Goal: Transaction & Acquisition: Purchase product/service

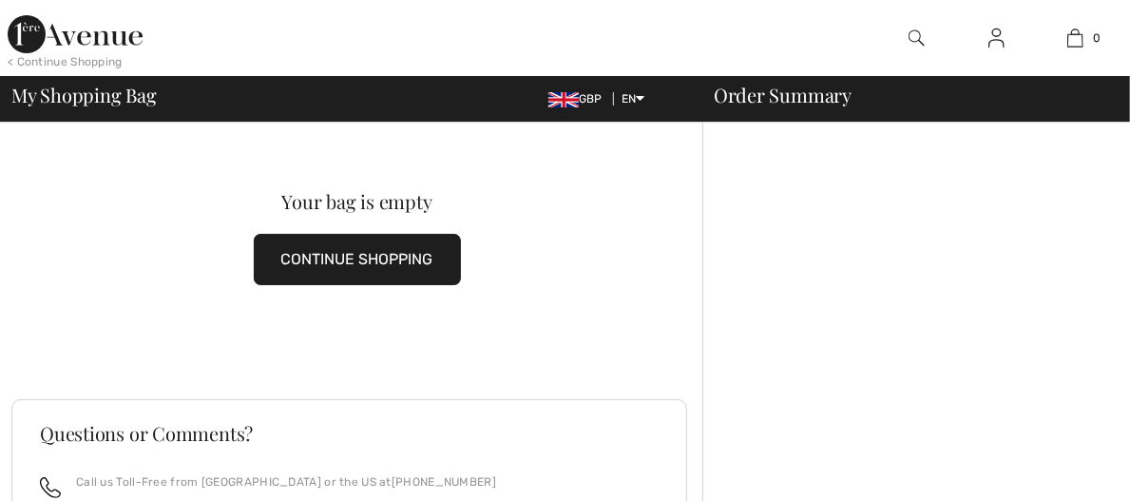
click at [407, 256] on button "CONTINUE SHOPPING" at bounding box center [357, 259] width 207 height 51
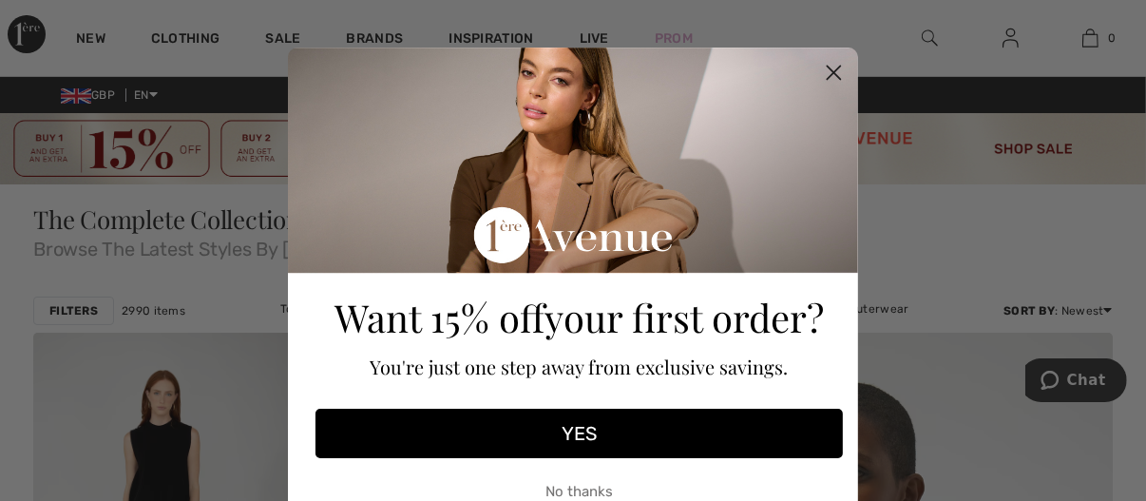
click at [838, 75] on circle "Close dialog" at bounding box center [833, 72] width 31 height 31
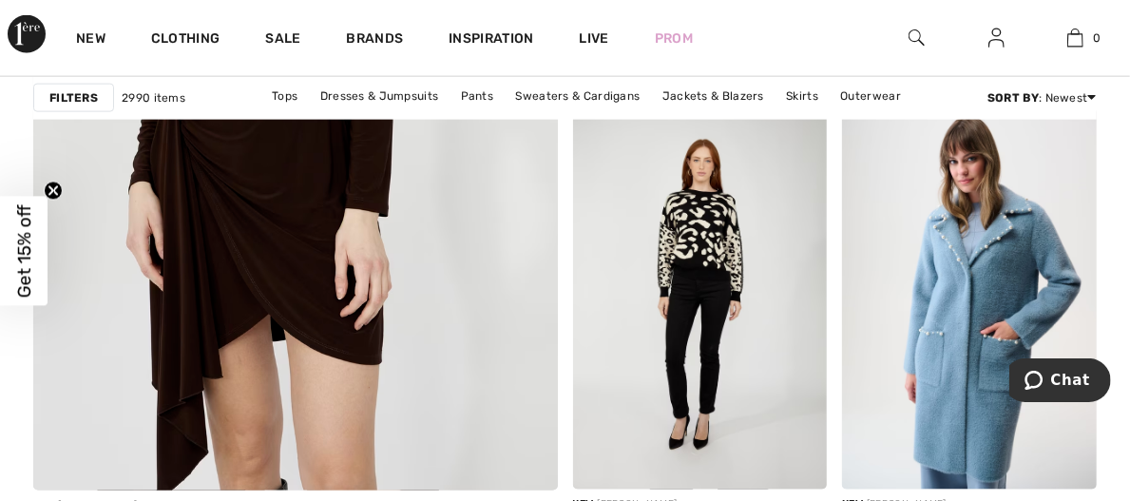
scroll to position [4586, 0]
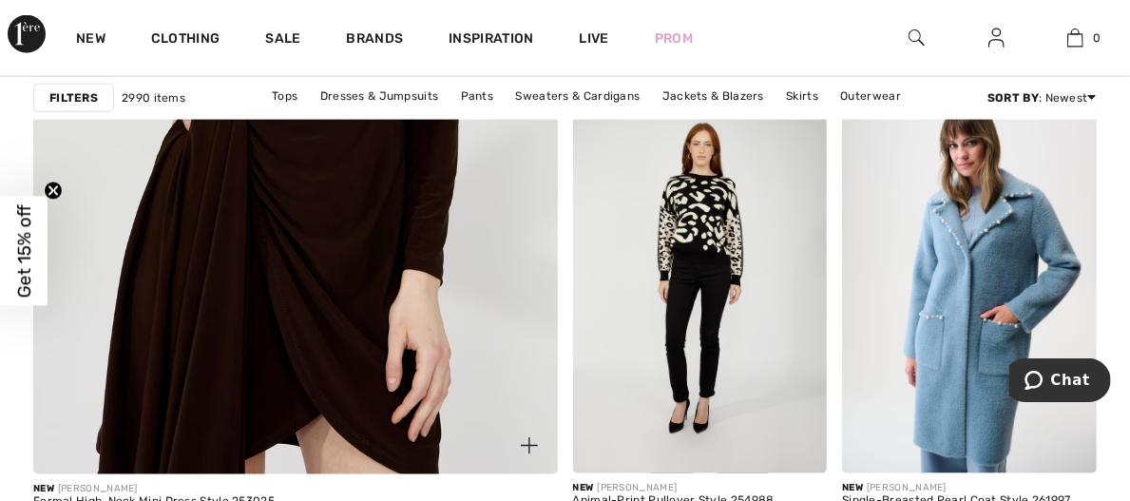
click at [415, 262] on img at bounding box center [295, 76] width 629 height 944
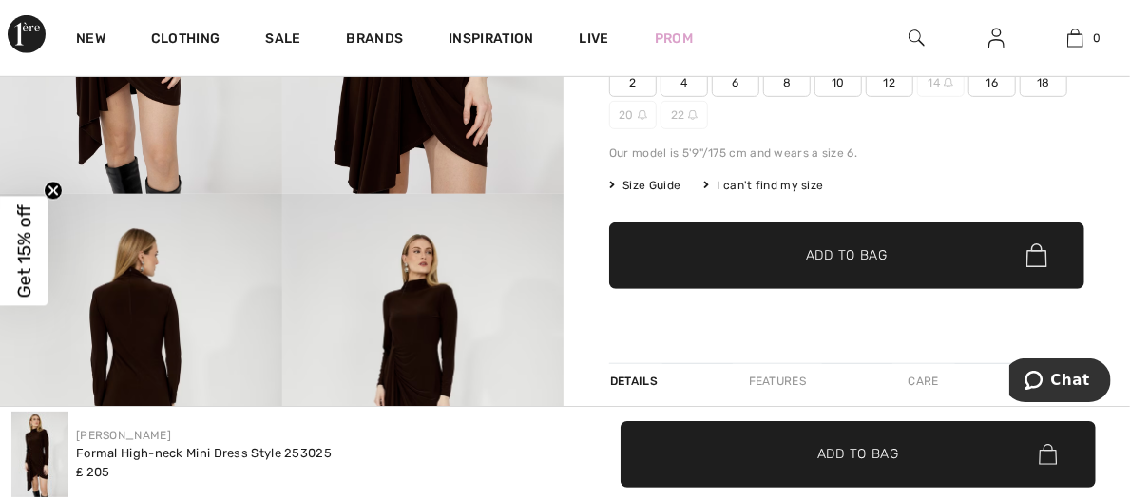
scroll to position [440, 0]
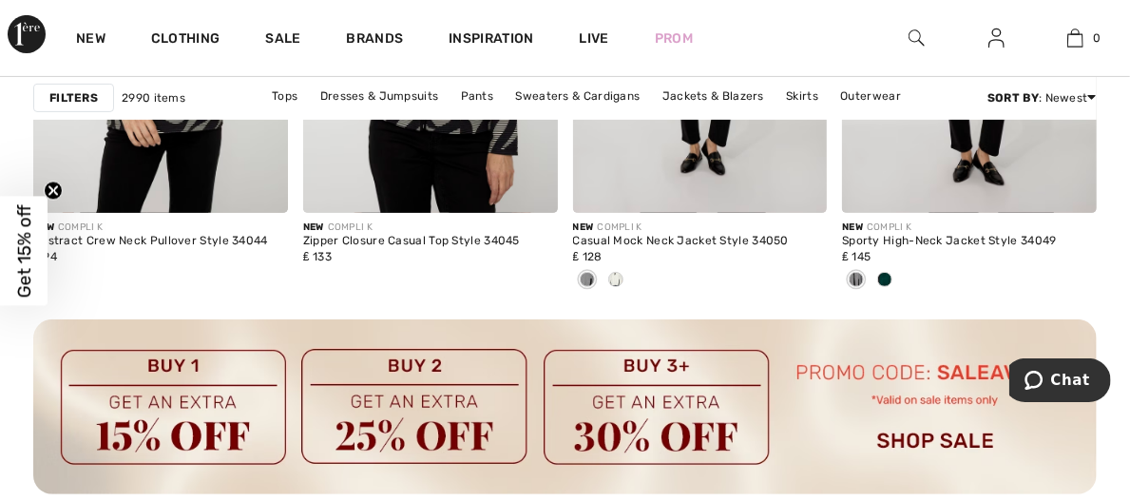
scroll to position [3566, 0]
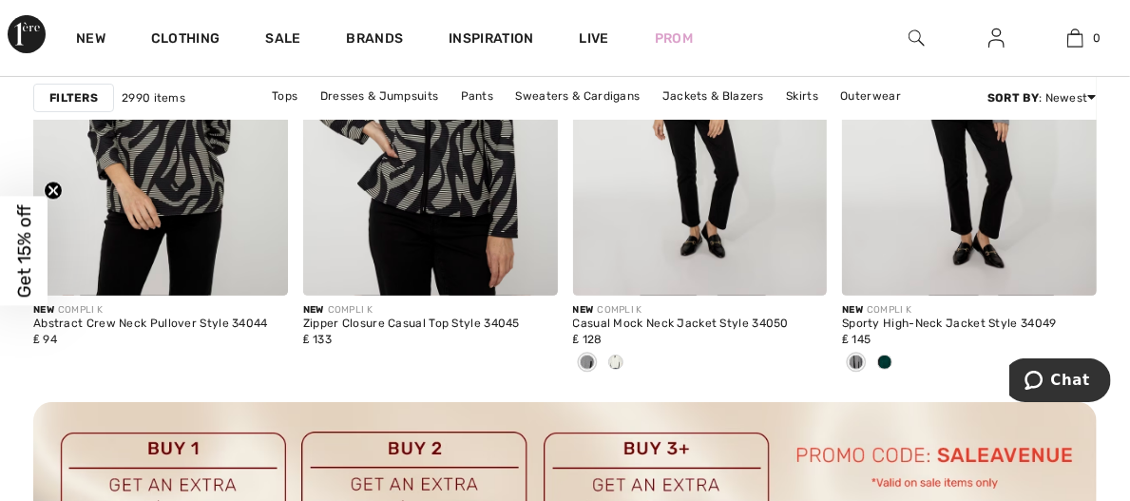
click at [915, 48] on img at bounding box center [917, 38] width 16 height 23
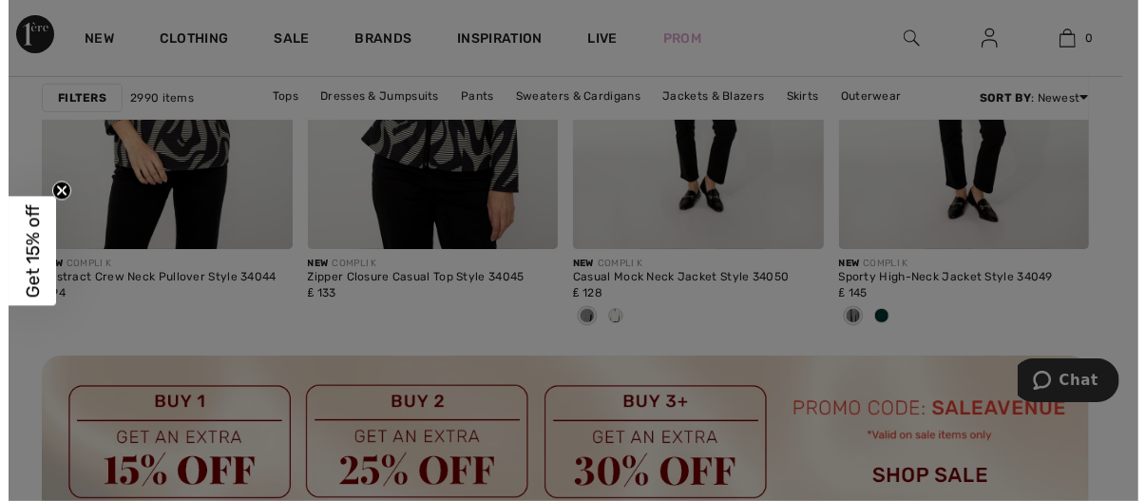
scroll to position [3606, 0]
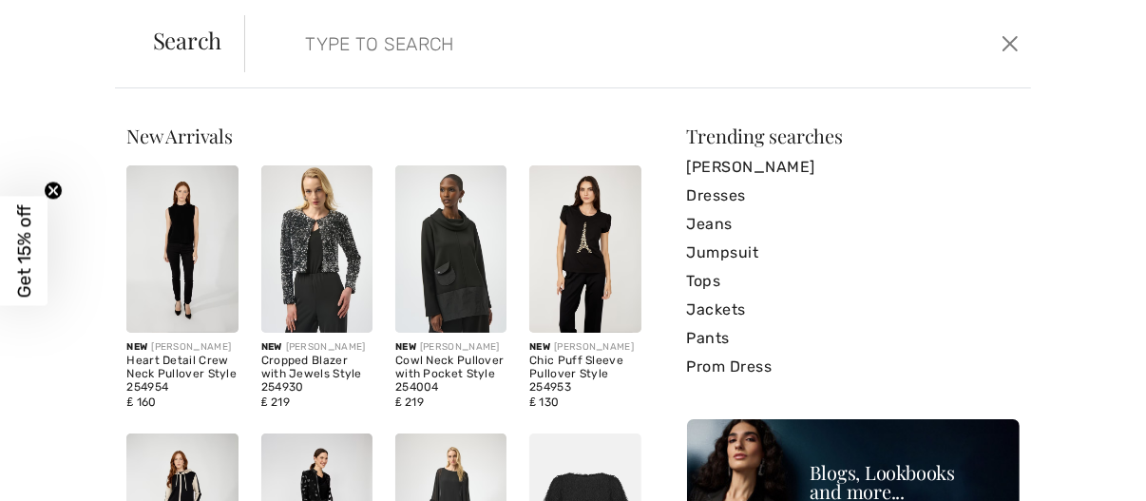
paste input "Deep Cherry Trapeze Dress Style 254149"
type input "Deep Cherry Trapeze Dress Style 254149"
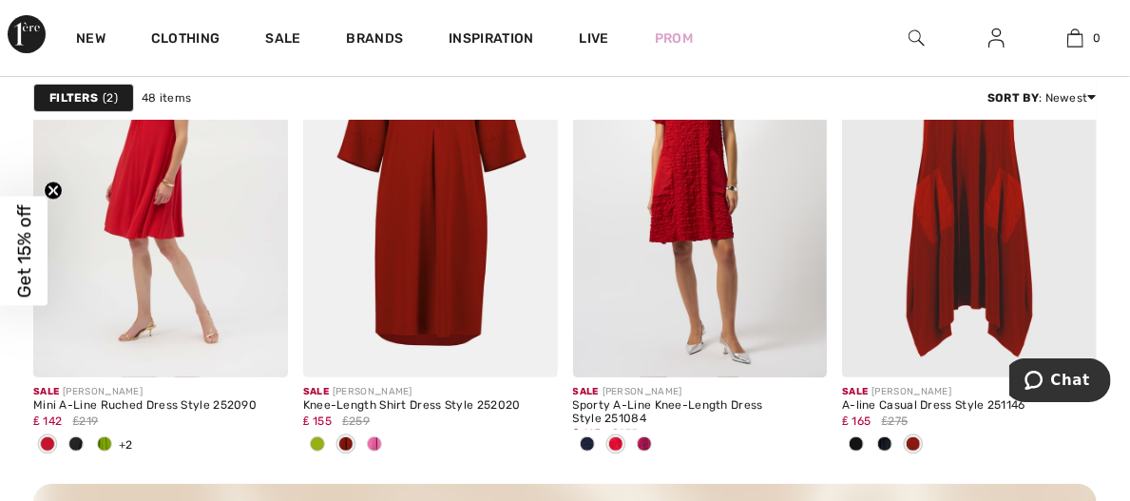
scroll to position [3536, 0]
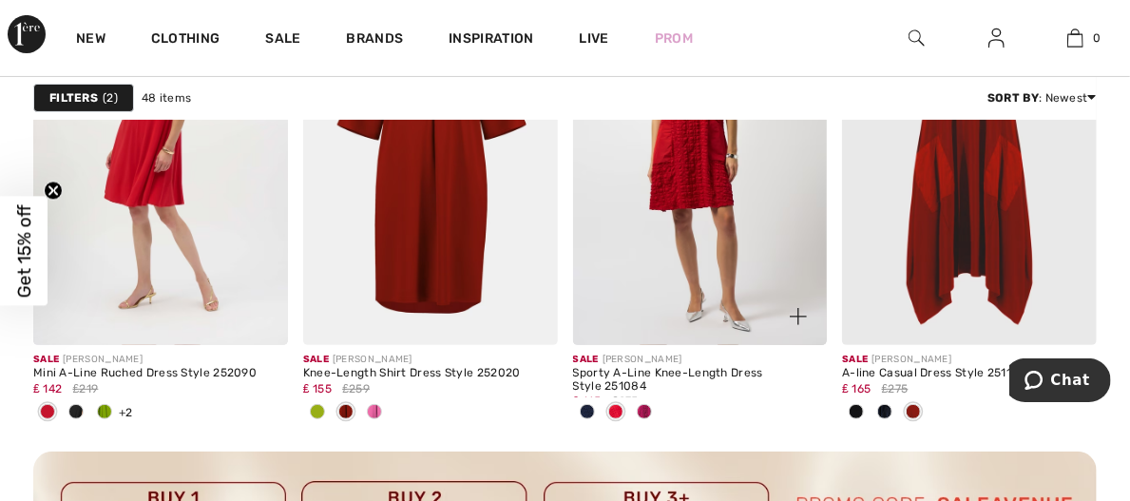
click at [652, 404] on span at bounding box center [644, 411] width 15 height 15
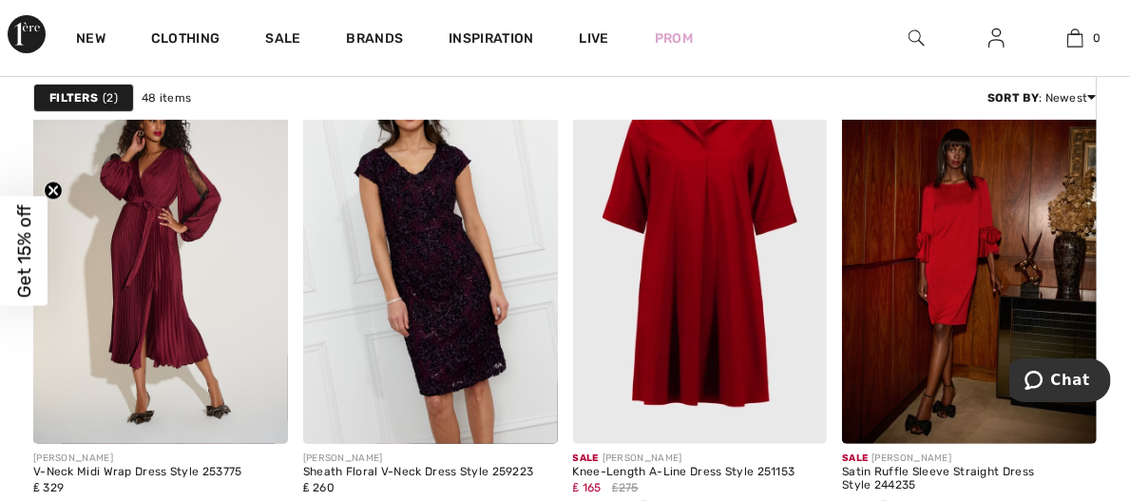
scroll to position [6908, 0]
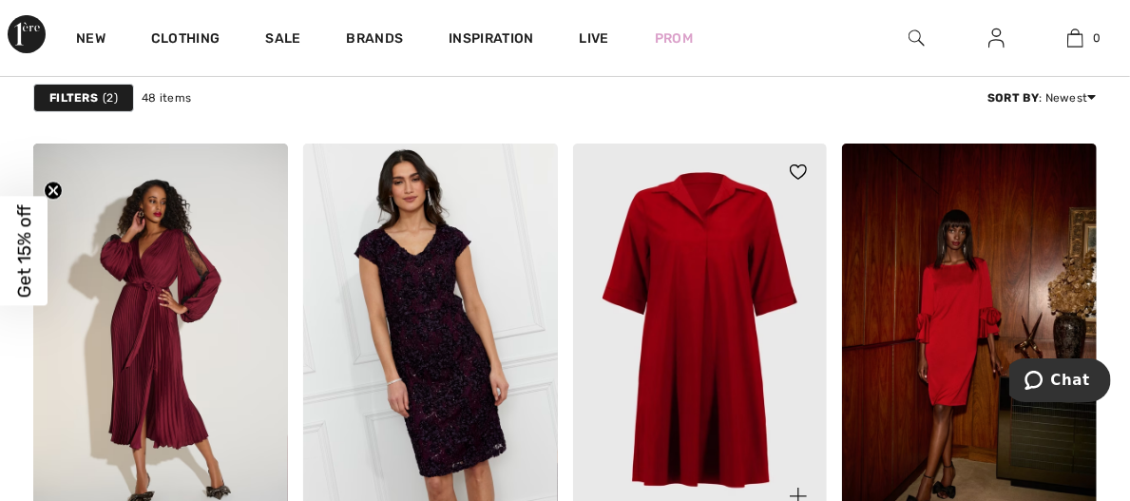
click at [694, 259] on img at bounding box center [700, 335] width 255 height 382
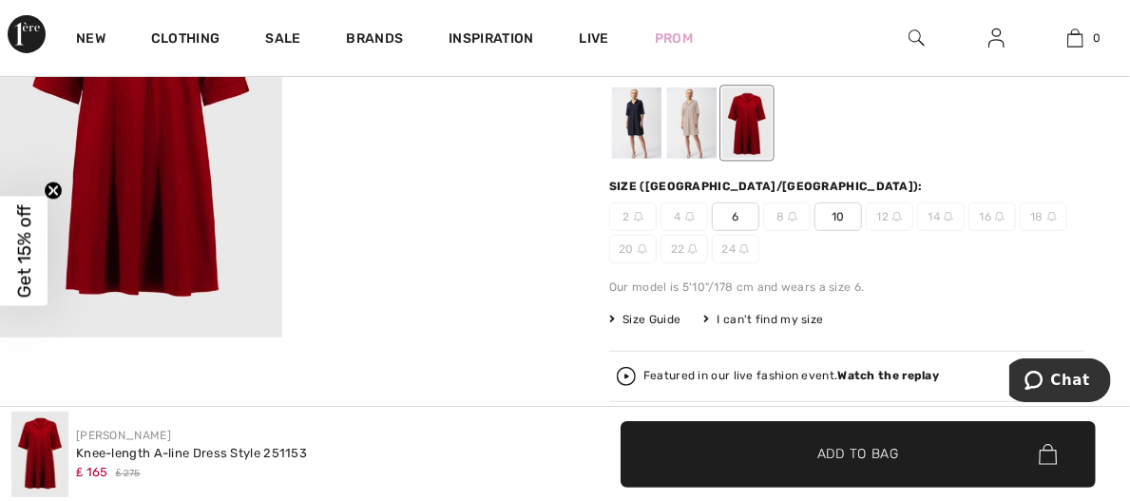
scroll to position [285, 0]
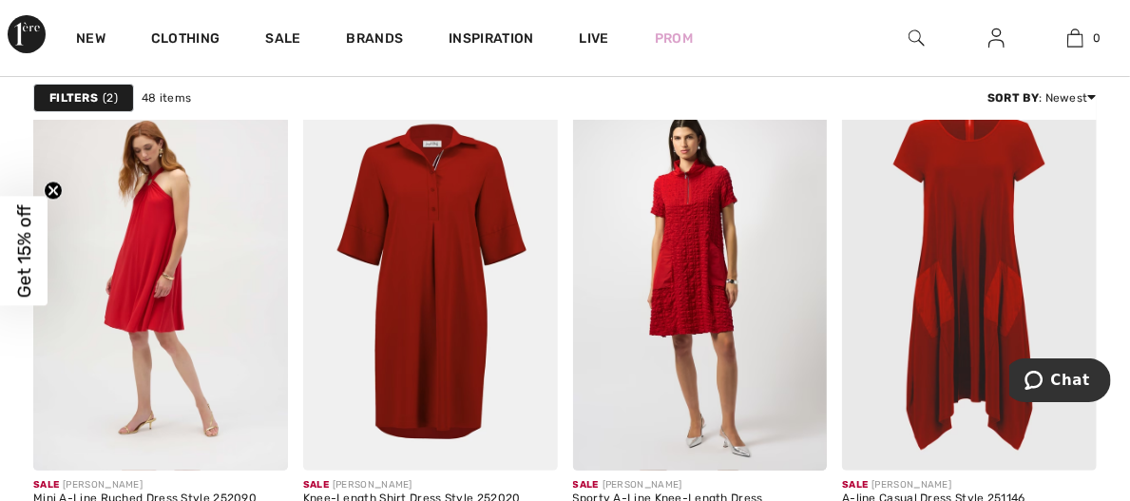
scroll to position [3361, 0]
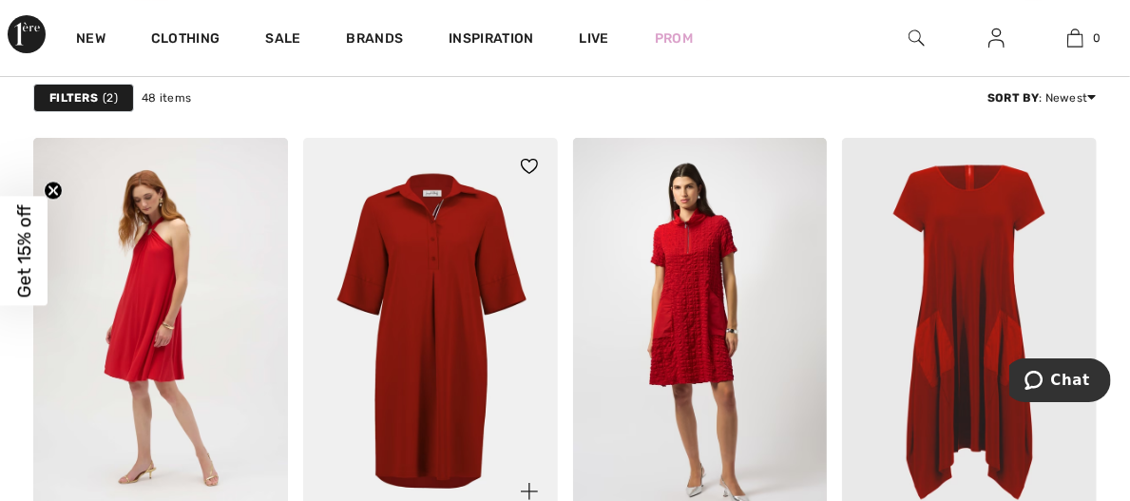
click at [448, 342] on img at bounding box center [430, 329] width 255 height 382
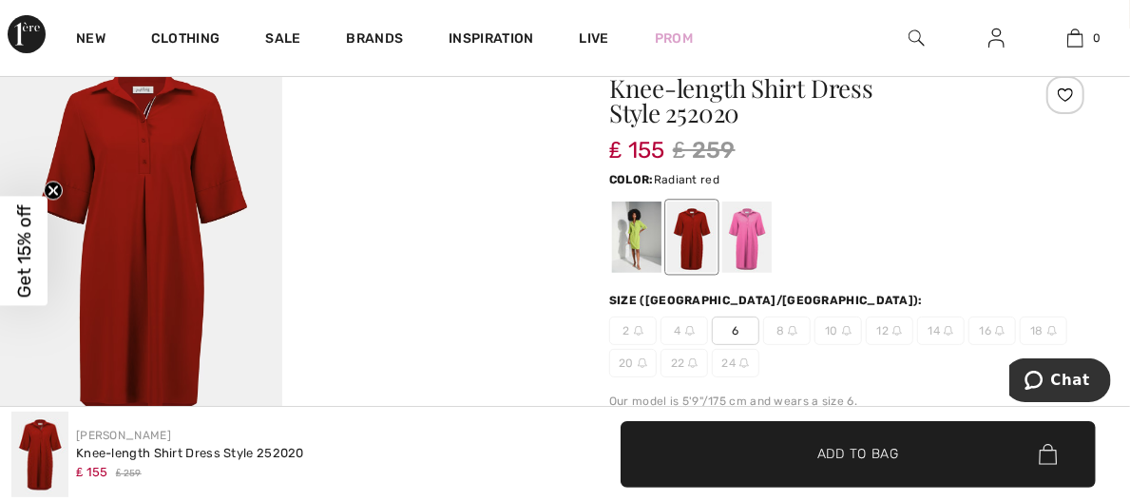
scroll to position [197, 0]
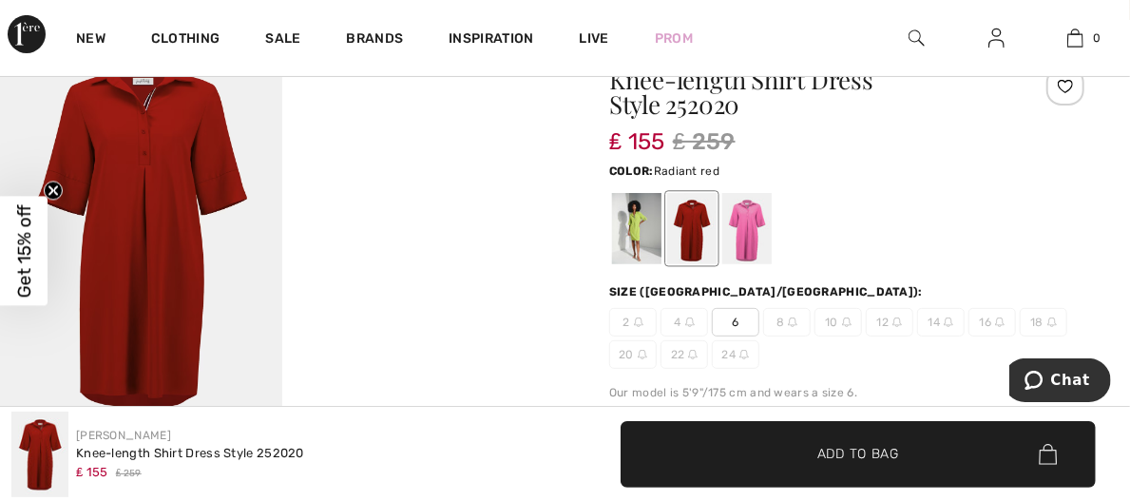
click at [683, 214] on div at bounding box center [691, 228] width 49 height 71
click at [640, 207] on div at bounding box center [636, 228] width 49 height 71
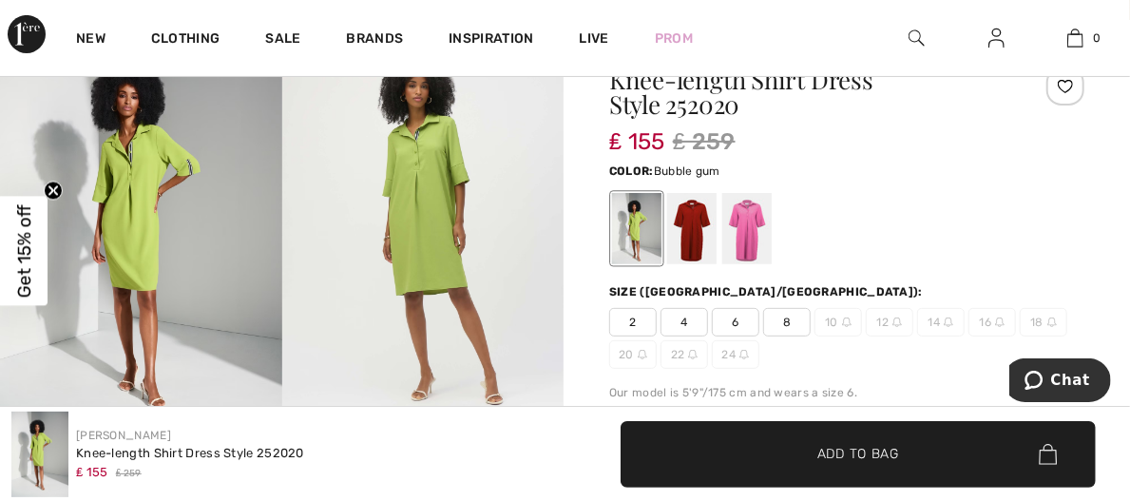
click at [748, 193] on div at bounding box center [746, 228] width 49 height 71
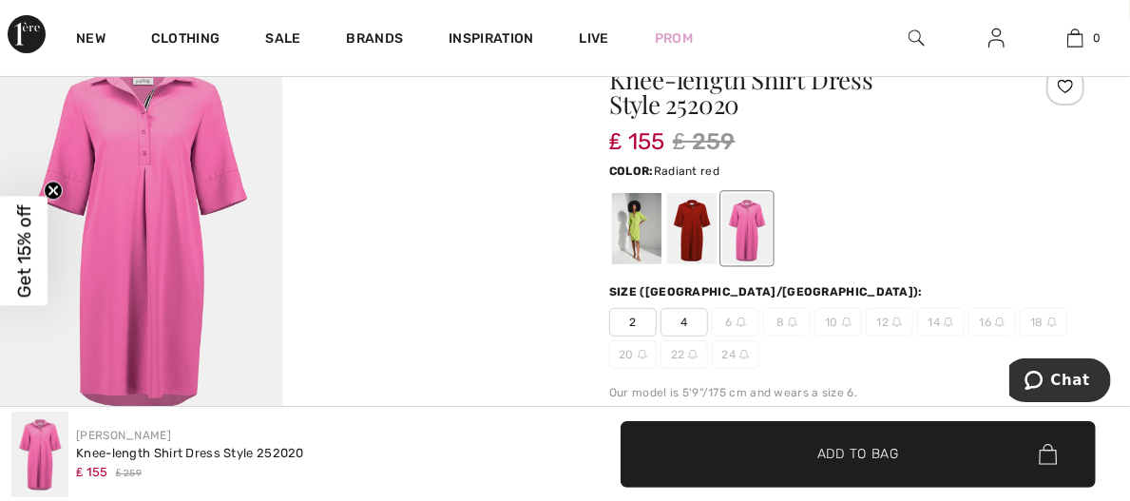
click at [693, 196] on div at bounding box center [691, 228] width 49 height 71
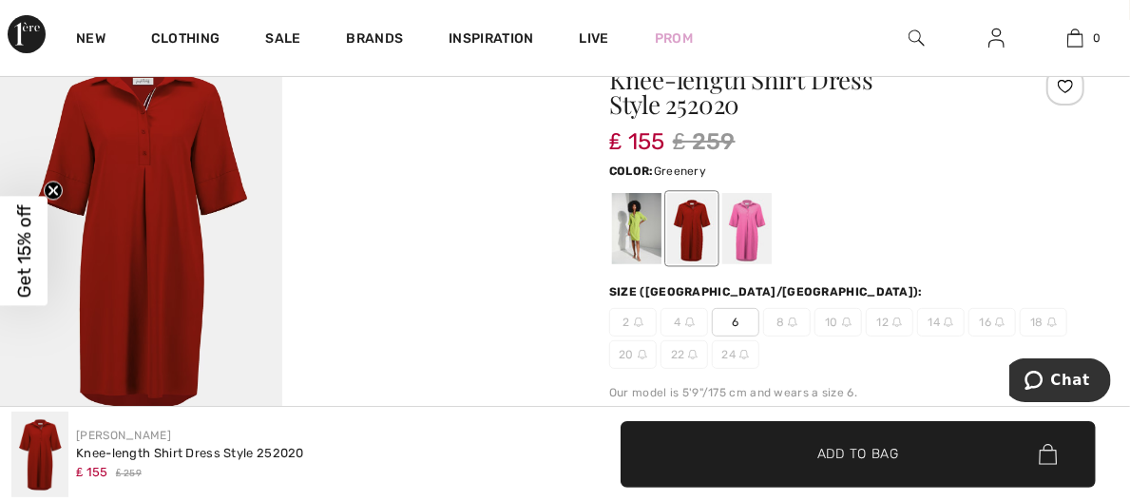
click at [644, 193] on div at bounding box center [636, 228] width 49 height 71
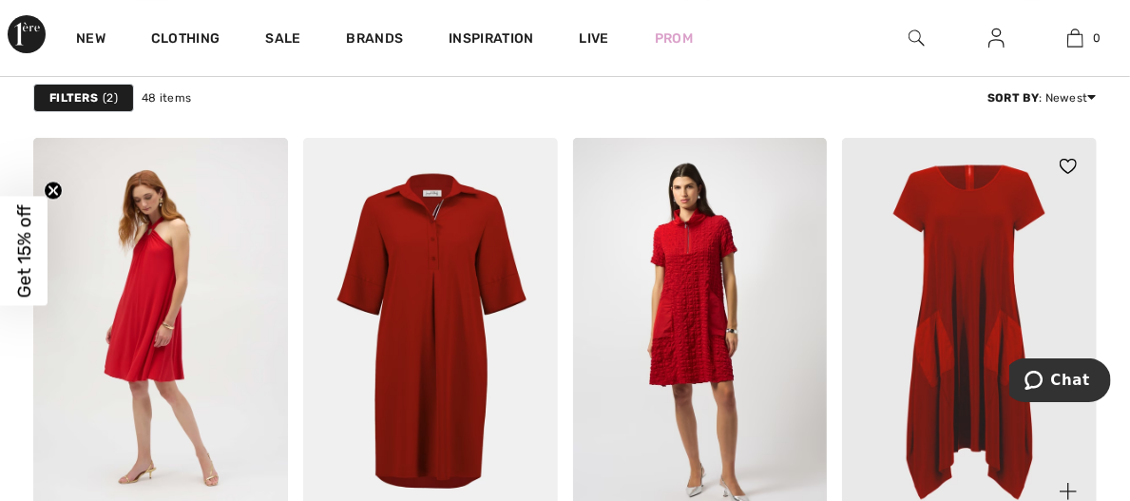
click at [973, 316] on img at bounding box center [969, 329] width 255 height 382
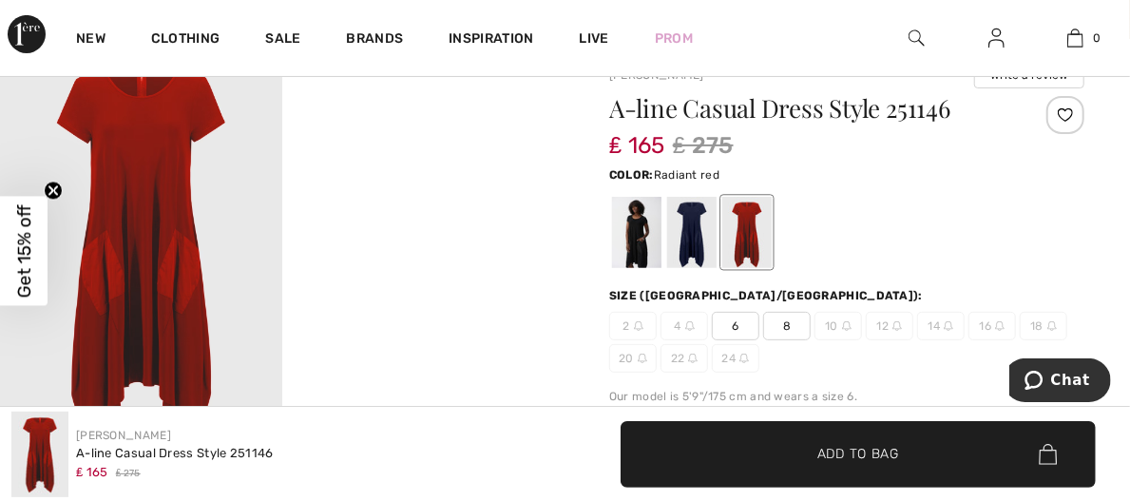
scroll to position [198, 0]
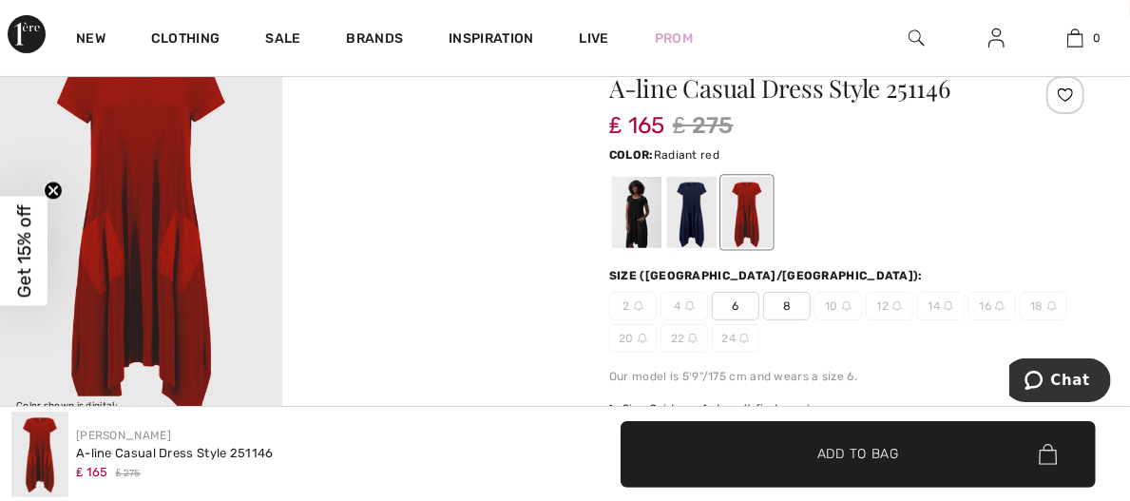
click at [722, 198] on div at bounding box center [746, 212] width 49 height 71
click at [742, 194] on div at bounding box center [746, 212] width 49 height 71
click at [745, 186] on div at bounding box center [746, 212] width 49 height 71
click at [692, 184] on div at bounding box center [691, 212] width 49 height 71
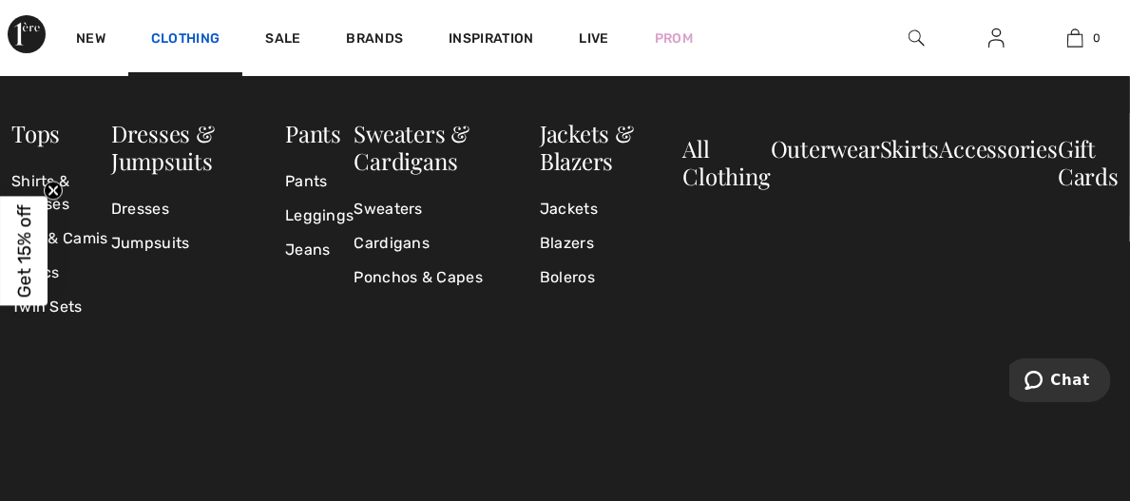
click at [187, 42] on link "Clothing" at bounding box center [185, 40] width 68 height 20
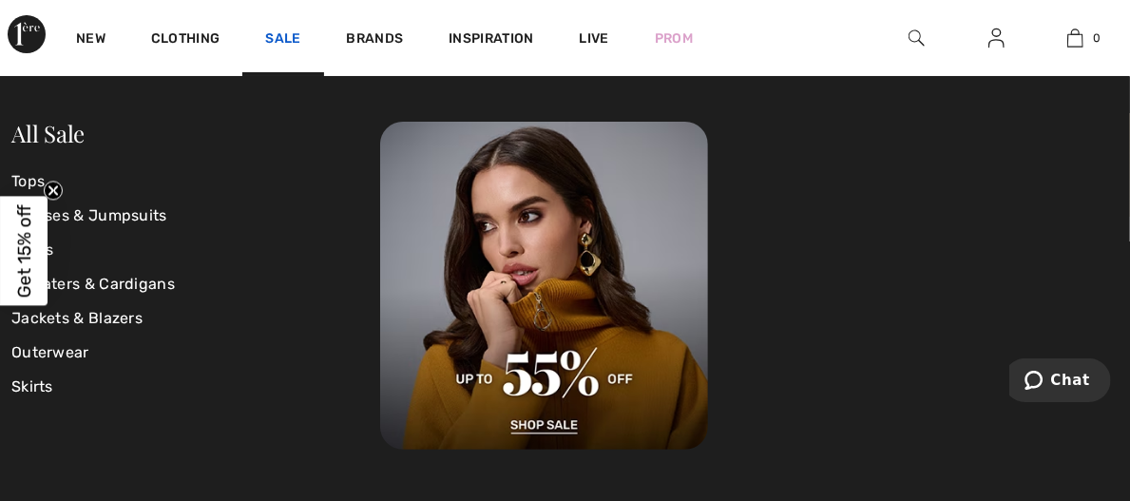
click at [291, 32] on link "Sale" at bounding box center [282, 40] width 35 height 20
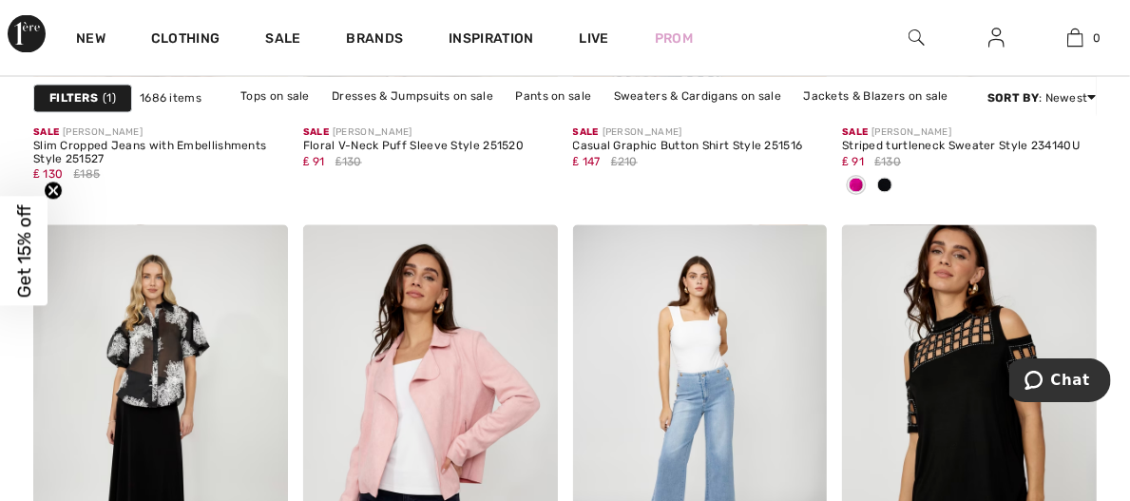
scroll to position [1567, 0]
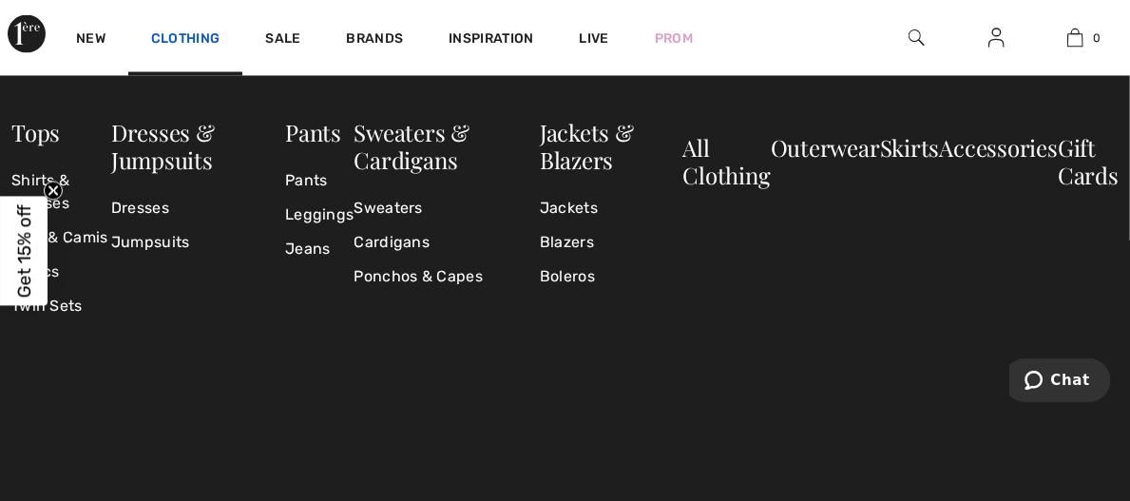
click at [211, 34] on link "Clothing" at bounding box center [185, 40] width 68 height 20
click at [354, 244] on link "Jeans" at bounding box center [319, 250] width 68 height 34
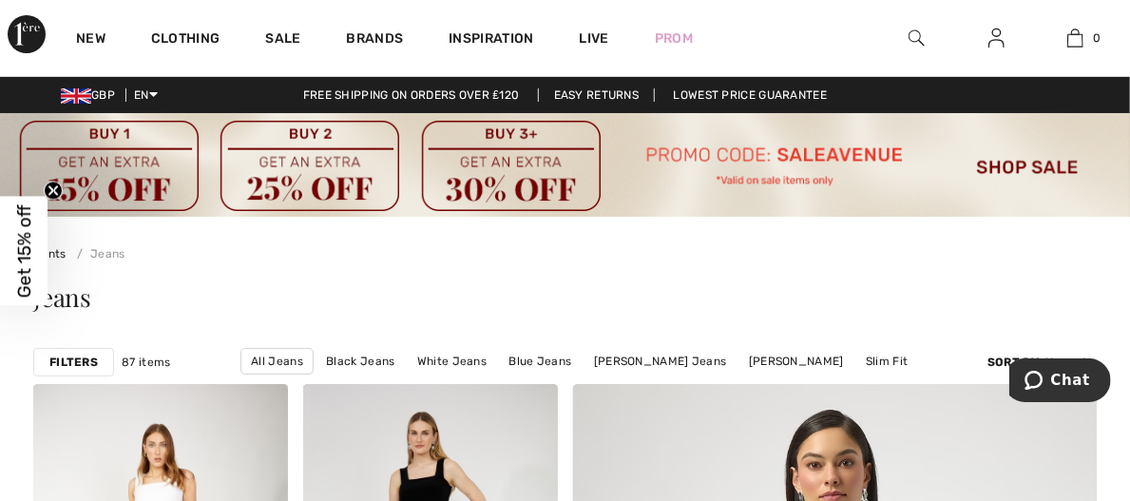
click at [88, 354] on strong "Filters" at bounding box center [73, 362] width 48 height 17
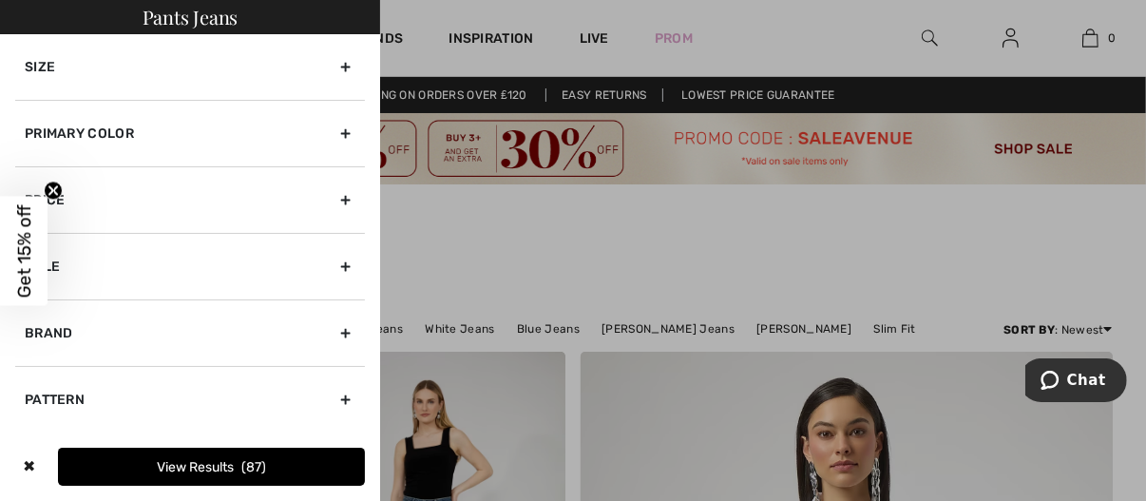
click at [334, 65] on div "Size" at bounding box center [190, 67] width 350 height 66
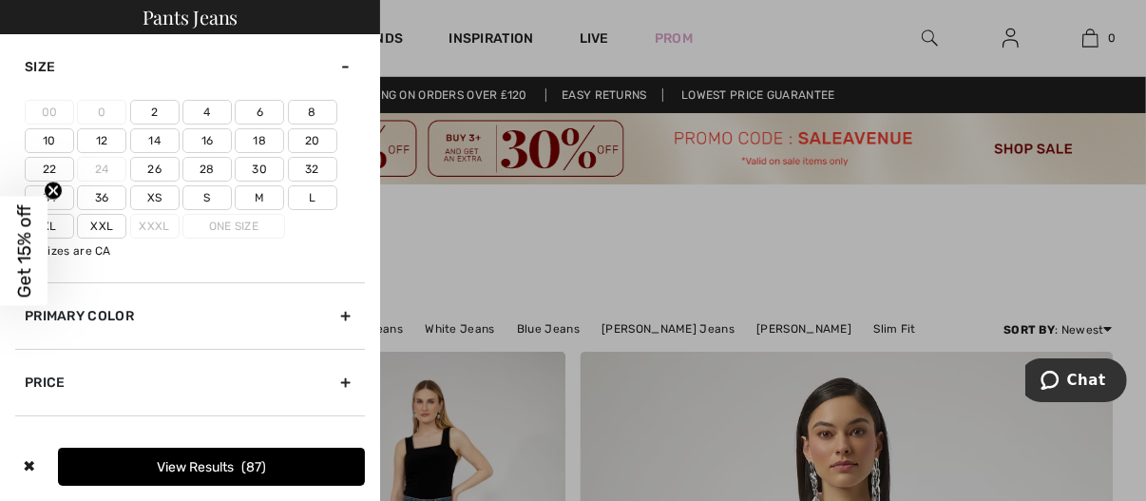
click at [106, 224] on label "Xxl" at bounding box center [101, 226] width 49 height 25
click at [0, 0] on input"] "Xxl" at bounding box center [0, 0] width 0 height 0
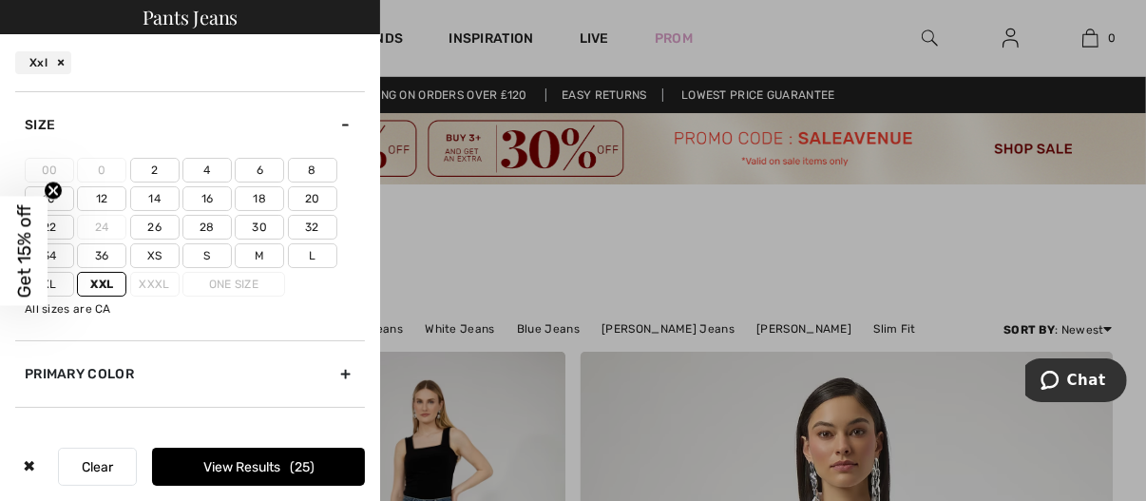
click at [255, 201] on label "18" at bounding box center [259, 198] width 49 height 25
click at [0, 0] on input"] "18" at bounding box center [0, 0] width 0 height 0
click at [315, 200] on label "20" at bounding box center [312, 198] width 49 height 25
click at [0, 0] on input"] "20" at bounding box center [0, 0] width 0 height 0
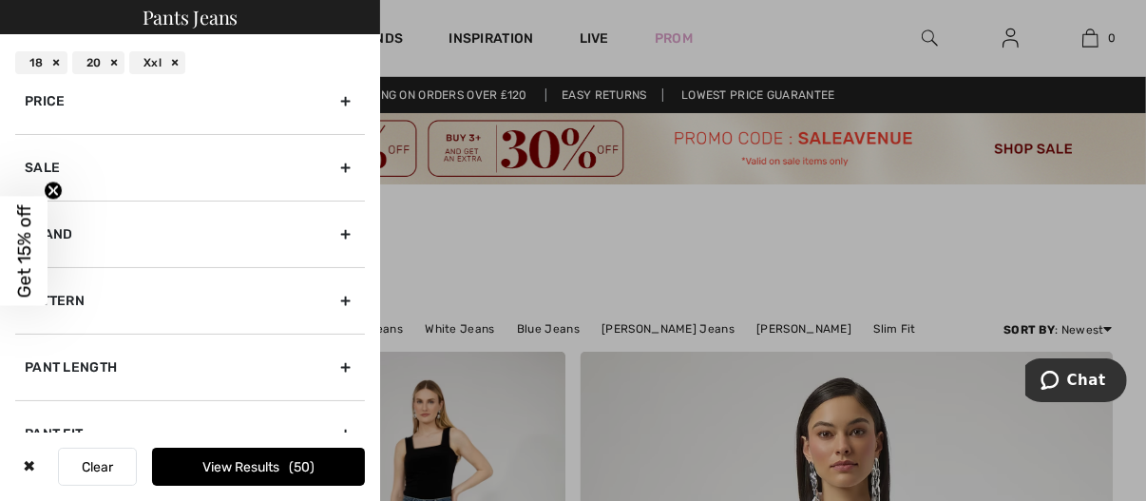
scroll to position [372, 0]
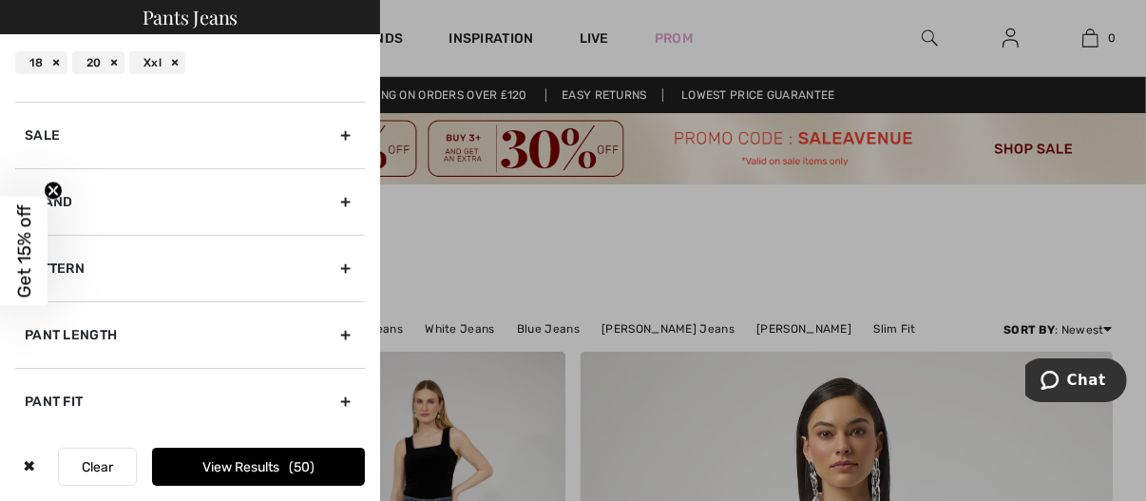
click at [326, 330] on div "Pant Length" at bounding box center [190, 334] width 350 height 67
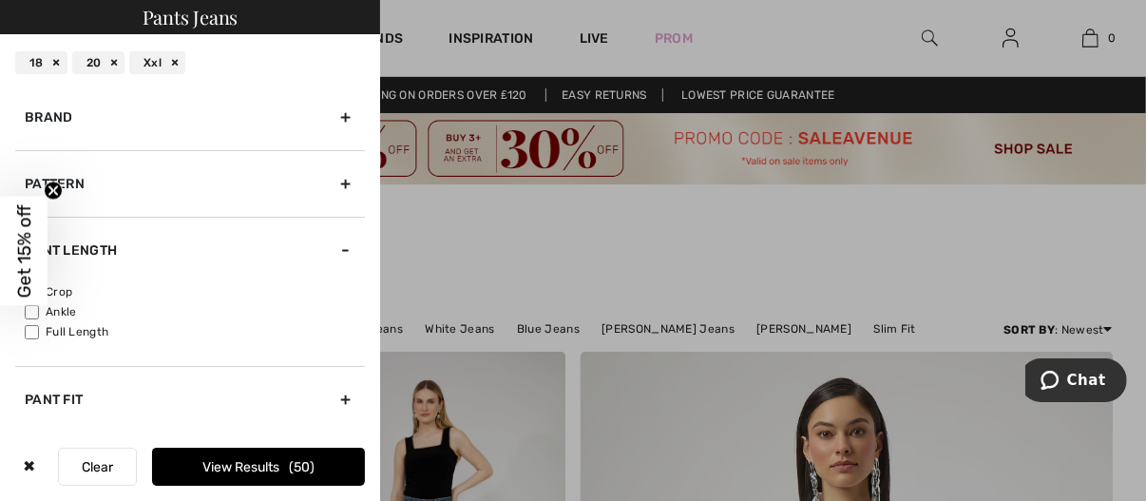
scroll to position [190, 0]
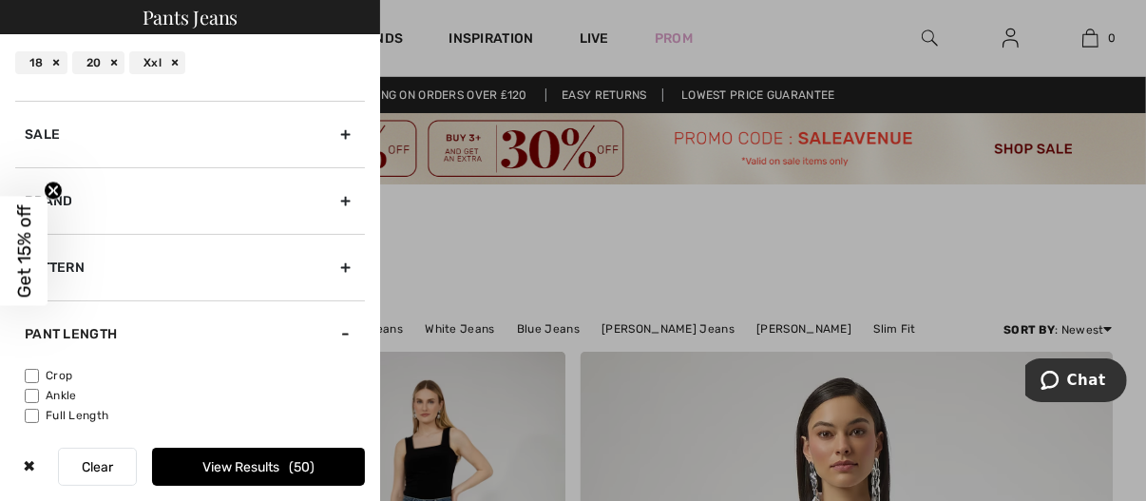
click at [31, 414] on input"] "Full Length" at bounding box center [32, 416] width 14 height 14
checkbox input"] "true"
click at [33, 394] on input"] "Ankle" at bounding box center [32, 396] width 14 height 14
checkbox input"] "true"
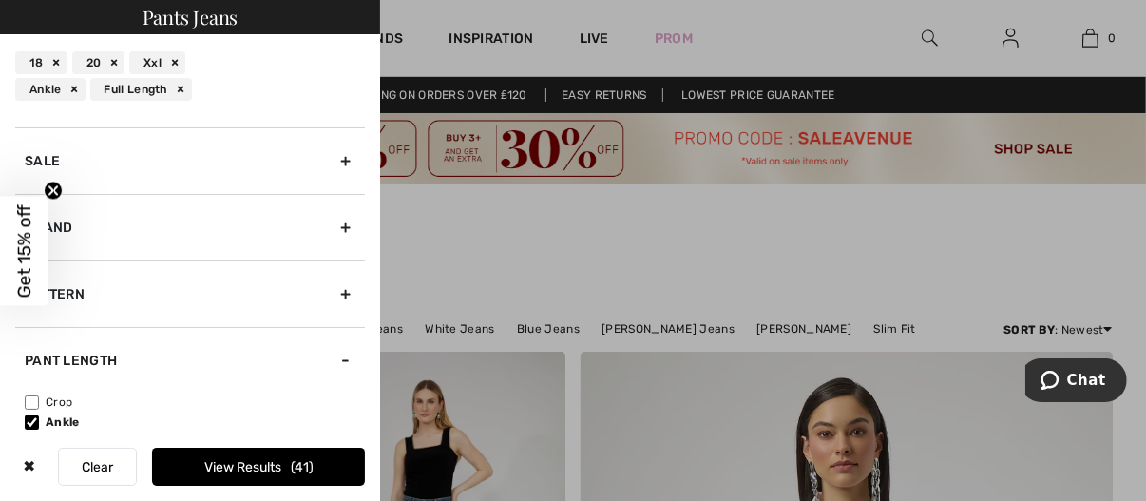
scroll to position [298, 0]
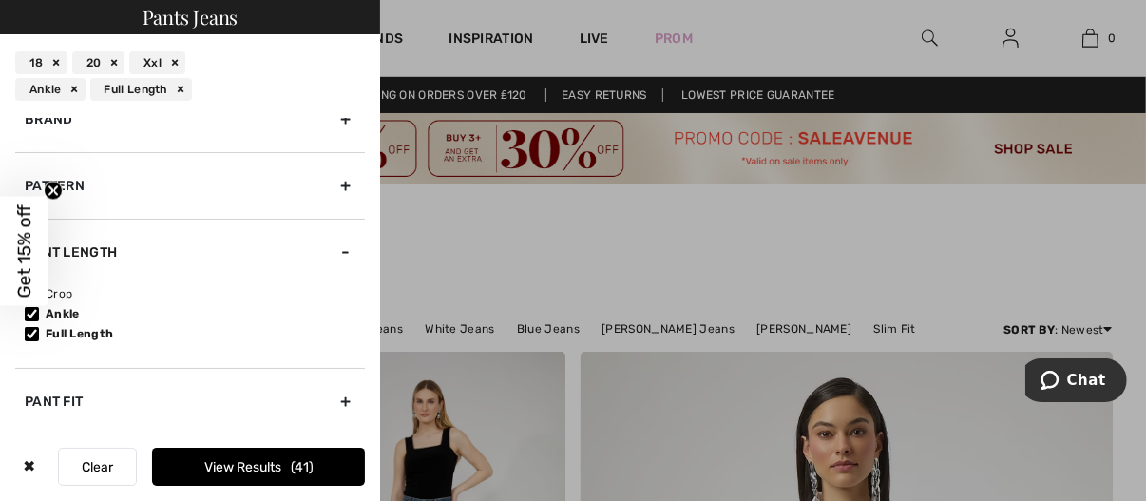
click at [242, 470] on button "View Results 41" at bounding box center [258, 467] width 213 height 38
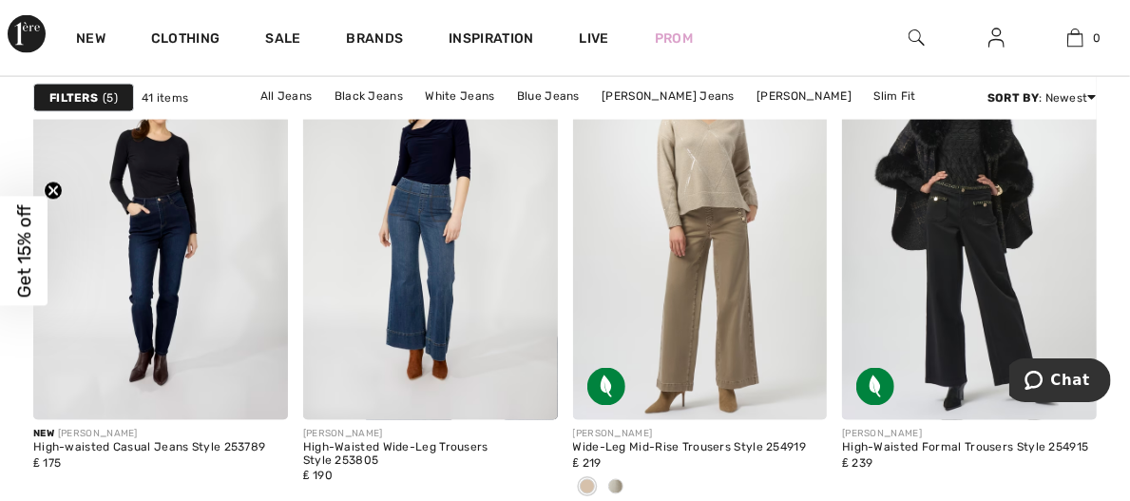
scroll to position [1308, 0]
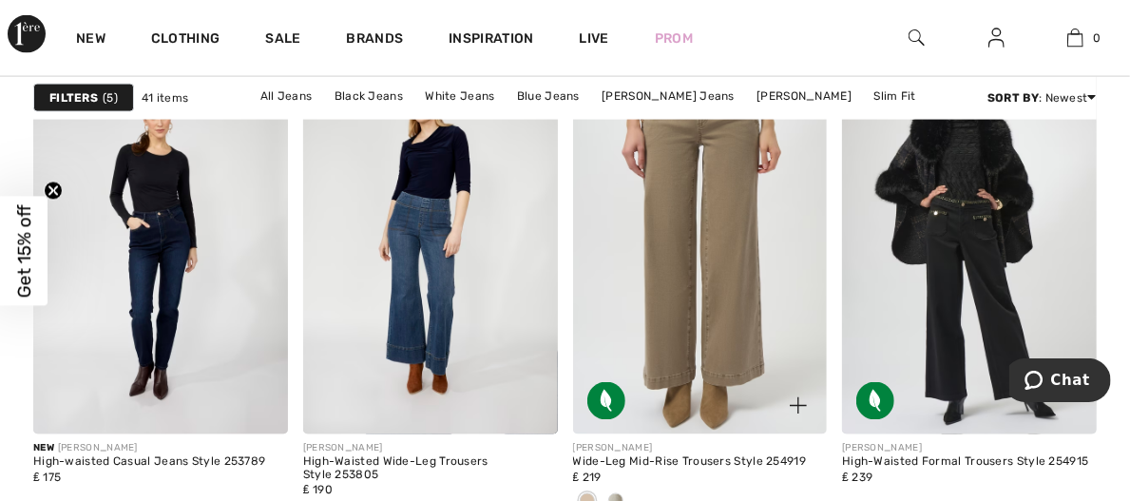
click at [753, 200] on img at bounding box center [700, 243] width 255 height 382
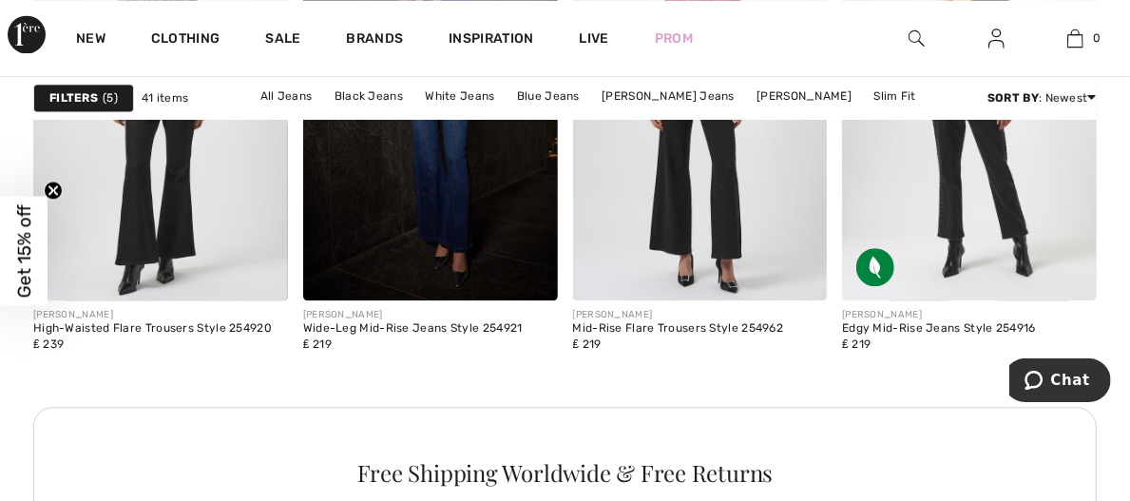
scroll to position [1814, 0]
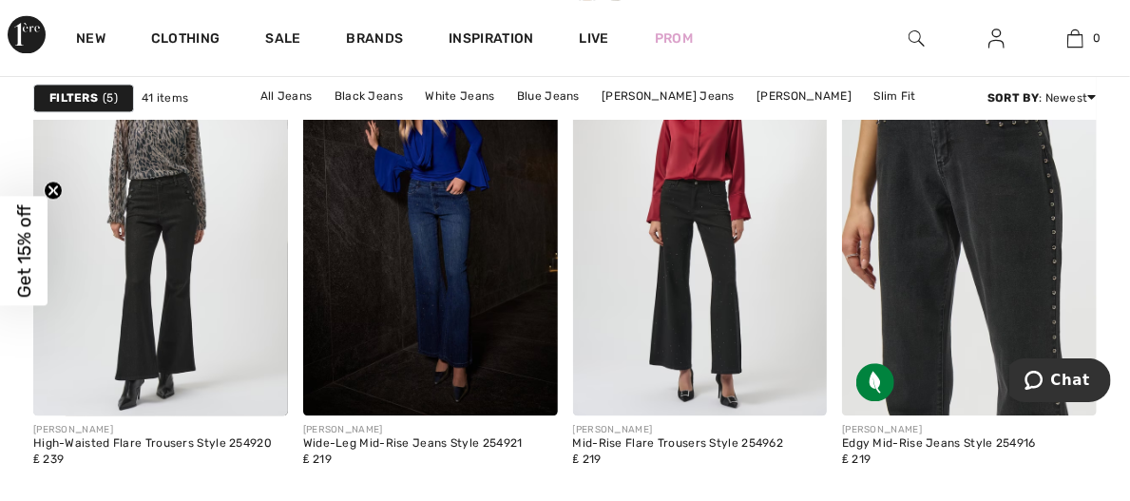
click at [986, 192] on img at bounding box center [969, 225] width 255 height 382
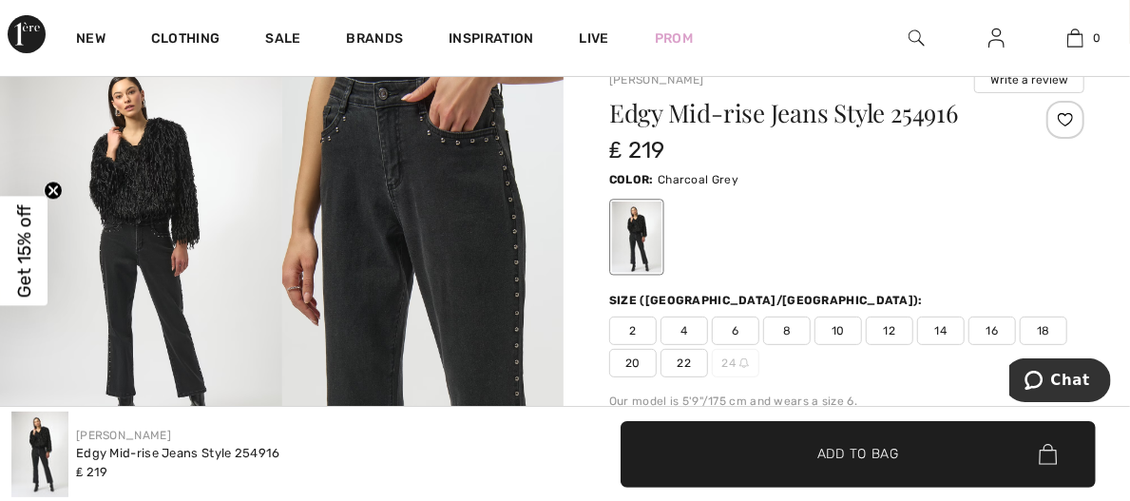
scroll to position [143, 0]
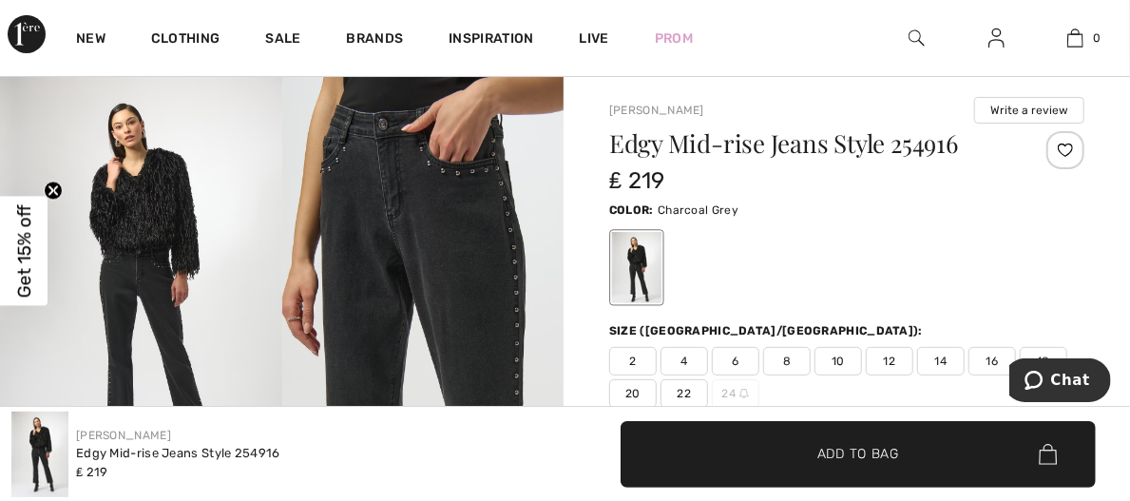
click at [632, 379] on span "20" at bounding box center [633, 393] width 48 height 29
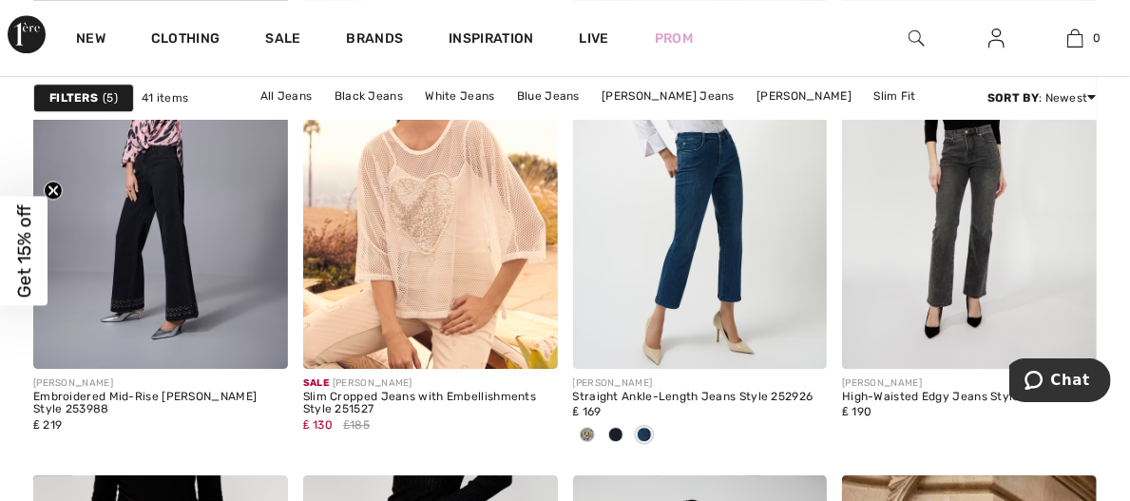
scroll to position [2464, 0]
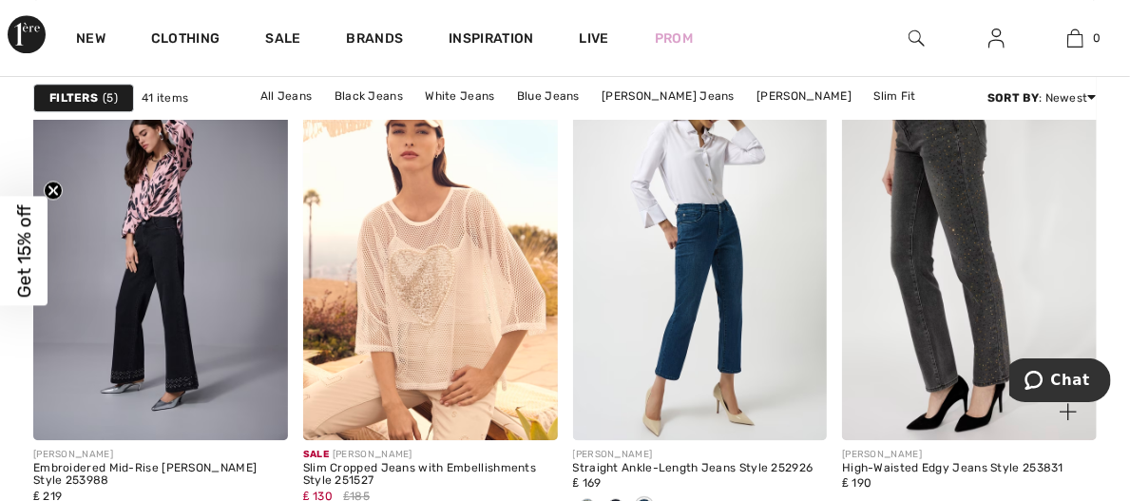
click at [1032, 207] on img at bounding box center [969, 249] width 255 height 382
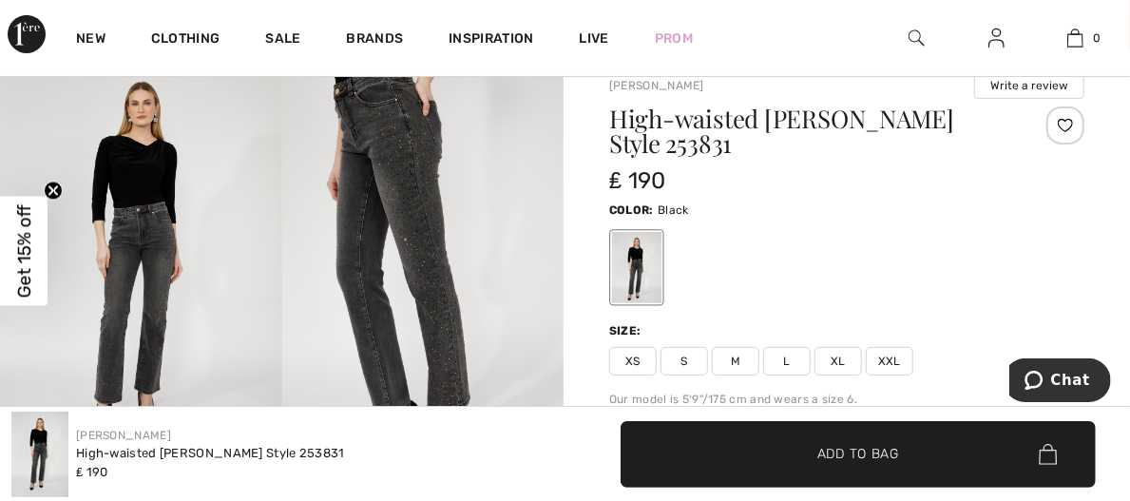
scroll to position [154, 0]
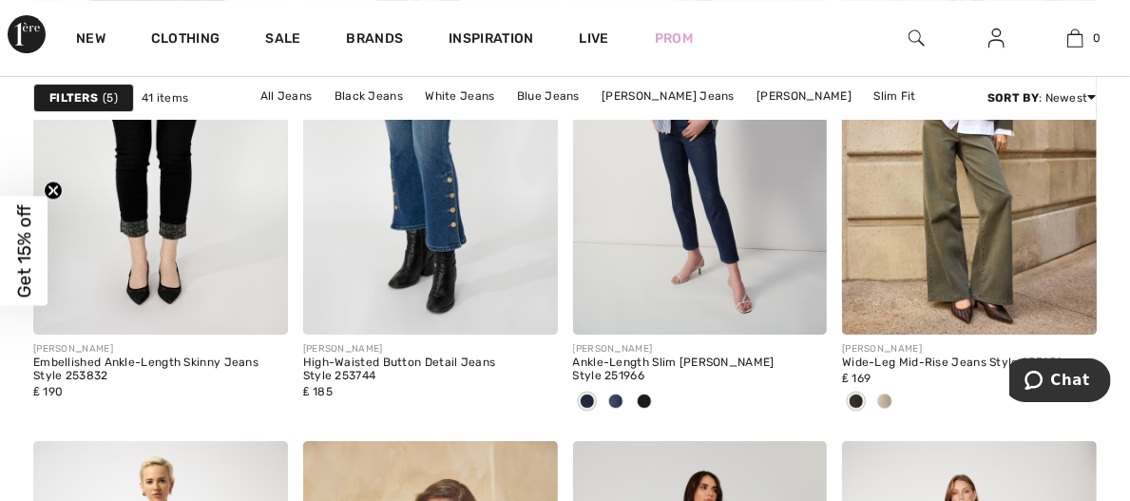
scroll to position [2958, 0]
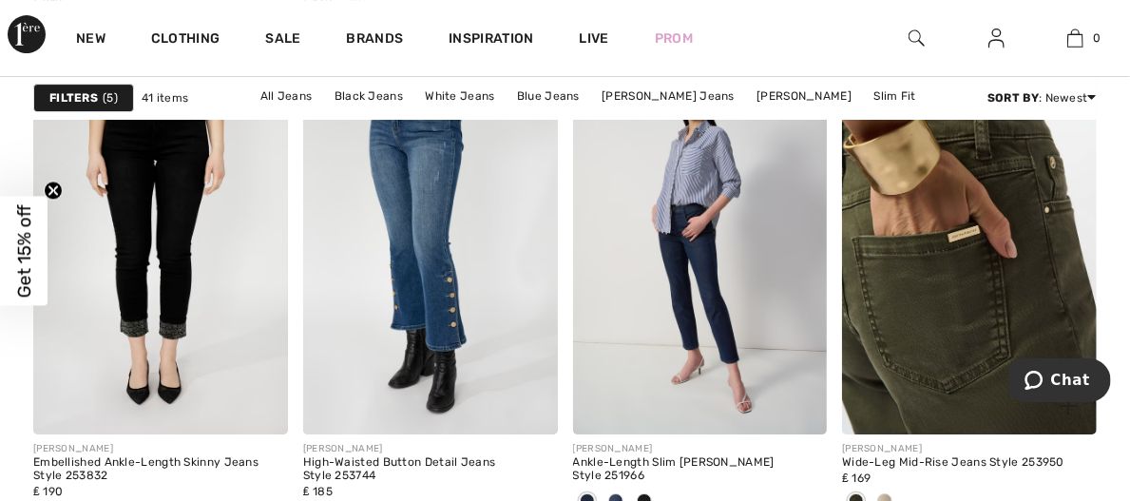
click at [1026, 234] on img at bounding box center [969, 244] width 255 height 382
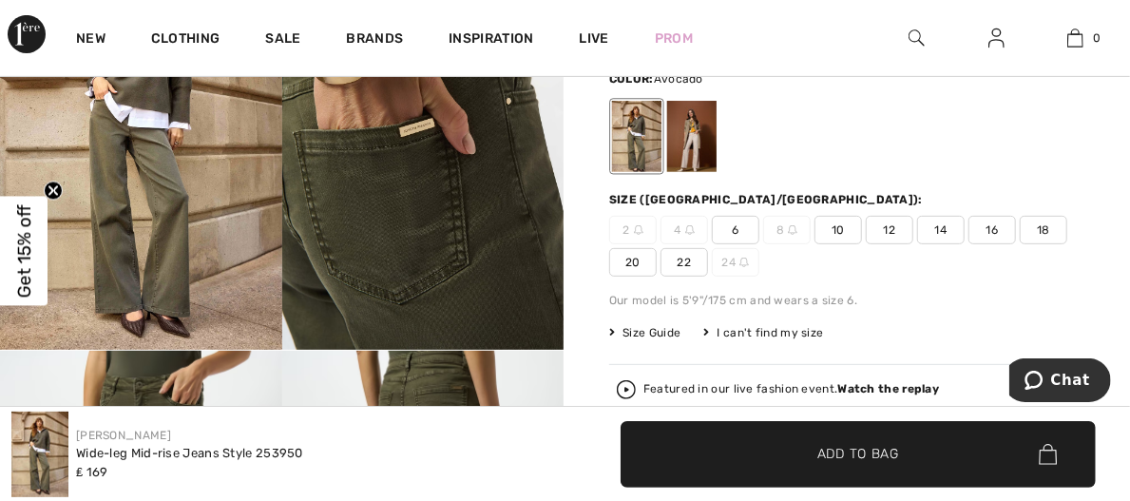
scroll to position [251, 0]
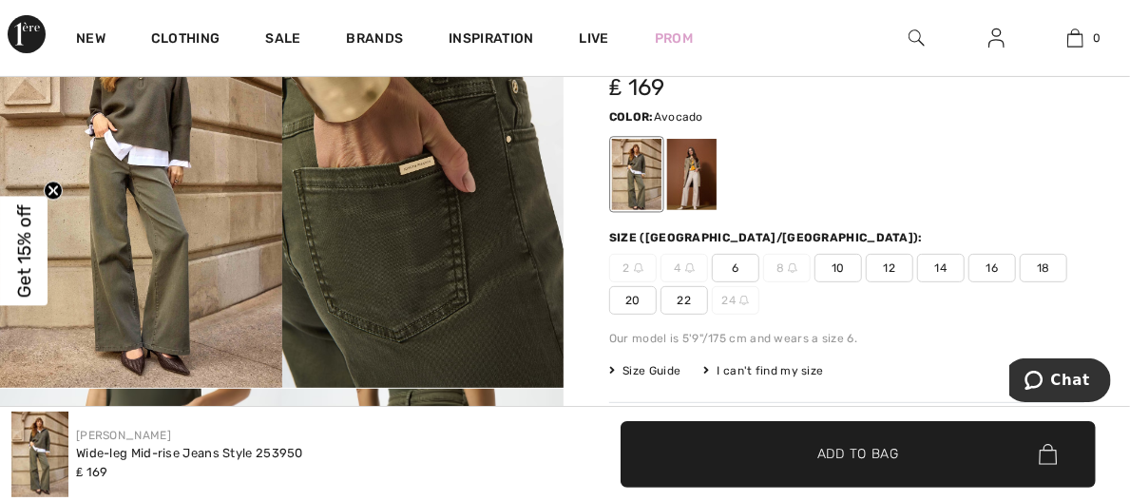
click at [1041, 254] on span "18" at bounding box center [1044, 268] width 48 height 29
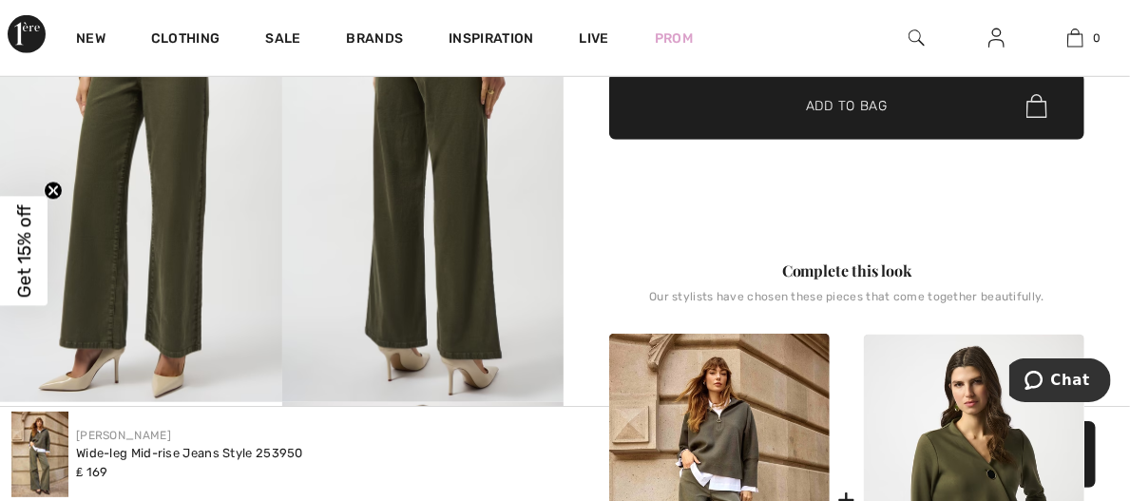
scroll to position [522, 0]
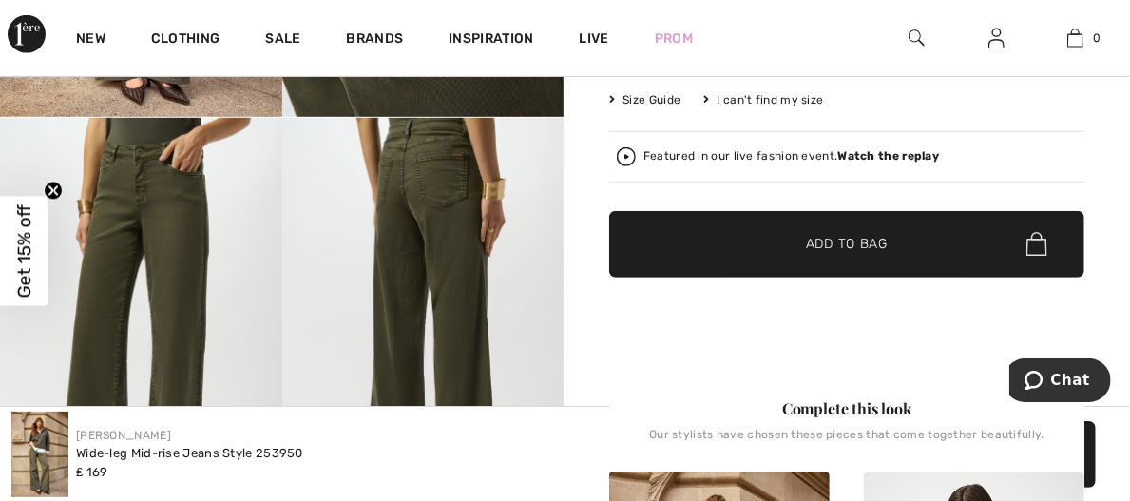
click at [867, 234] on span "Add to Bag" at bounding box center [847, 244] width 82 height 20
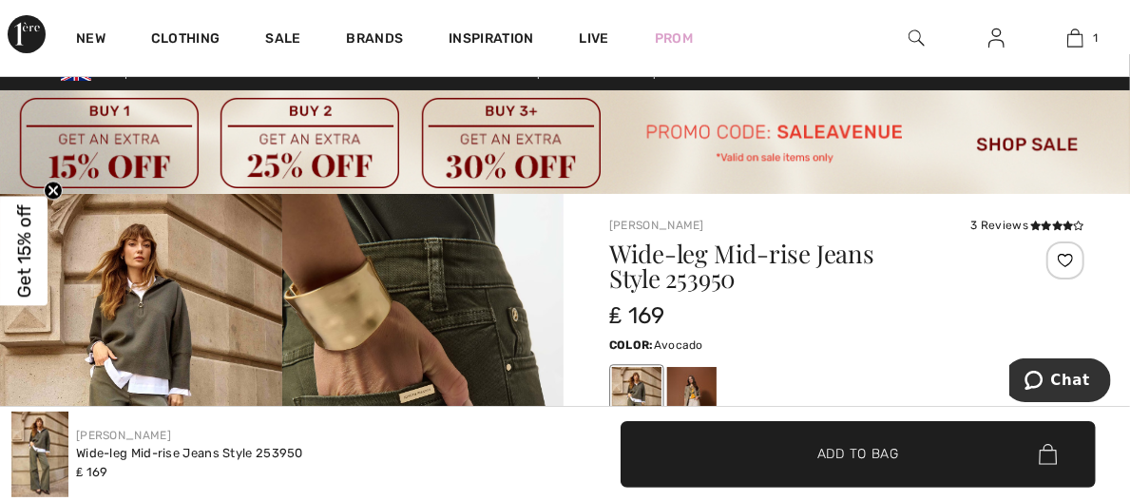
scroll to position [0, 0]
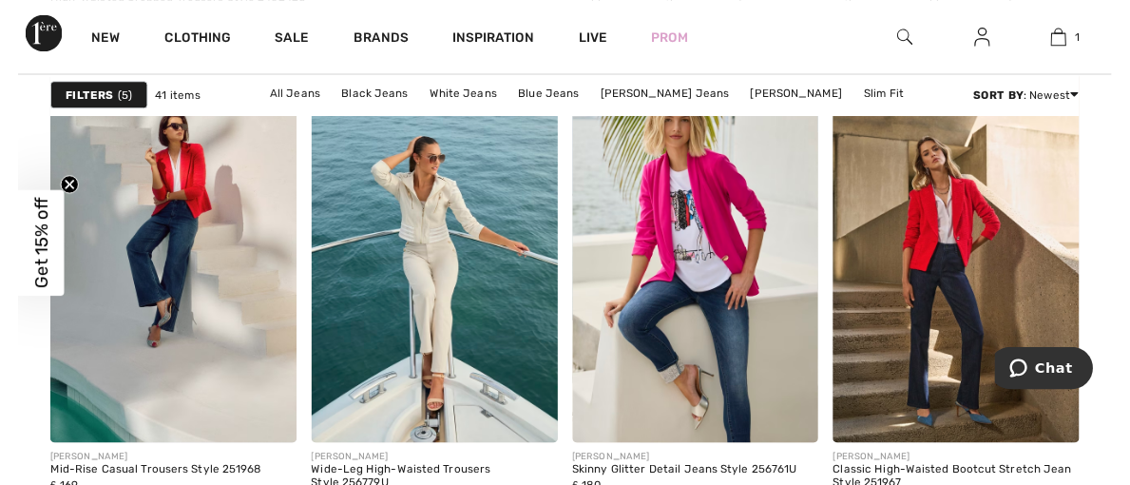
scroll to position [5009, 0]
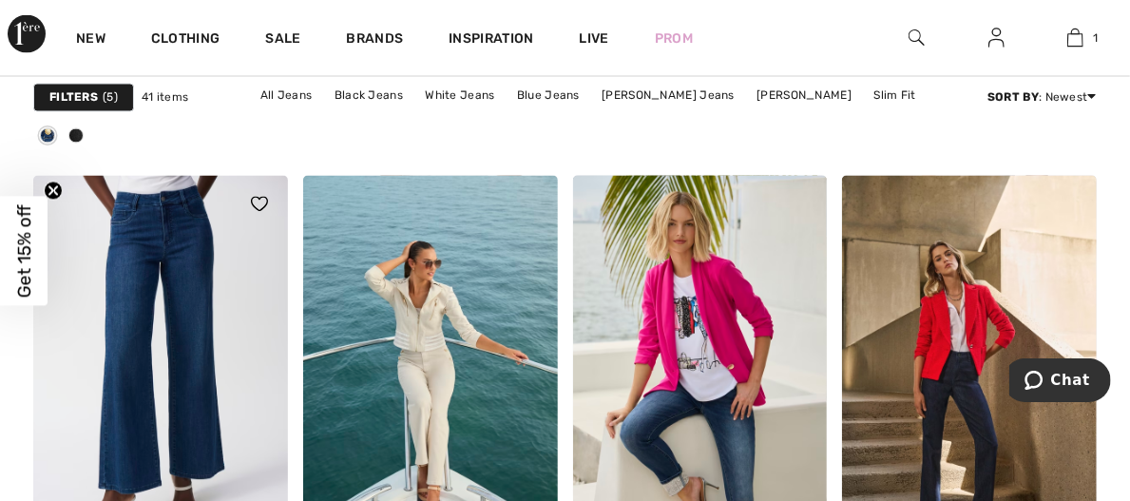
click at [180, 395] on img at bounding box center [160, 367] width 255 height 382
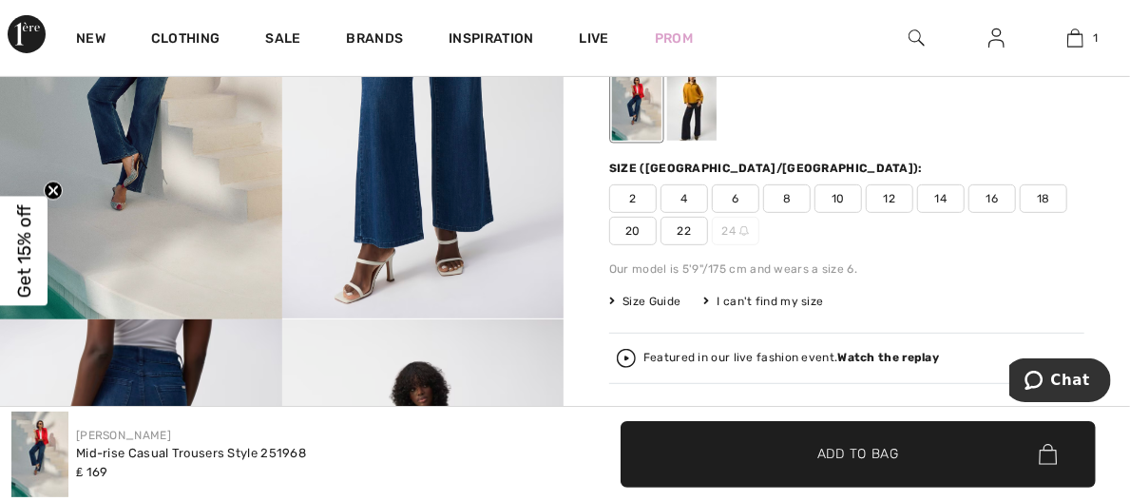
scroll to position [338, 0]
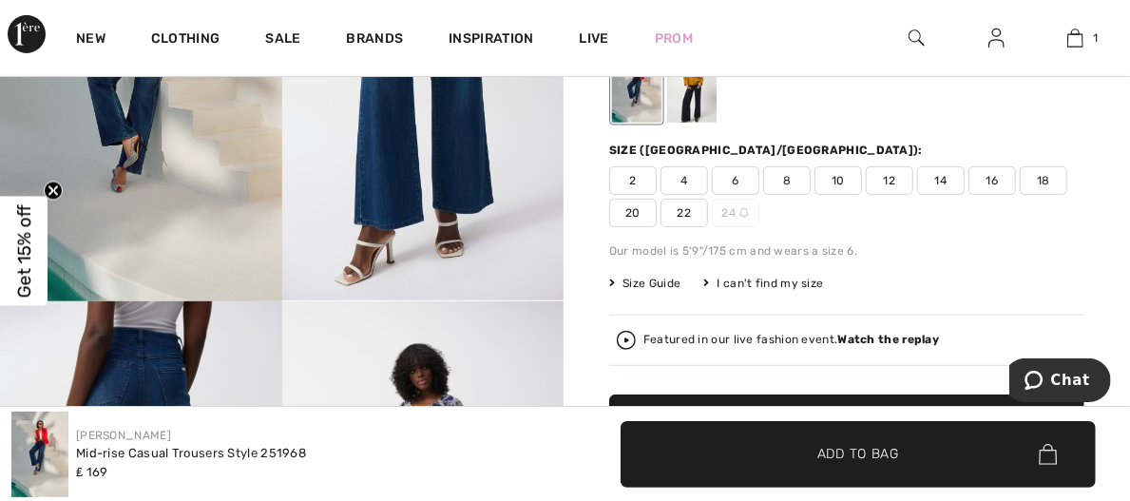
click at [1052, 166] on span "18" at bounding box center [1044, 180] width 48 height 29
click at [905, 394] on span "✔ Added to Bag Add to Bag" at bounding box center [846, 427] width 475 height 67
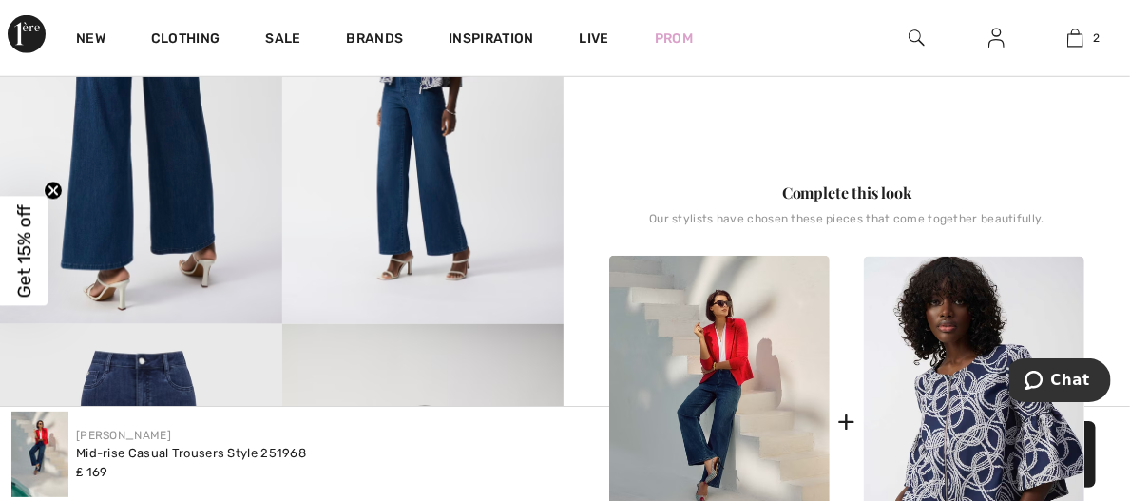
scroll to position [730, 0]
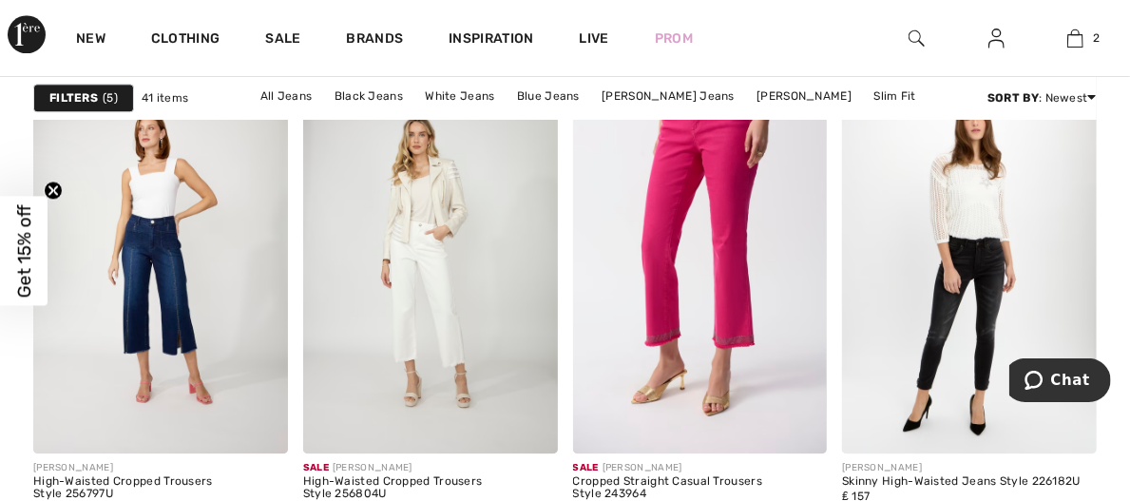
scroll to position [5616, 0]
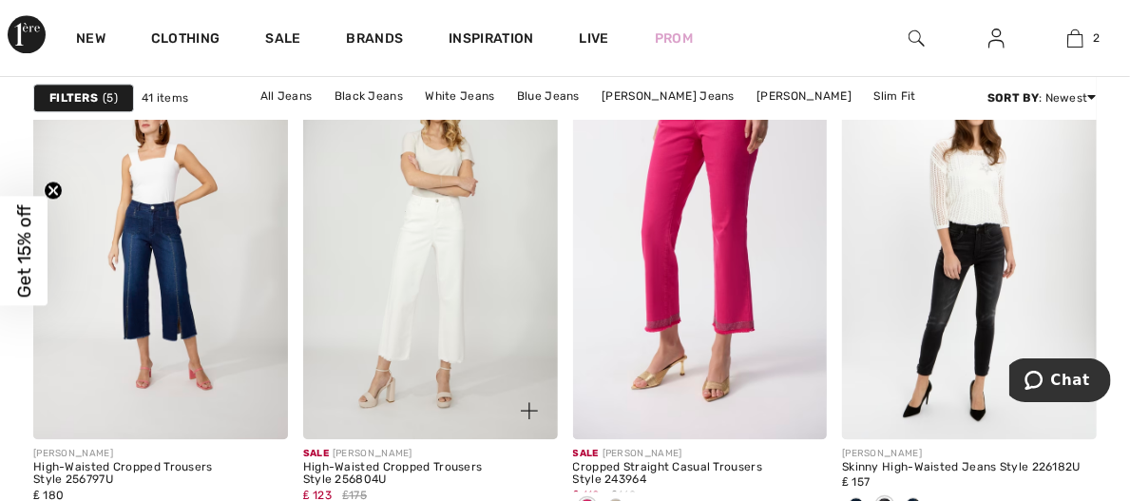
click at [441, 241] on img at bounding box center [430, 248] width 255 height 382
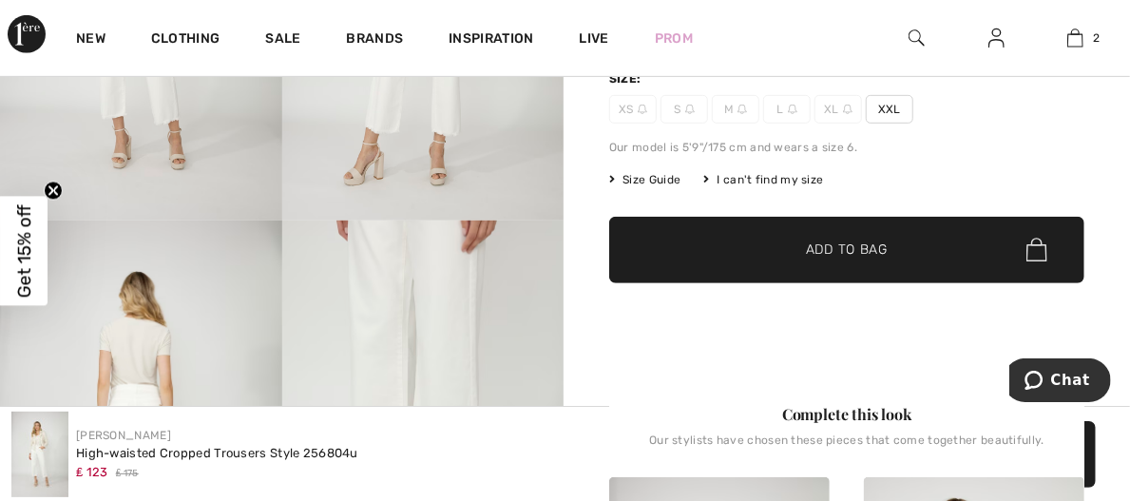
scroll to position [366, 0]
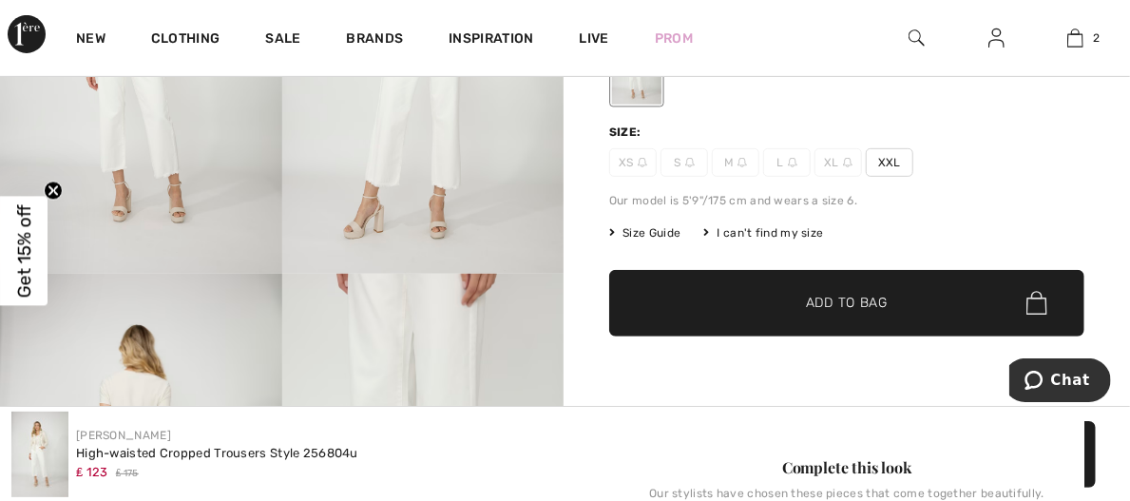
click at [905, 148] on span "XXL" at bounding box center [890, 162] width 48 height 29
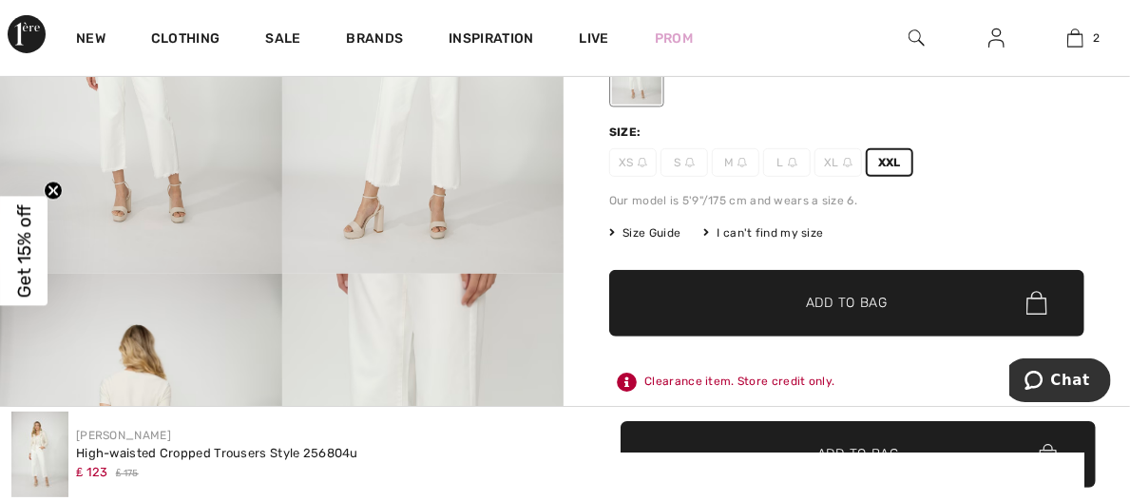
click at [859, 293] on span "Add to Bag" at bounding box center [847, 303] width 82 height 20
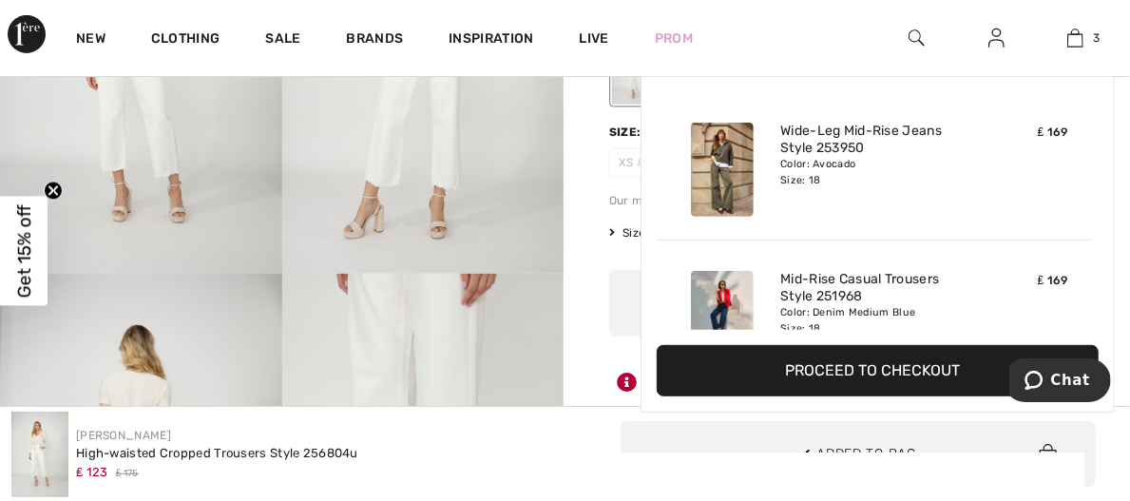
scroll to position [206, 0]
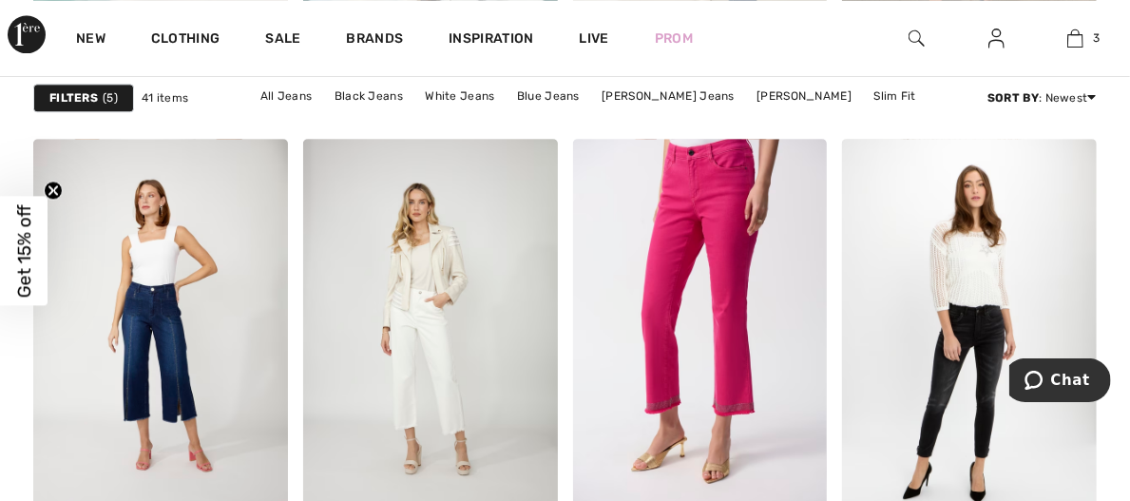
scroll to position [5635, 0]
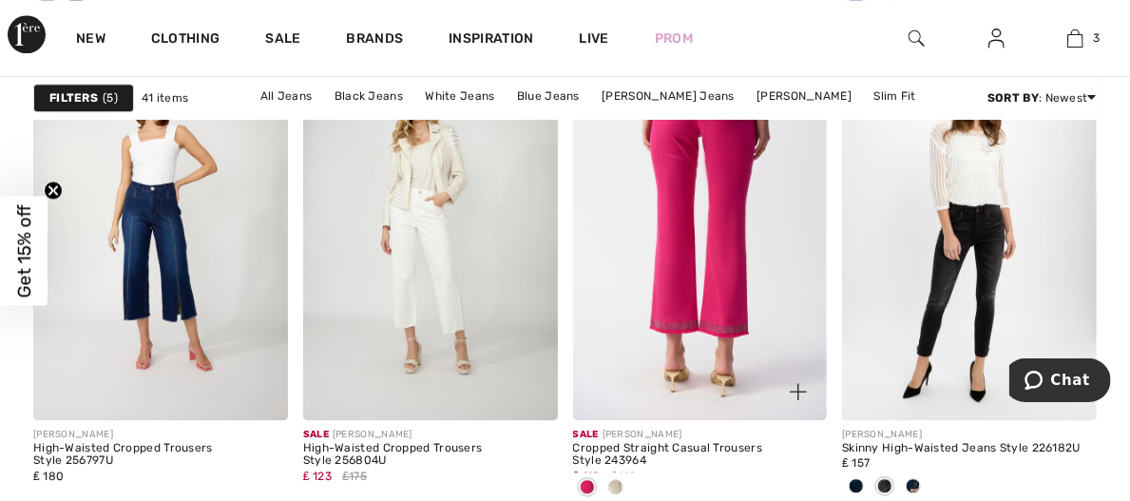
click at [677, 224] on img at bounding box center [700, 229] width 255 height 382
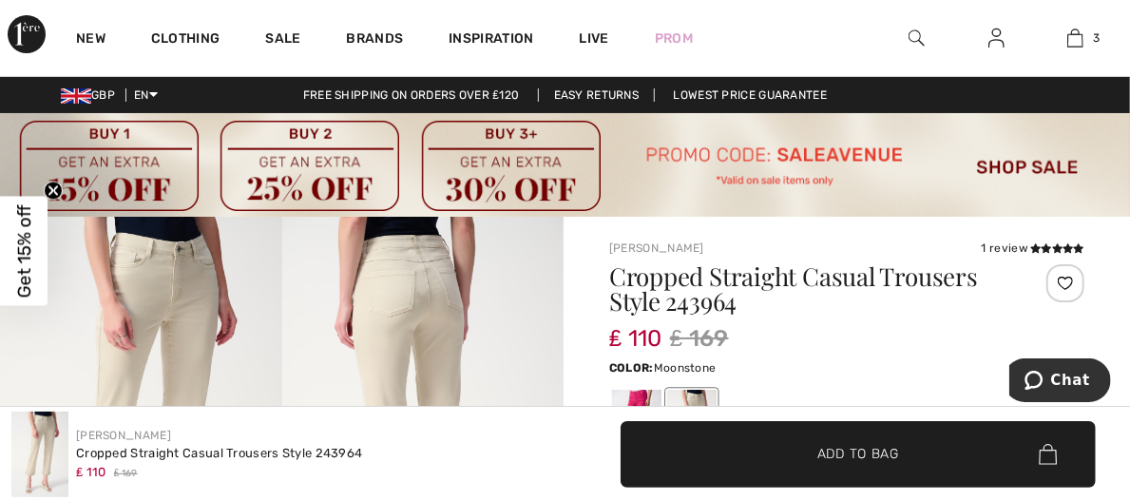
click at [716, 390] on div at bounding box center [691, 425] width 49 height 71
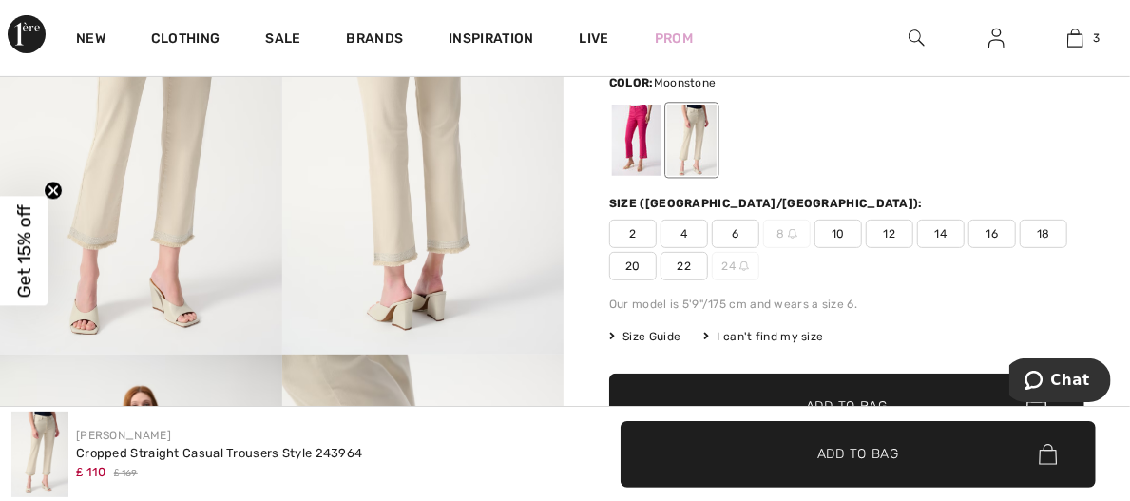
scroll to position [259, 0]
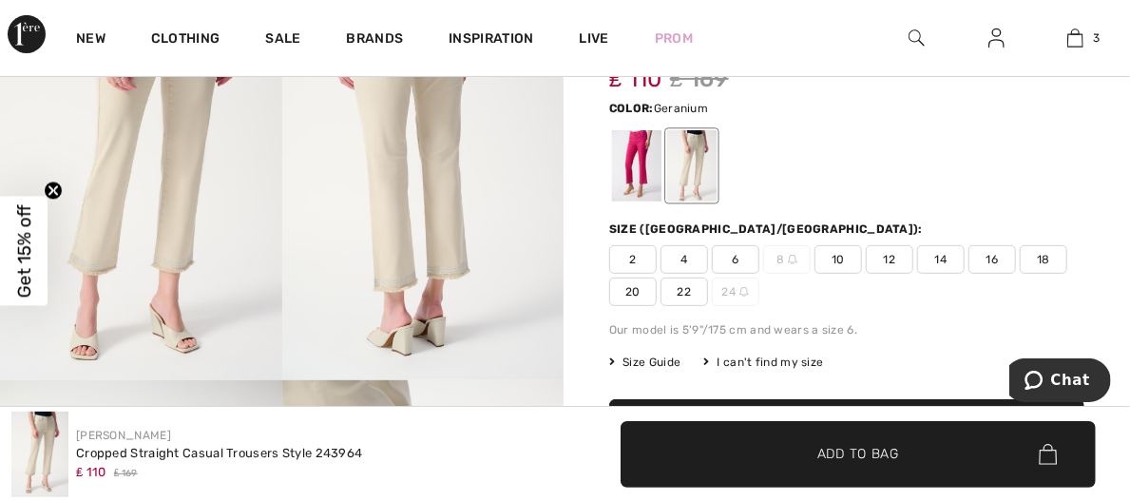
click at [654, 137] on div at bounding box center [636, 165] width 49 height 71
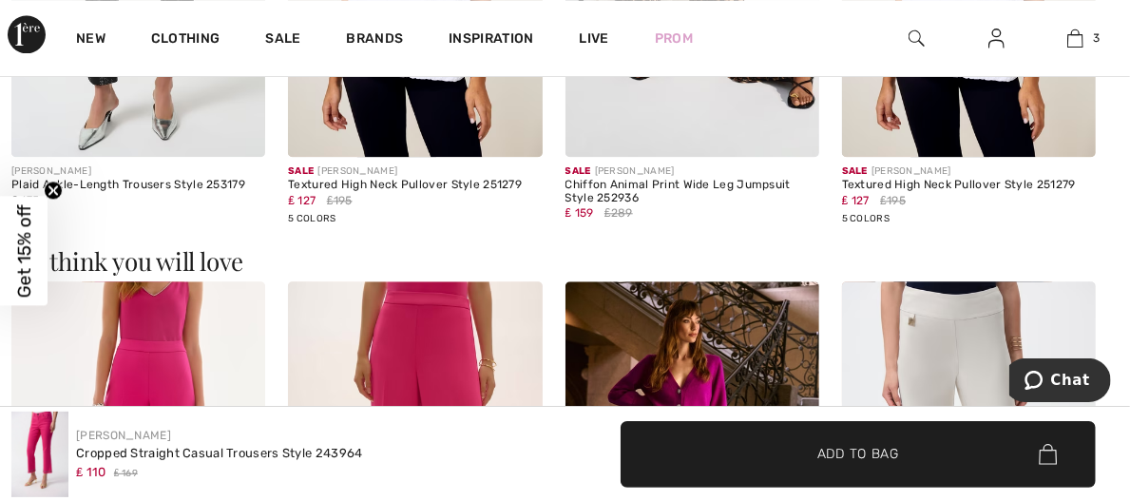
scroll to position [2162, 0]
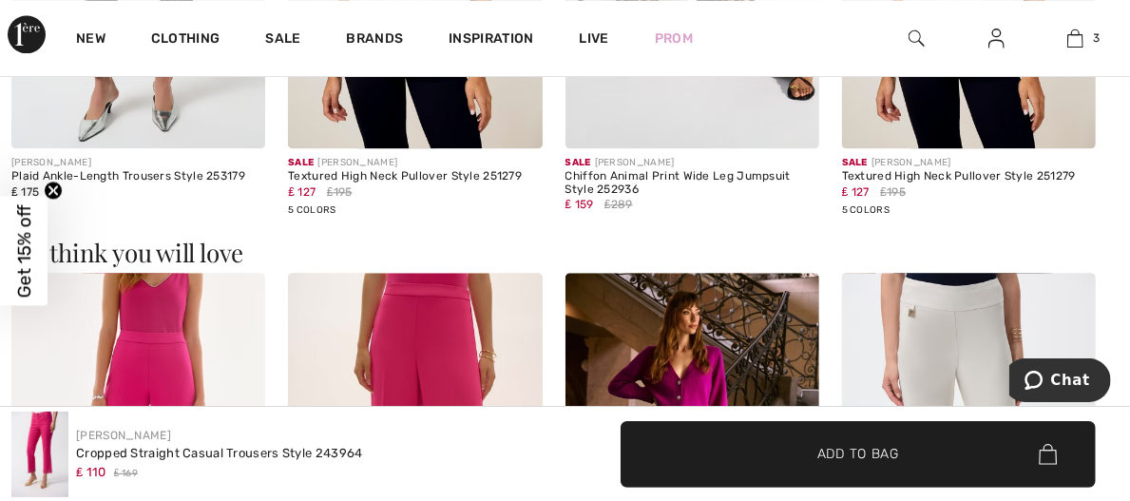
click at [118, 273] on img at bounding box center [138, 463] width 254 height 381
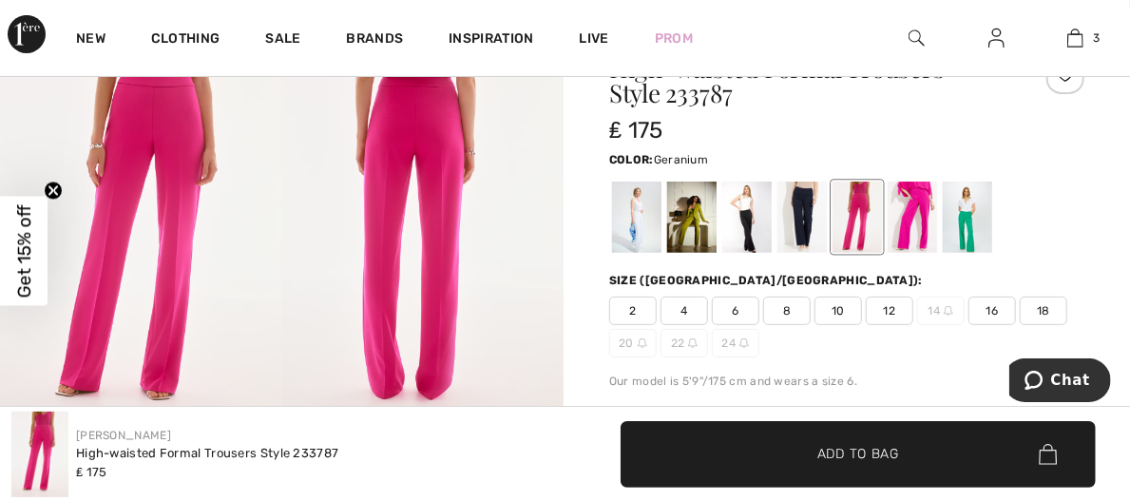
scroll to position [190, 0]
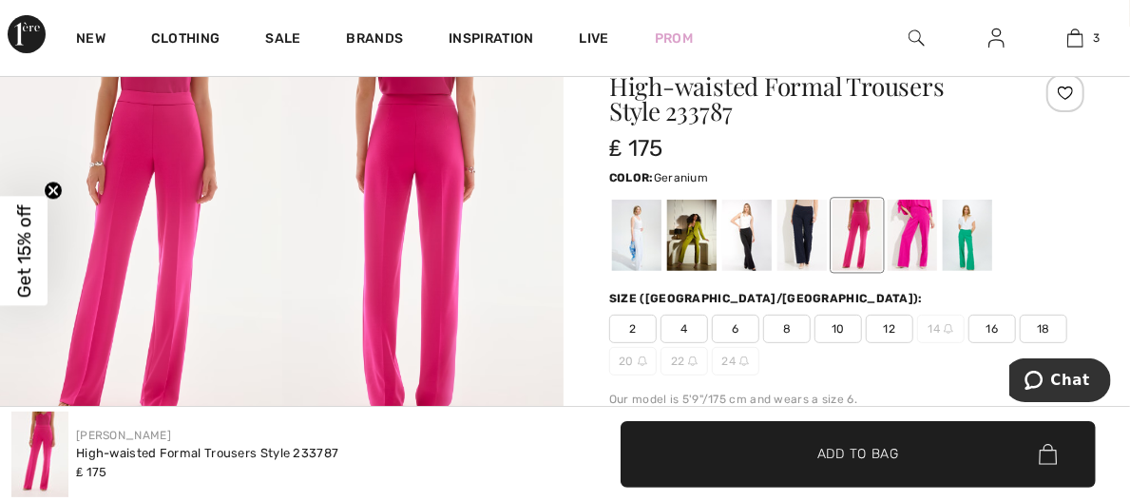
click at [1045, 315] on span "18" at bounding box center [1044, 329] width 48 height 29
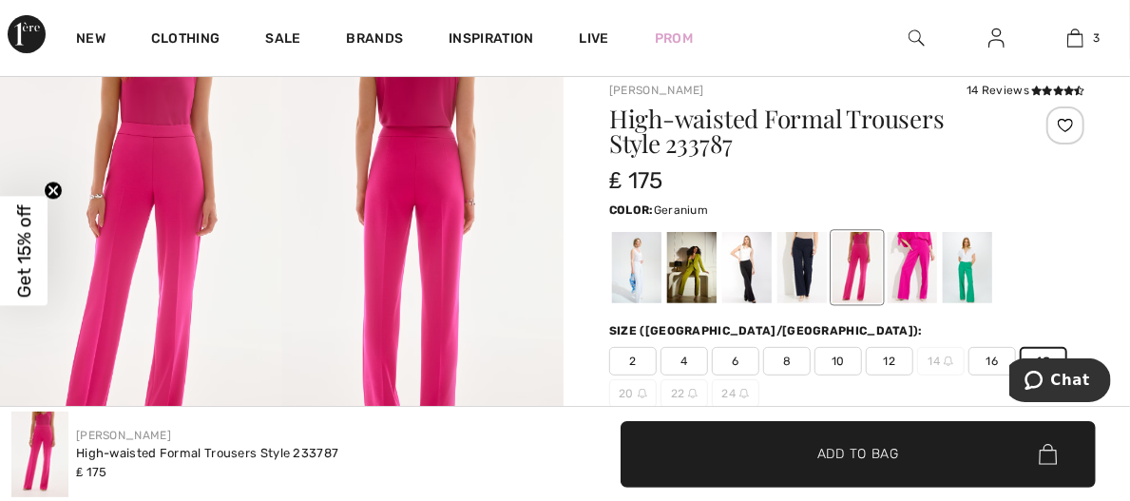
scroll to position [213, 0]
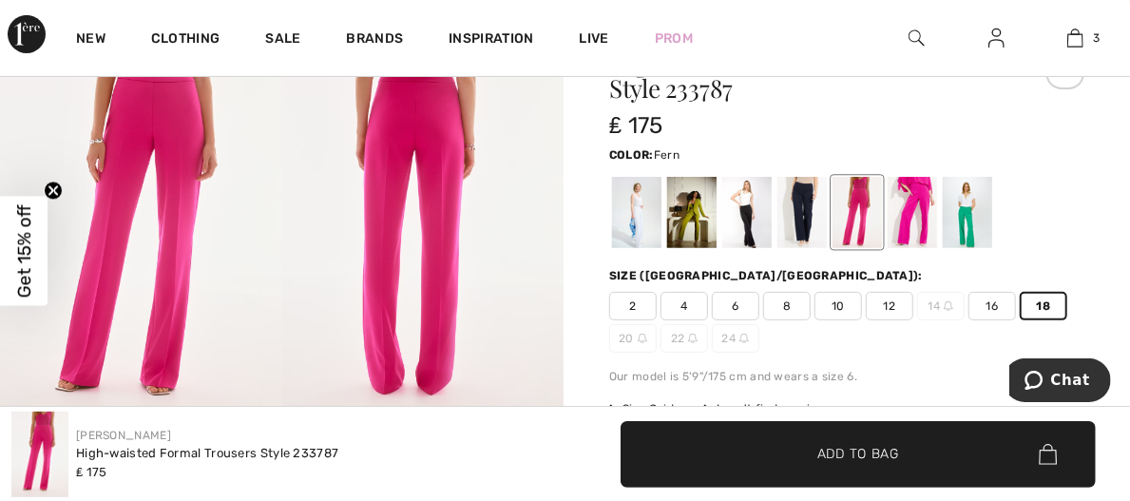
click at [698, 177] on div at bounding box center [691, 212] width 49 height 71
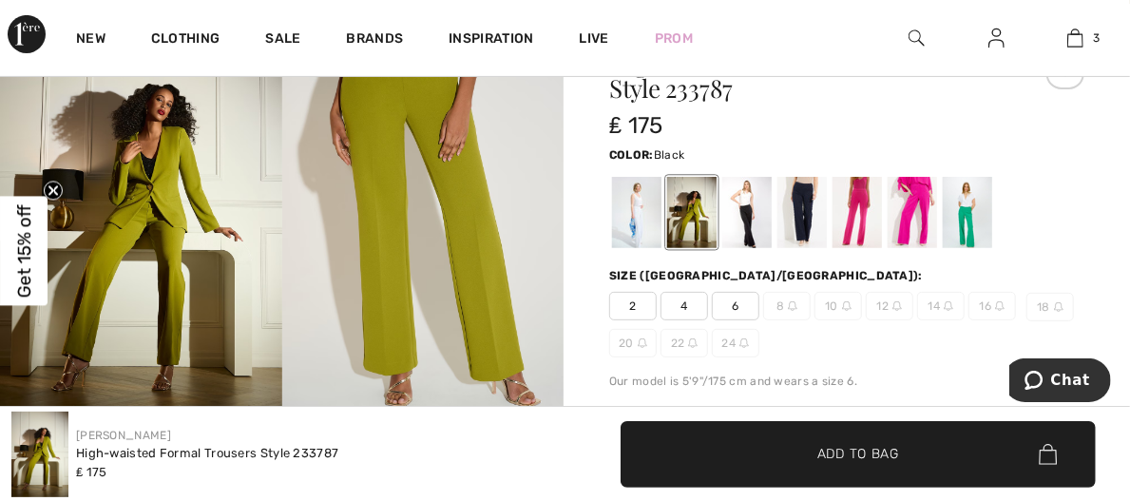
click at [757, 177] on div at bounding box center [746, 212] width 49 height 71
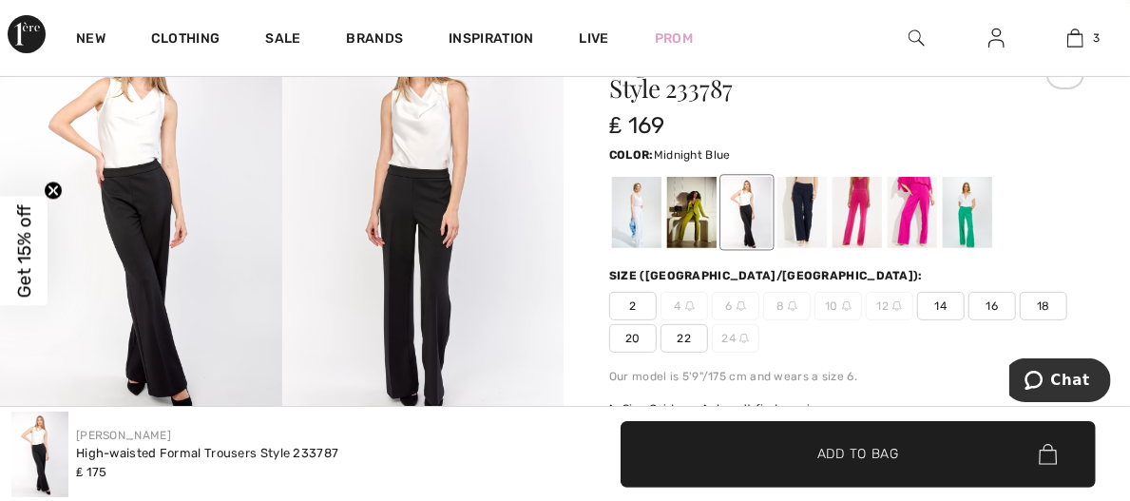
click at [819, 177] on div at bounding box center [801, 212] width 49 height 71
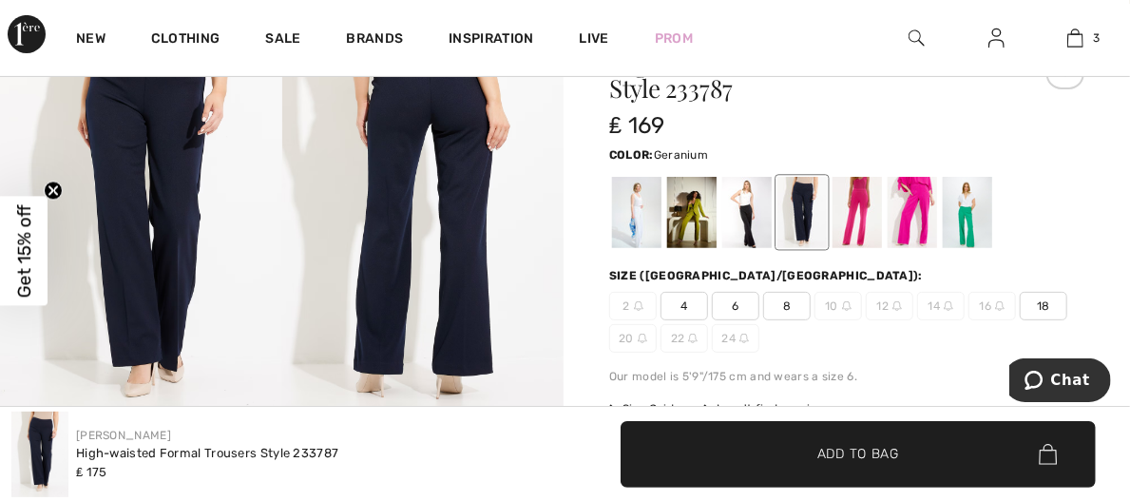
click at [861, 178] on div at bounding box center [857, 212] width 49 height 71
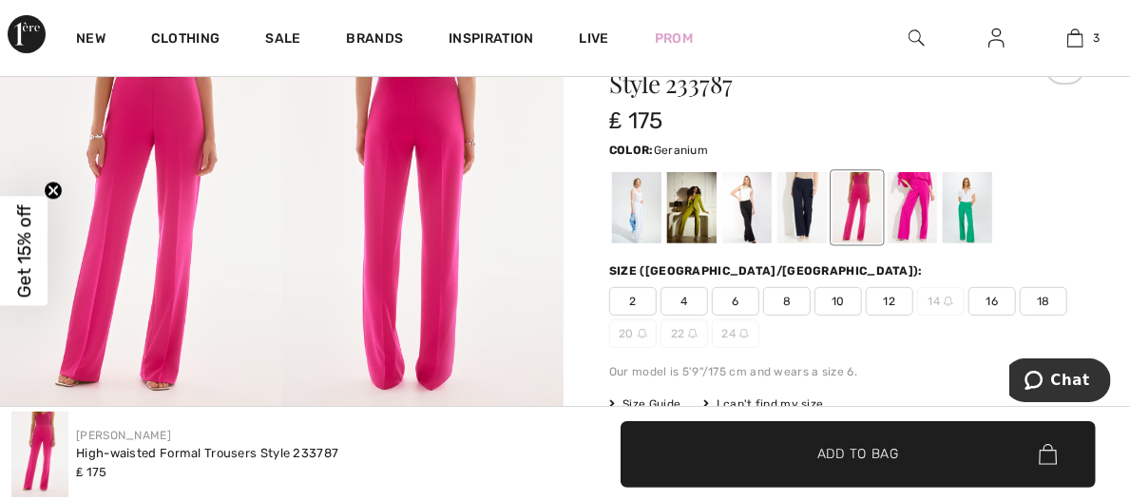
scroll to position [199, 0]
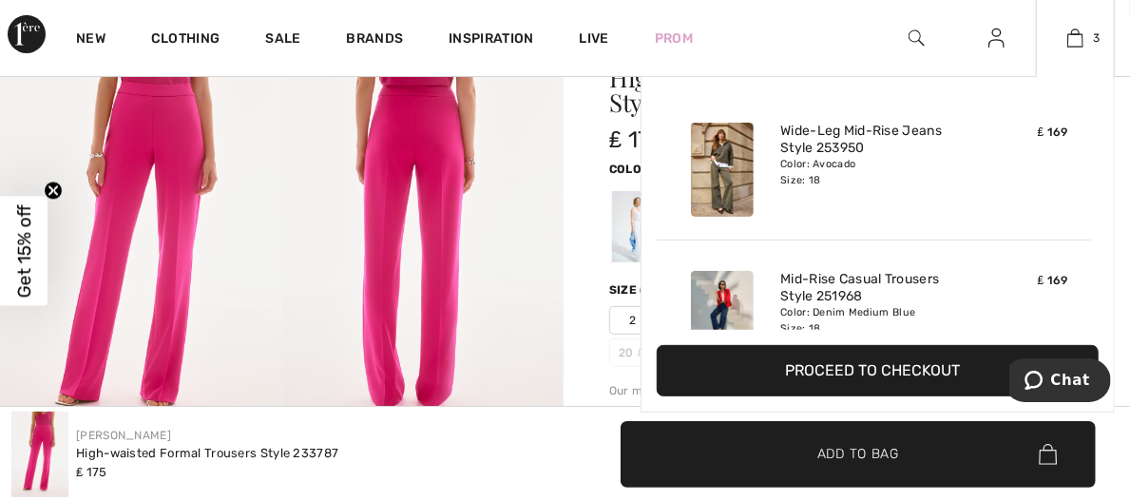
click at [928, 378] on button "Proceed to Checkout" at bounding box center [878, 370] width 442 height 51
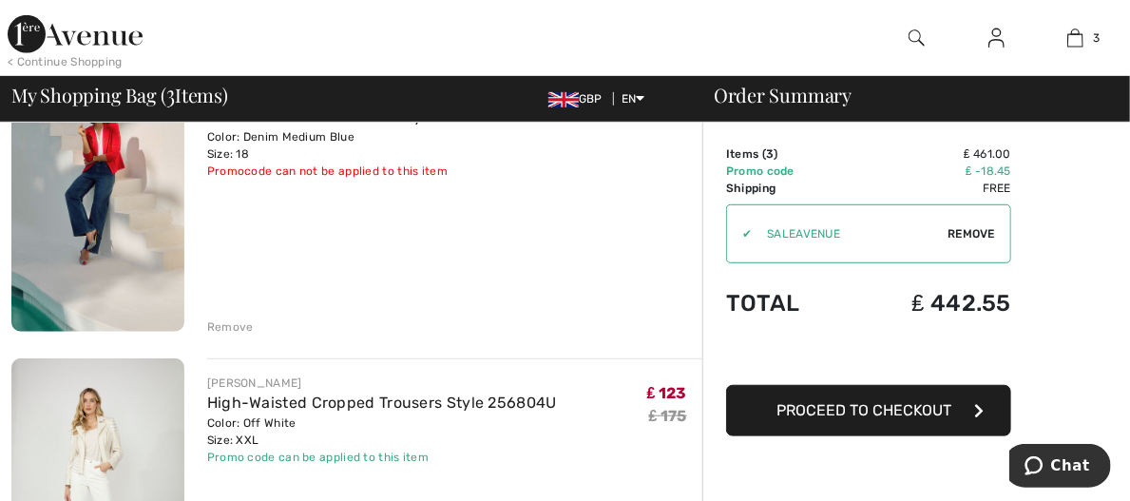
scroll to position [486, 0]
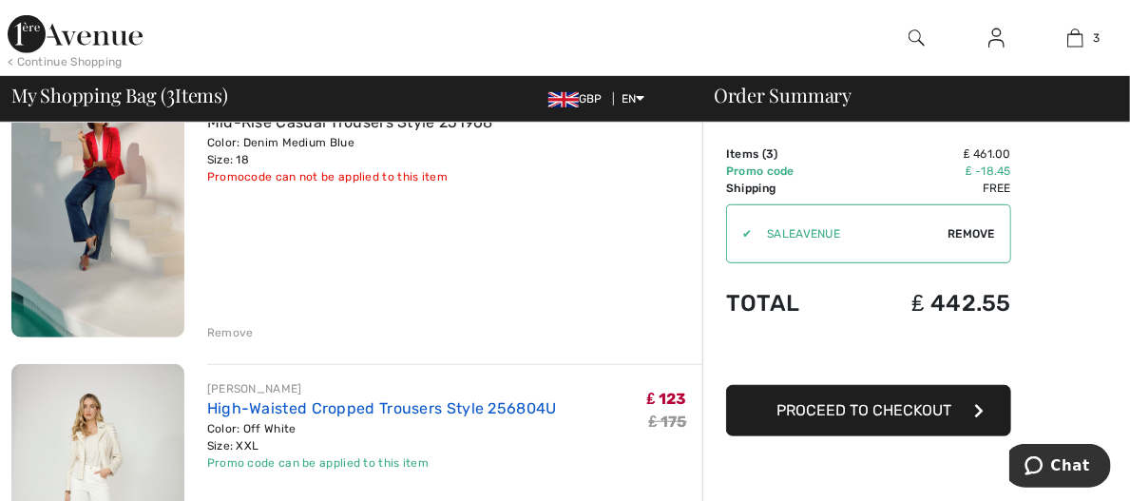
click at [418, 399] on link "High-Waisted Cropped Trousers Style 256804U" at bounding box center [382, 408] width 350 height 18
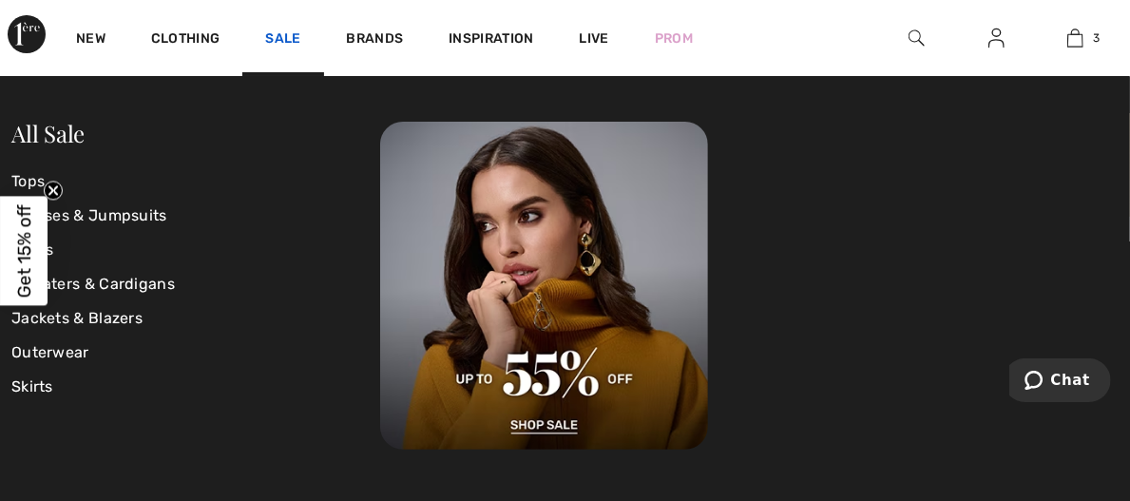
click at [295, 40] on link "Sale" at bounding box center [282, 40] width 35 height 20
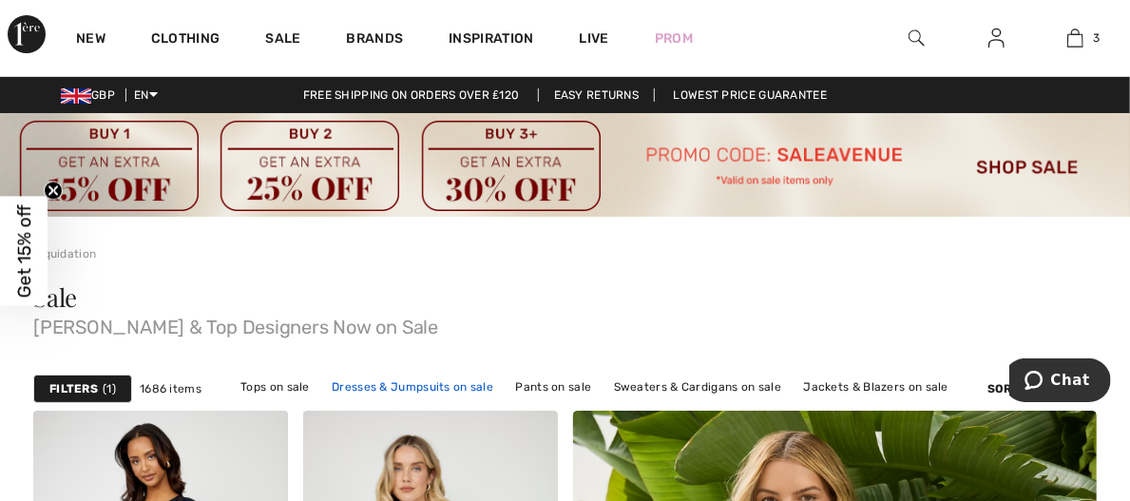
click at [464, 374] on link "Dresses & Jumpsuits on sale" at bounding box center [412, 386] width 181 height 25
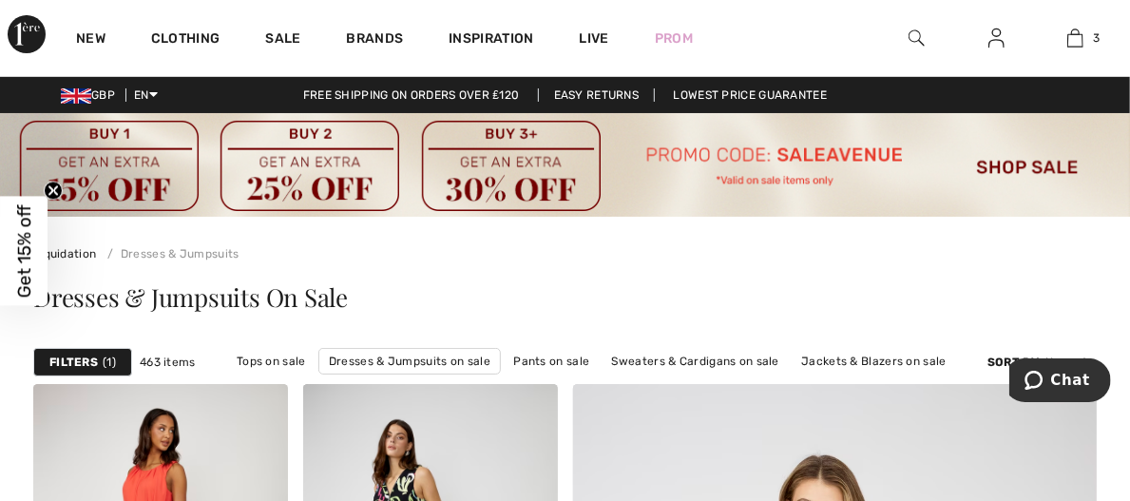
click at [79, 354] on strong "Filters" at bounding box center [73, 362] width 48 height 17
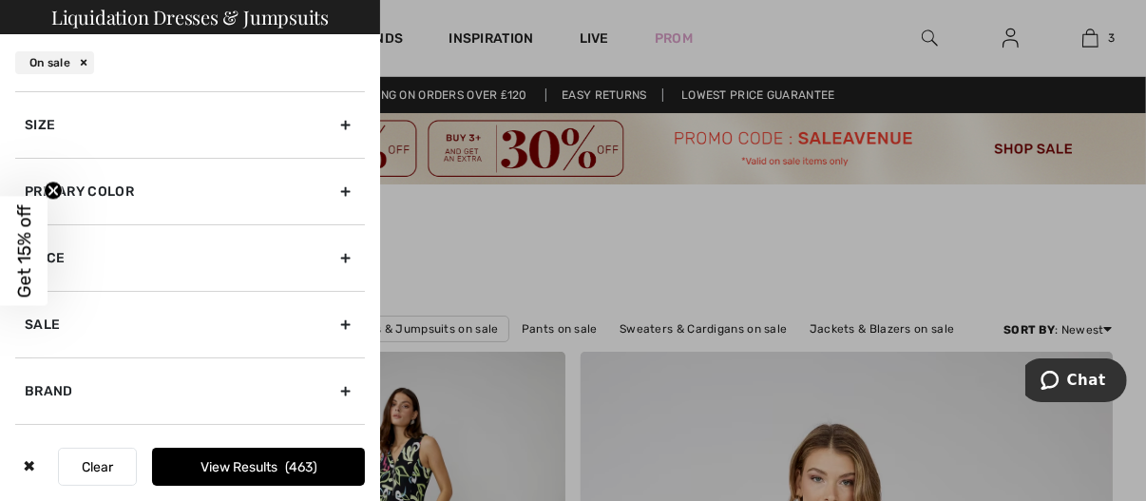
click at [335, 125] on div "Size" at bounding box center [190, 124] width 350 height 67
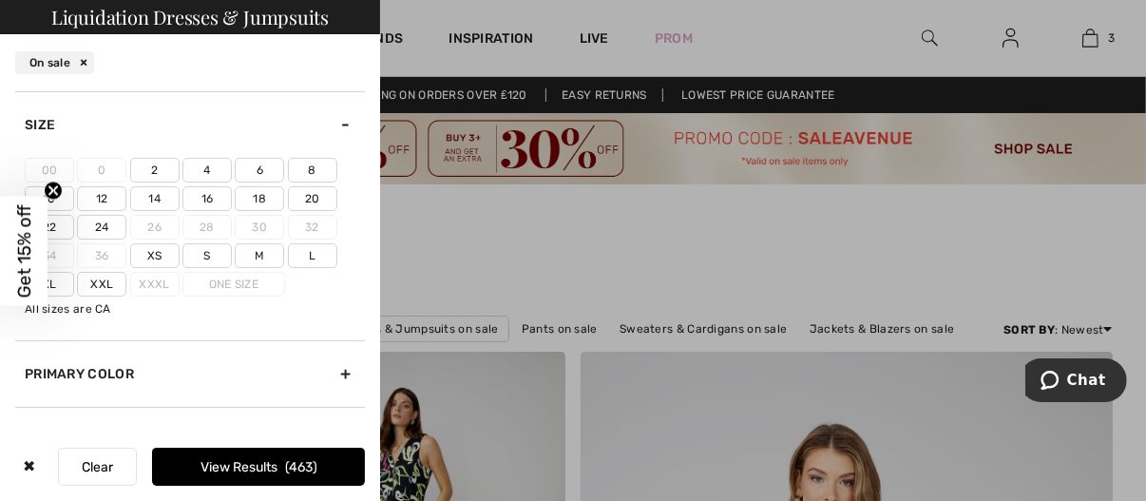
click at [277, 197] on label "18" at bounding box center [259, 198] width 49 height 25
click at [0, 0] on input"] "18" at bounding box center [0, 0] width 0 height 0
click at [305, 198] on label "20" at bounding box center [312, 198] width 49 height 25
click at [0, 0] on input"] "20" at bounding box center [0, 0] width 0 height 0
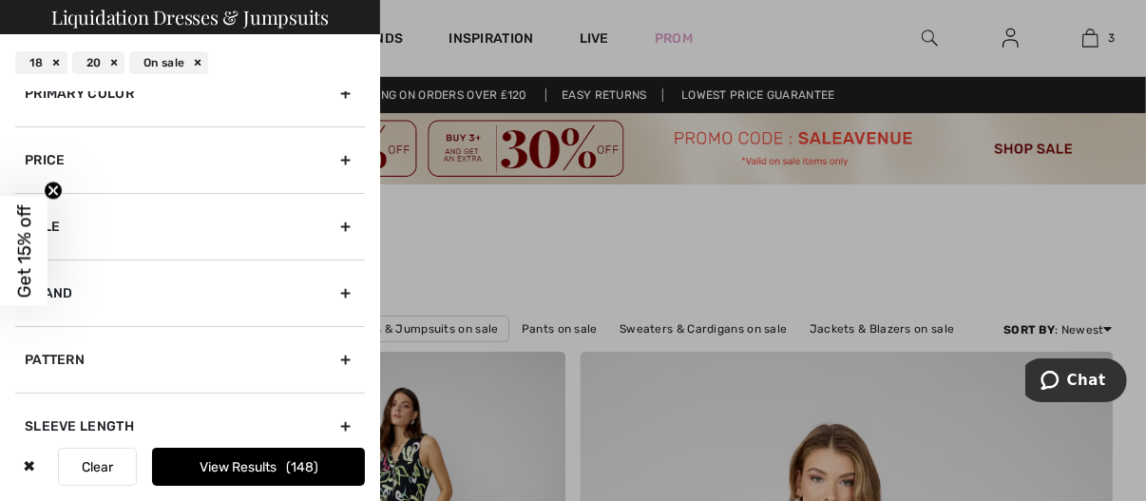
scroll to position [218, 0]
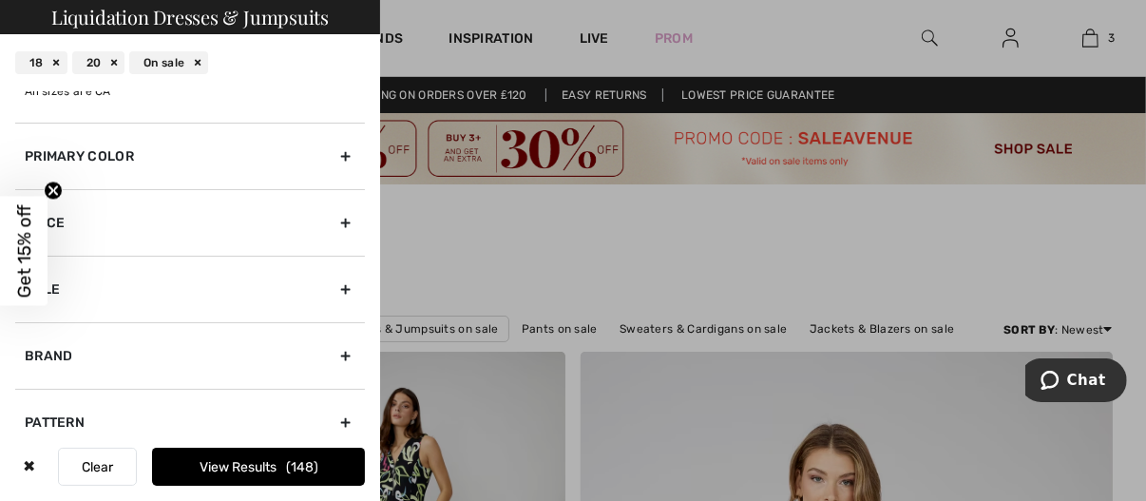
click at [332, 272] on div "Sale" at bounding box center [190, 289] width 350 height 67
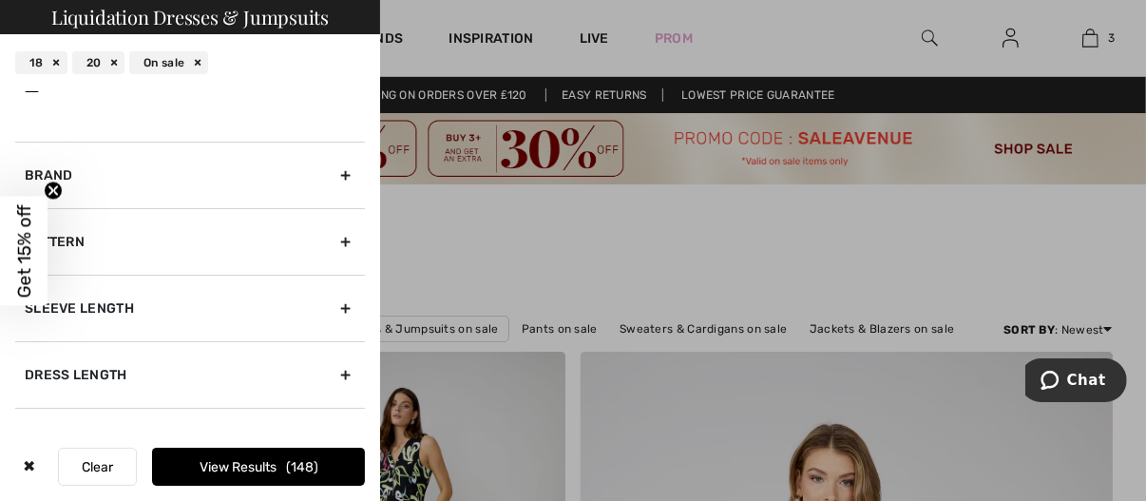
scroll to position [293, 0]
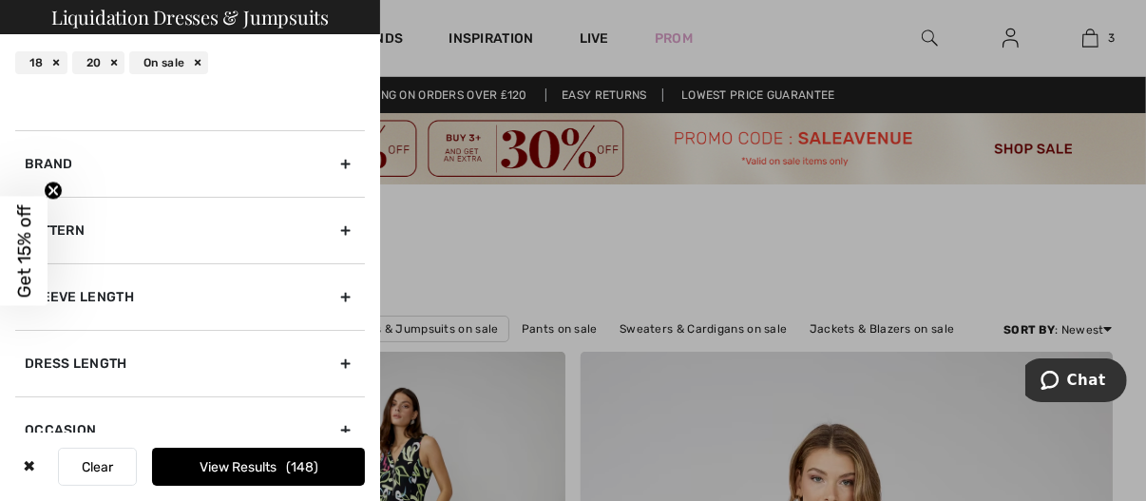
click at [326, 297] on div "Sleeve length" at bounding box center [190, 296] width 350 height 67
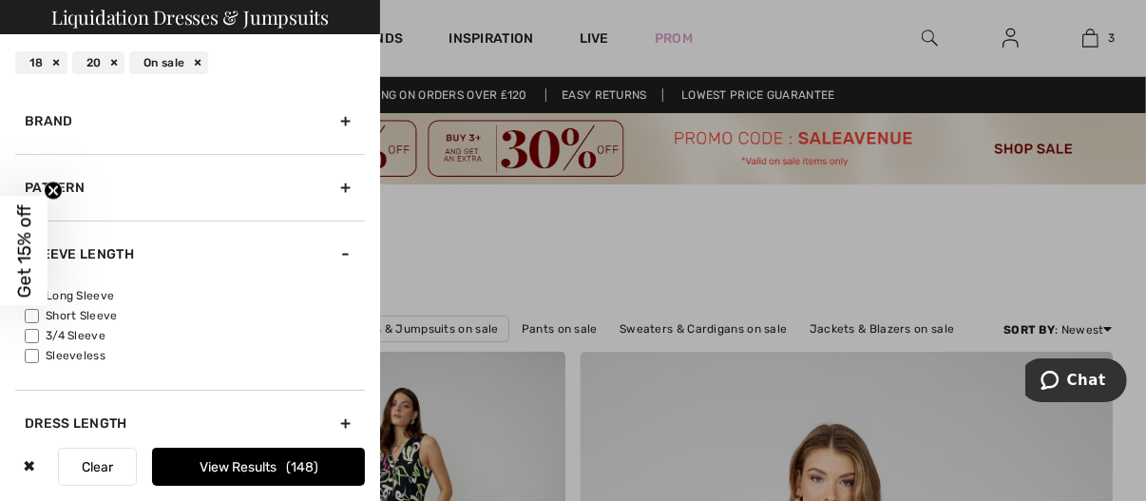
scroll to position [270, 0]
click at [35, 337] on input"] "3/4 Sleeve" at bounding box center [32, 336] width 14 height 14
checkbox input"] "true"
click at [32, 315] on input"] "Short Sleeve" at bounding box center [32, 316] width 14 height 14
checkbox input"] "true"
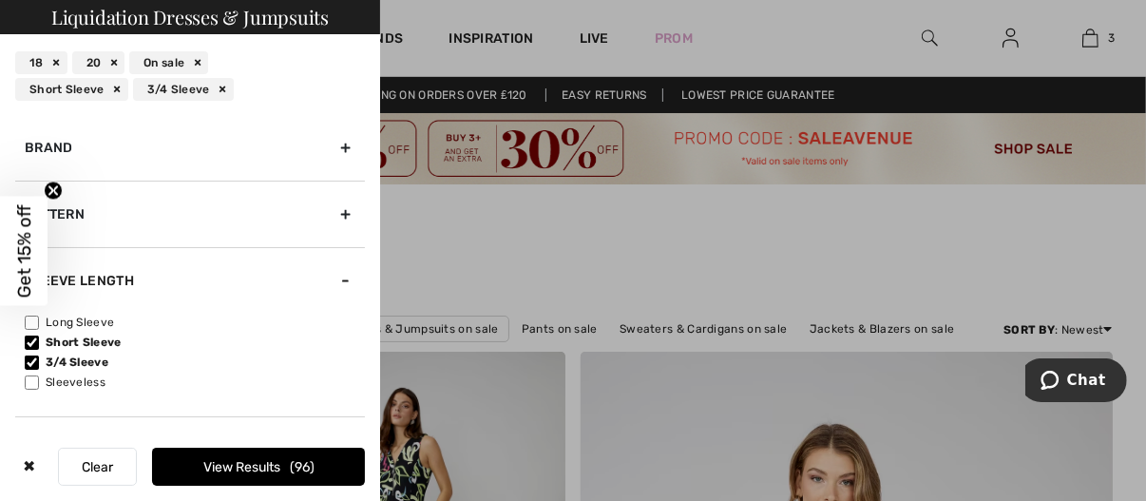
click at [28, 322] on input"] "Long Sleeve" at bounding box center [32, 323] width 14 height 14
checkbox input"] "true"
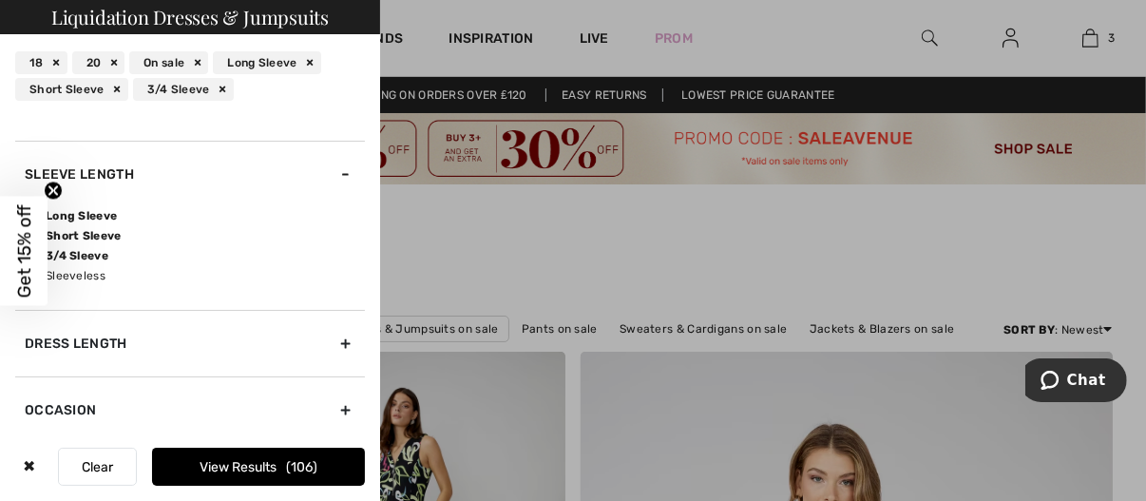
scroll to position [385, 0]
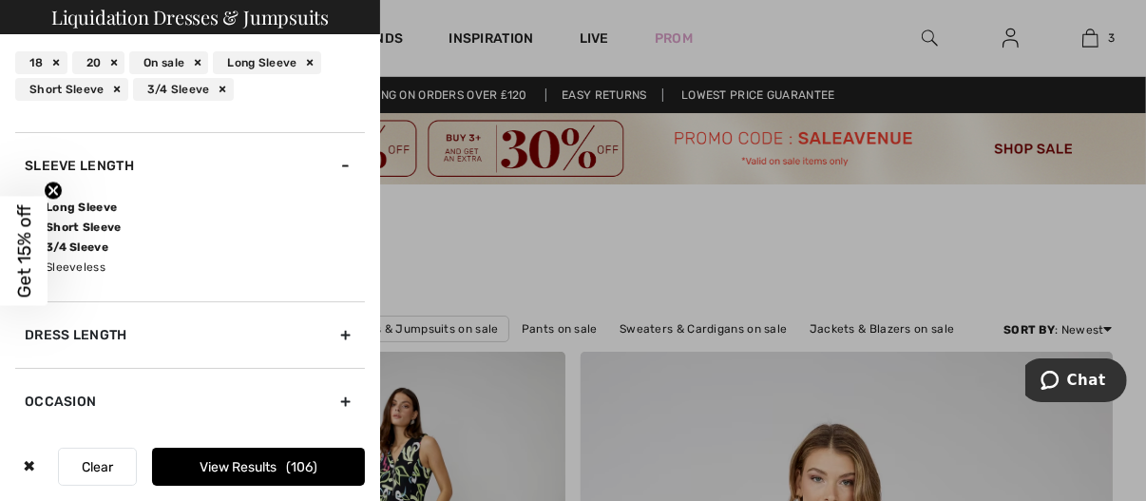
click at [333, 402] on div "Occasion" at bounding box center [190, 401] width 350 height 67
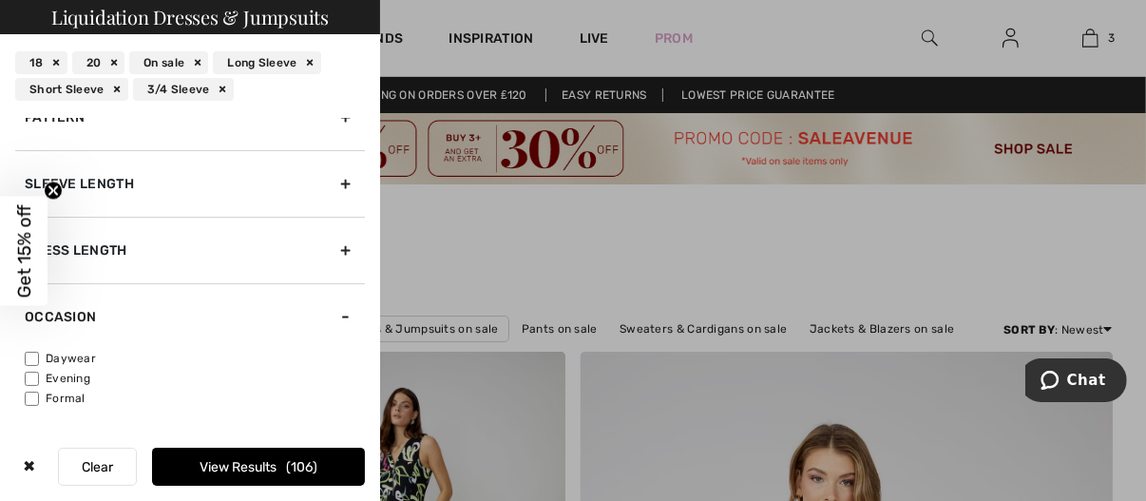
scroll to position [365, 0]
click at [34, 358] on input"] "Daywear" at bounding box center [32, 361] width 14 height 14
checkbox input"] "true"
click at [259, 470] on button "View Results 33" at bounding box center [258, 467] width 213 height 38
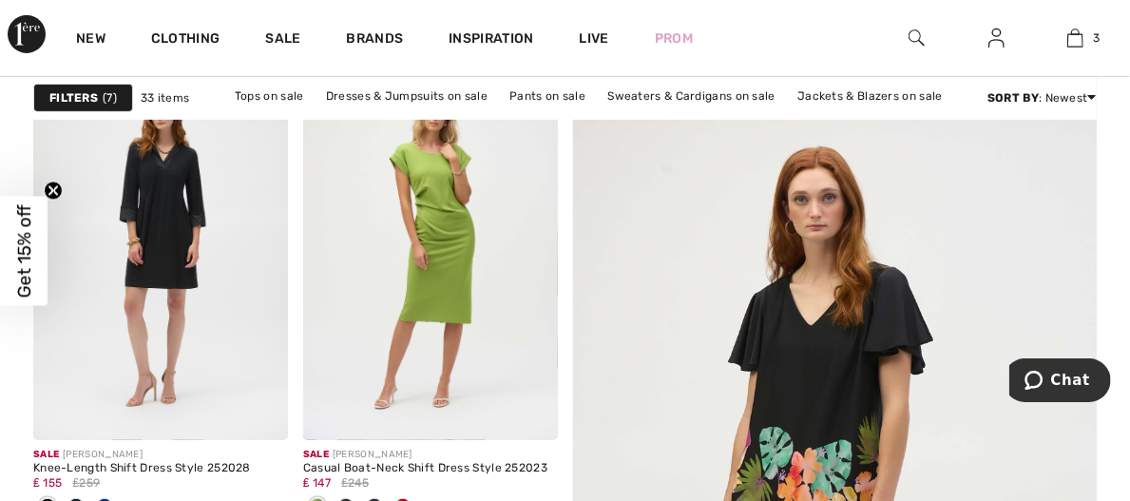
scroll to position [337, 0]
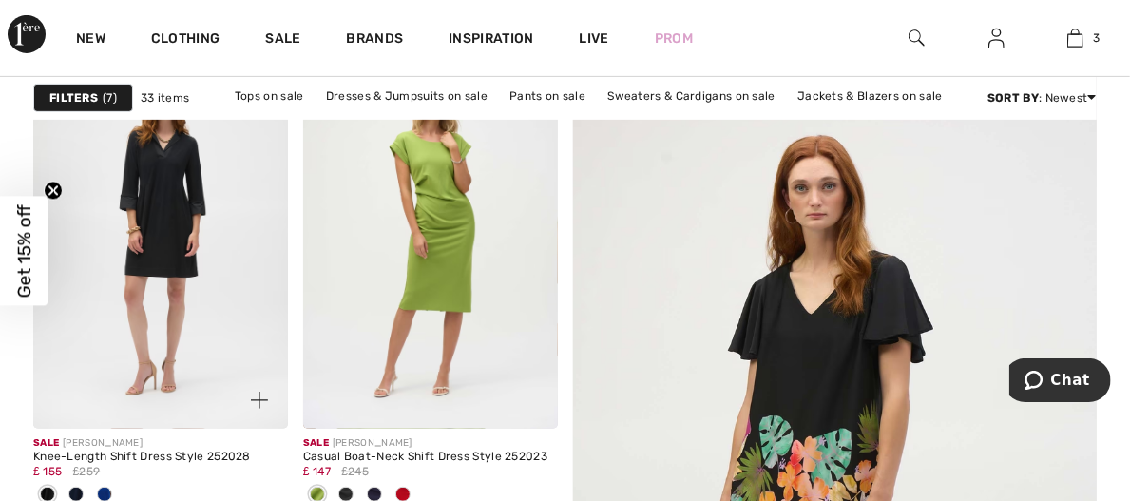
click at [112, 487] on span at bounding box center [104, 494] width 15 height 15
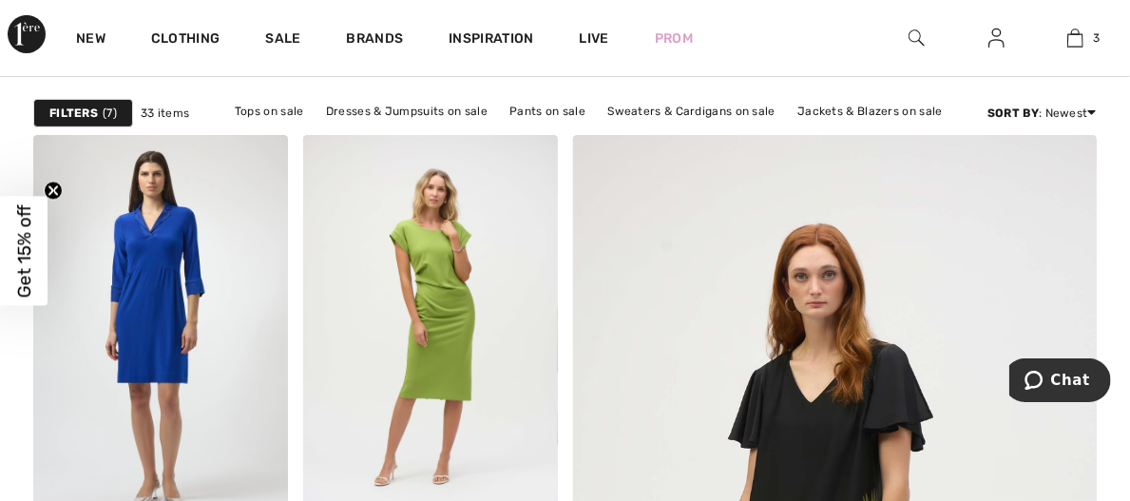
scroll to position [237, 0]
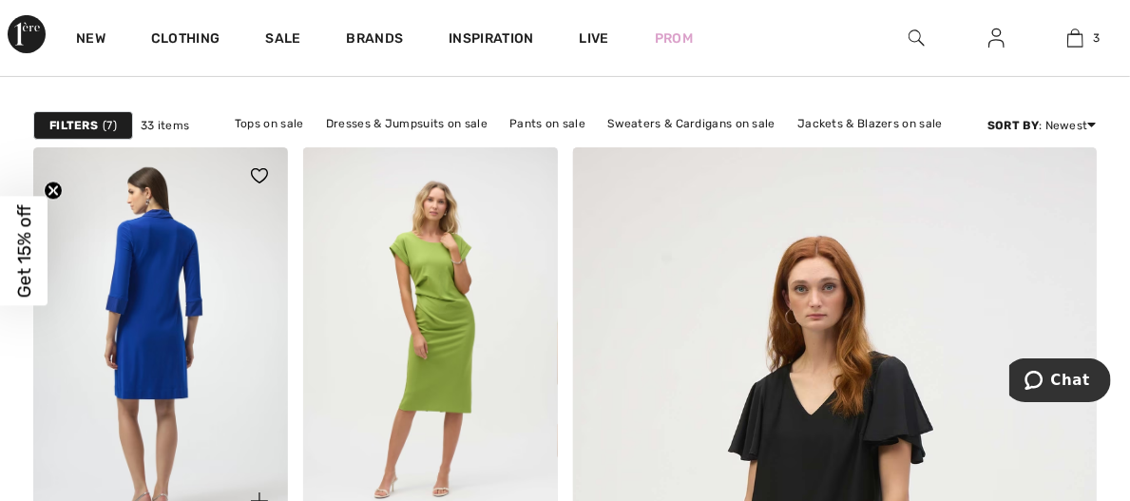
click at [152, 304] on img at bounding box center [160, 338] width 255 height 382
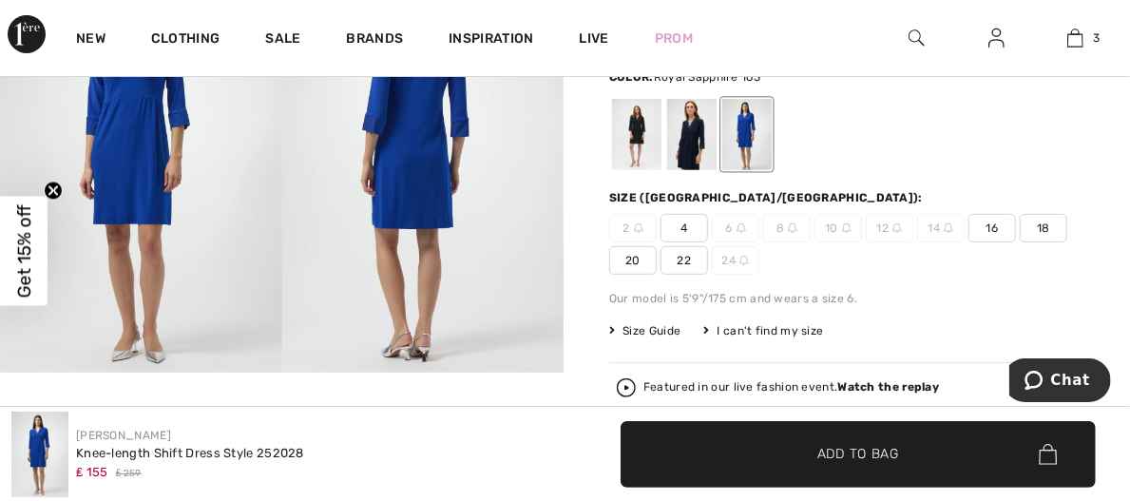
scroll to position [290, 0]
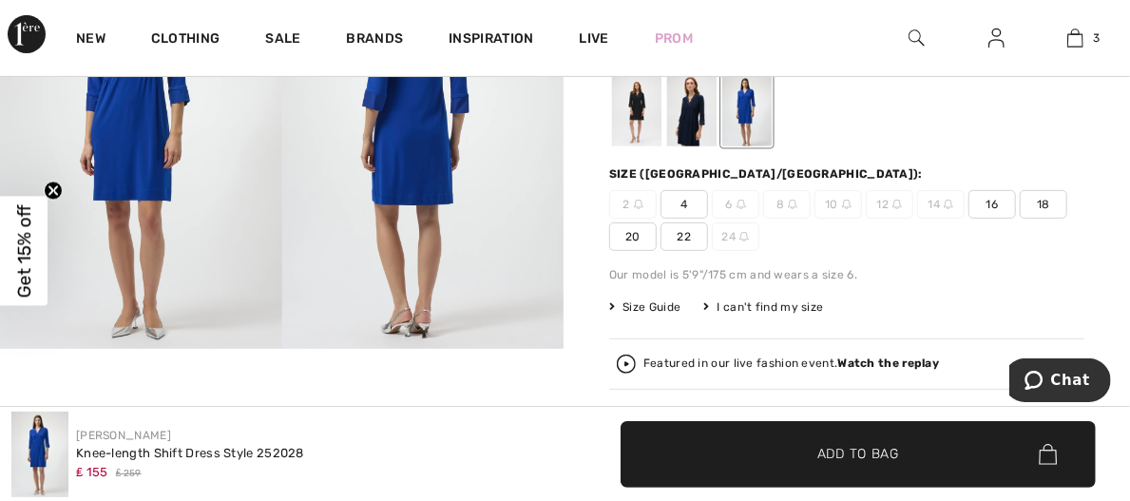
click at [1042, 191] on span "18" at bounding box center [1044, 204] width 48 height 29
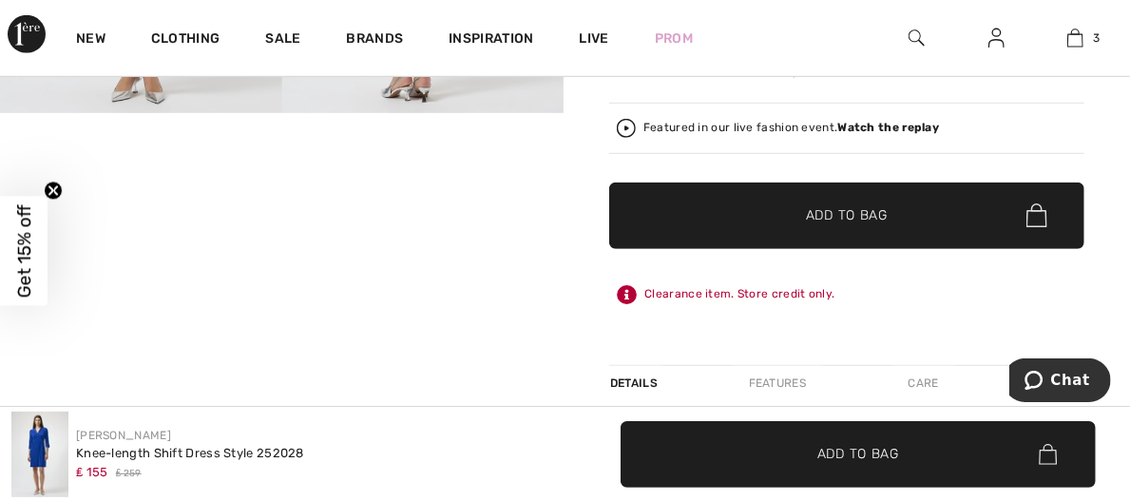
scroll to position [533, 0]
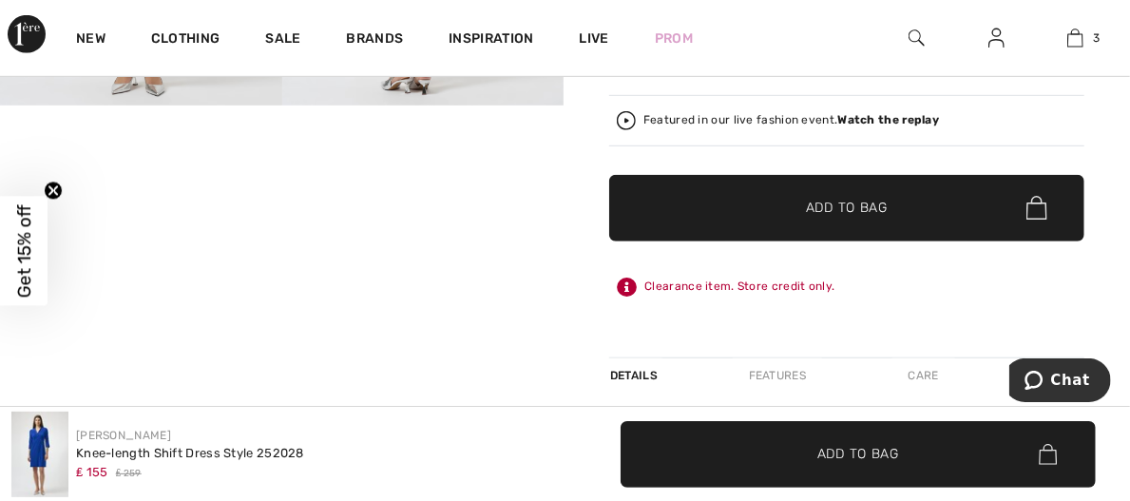
click at [857, 199] on span "Add to Bag" at bounding box center [847, 208] width 82 height 20
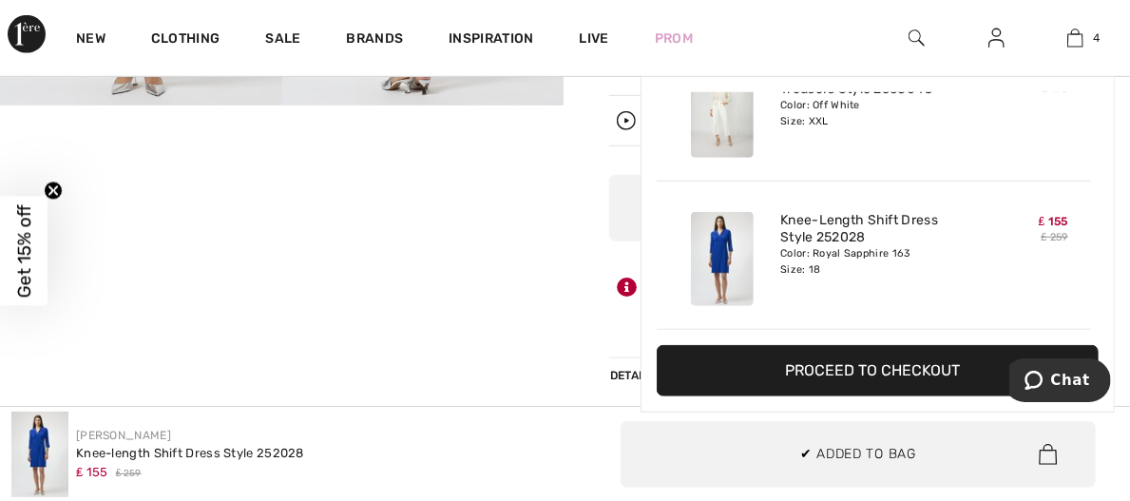
scroll to position [355, 0]
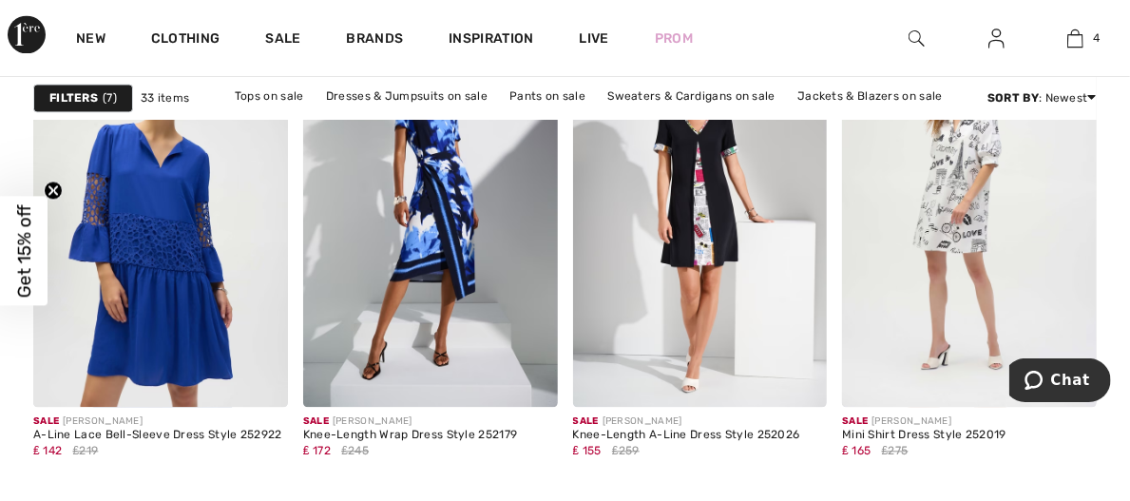
scroll to position [1787, 0]
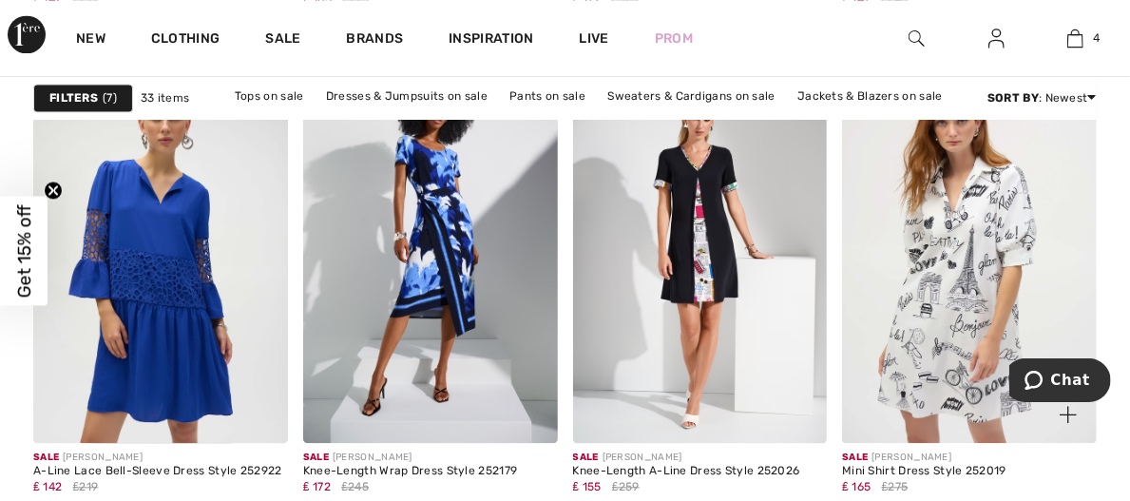
click at [1024, 165] on img at bounding box center [969, 253] width 255 height 382
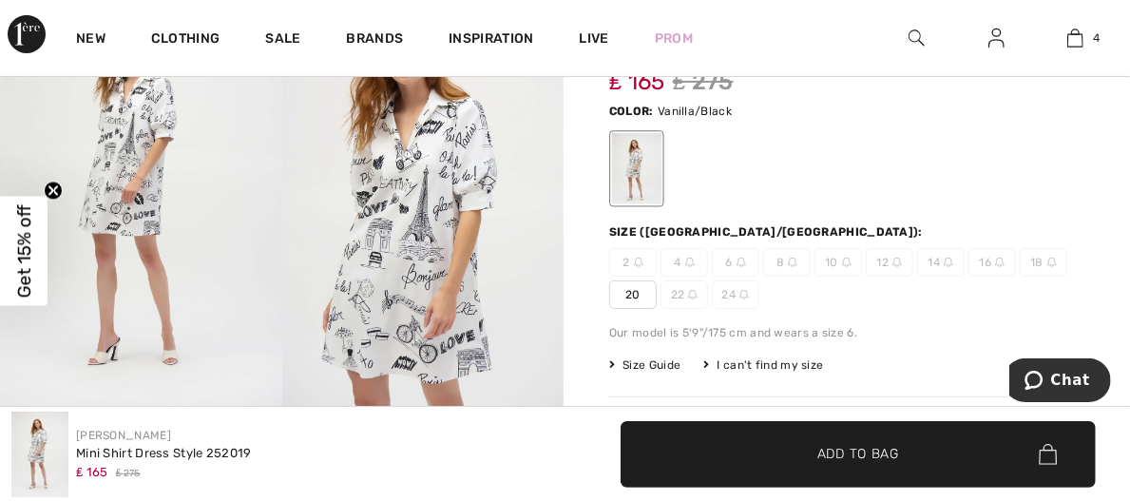
scroll to position [216, 0]
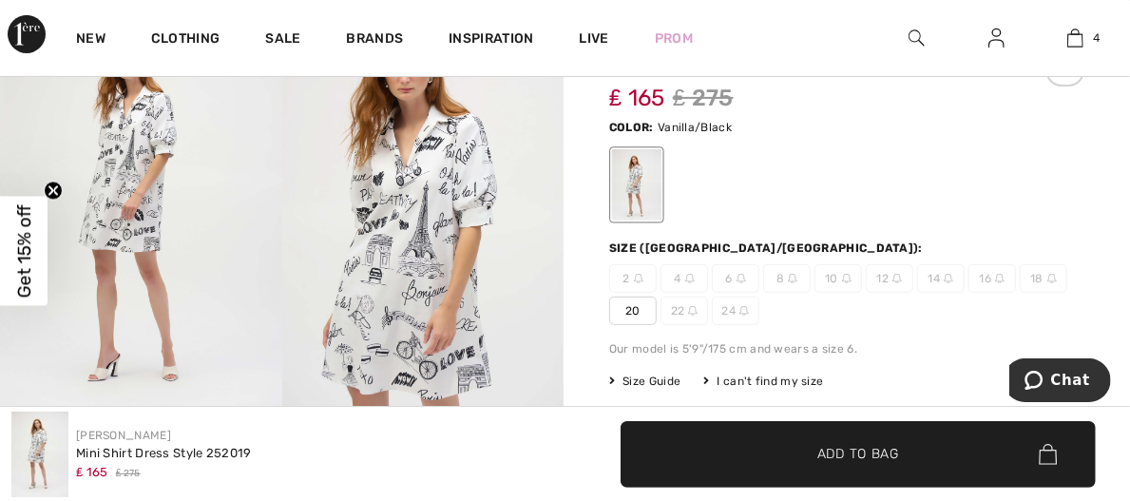
click at [629, 297] on span "20" at bounding box center [633, 311] width 48 height 29
click at [829, 468] on span "✔ Added to Bag Add to Bag" at bounding box center [858, 454] width 475 height 67
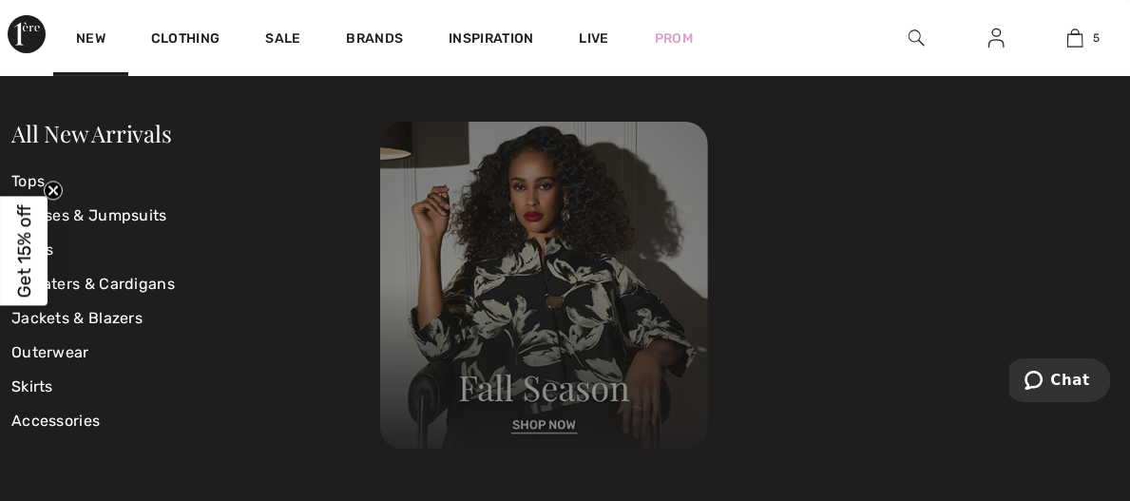
scroll to position [503, 0]
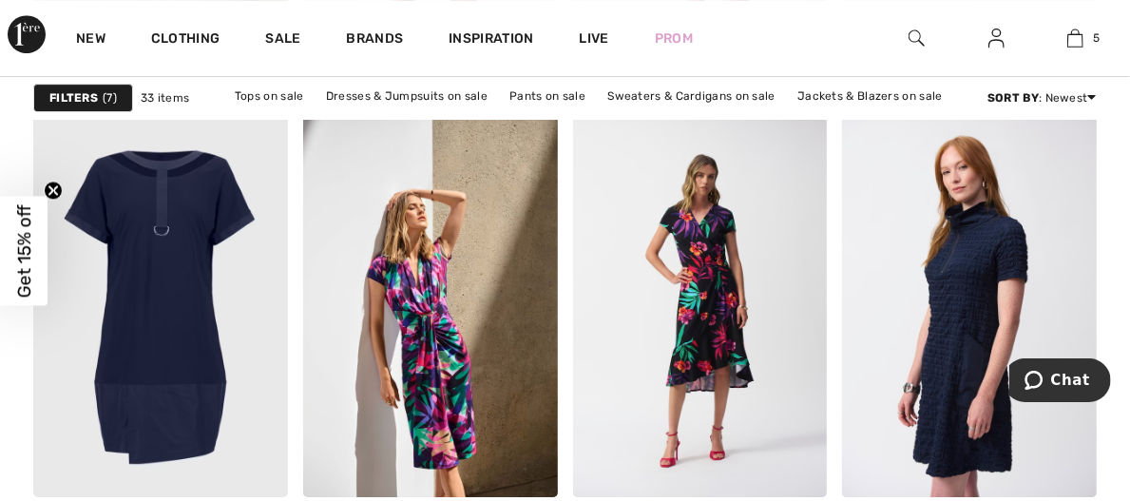
scroll to position [2919, 0]
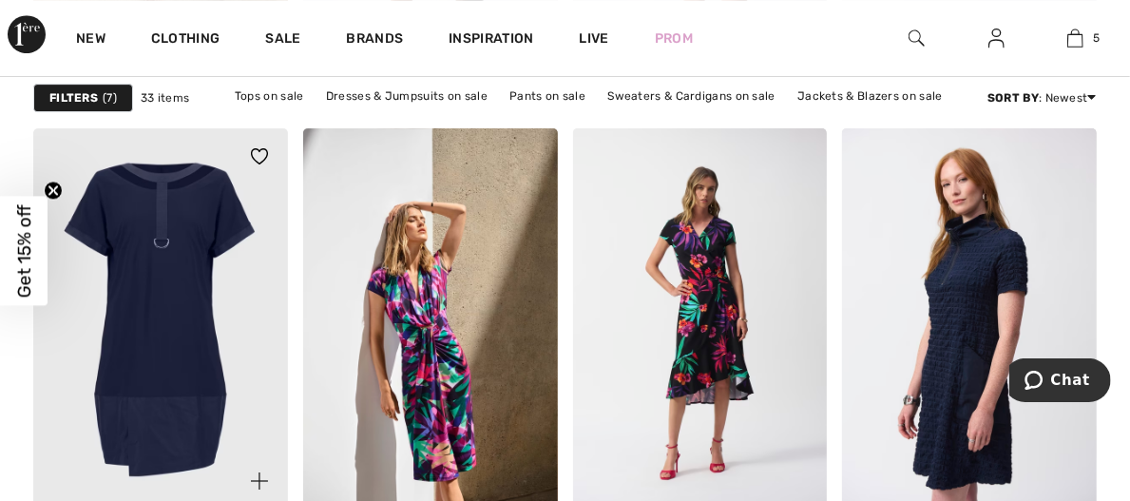
click at [148, 333] on img at bounding box center [160, 319] width 255 height 382
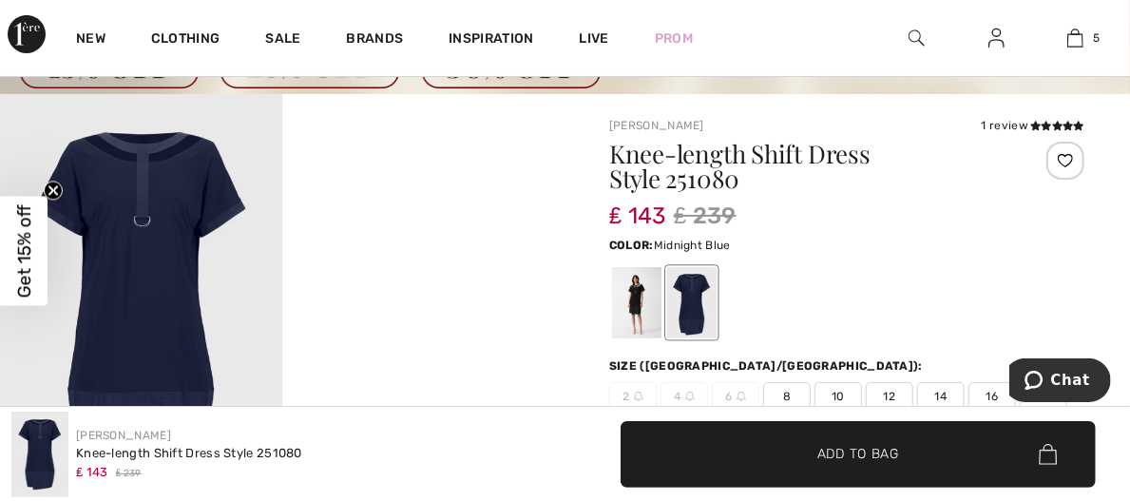
scroll to position [115, 0]
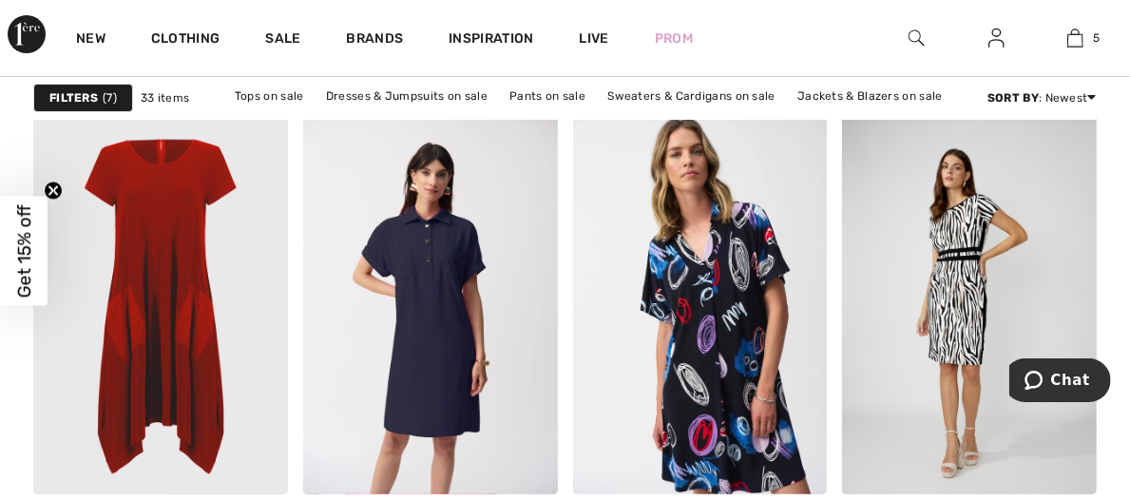
scroll to position [3410, 0]
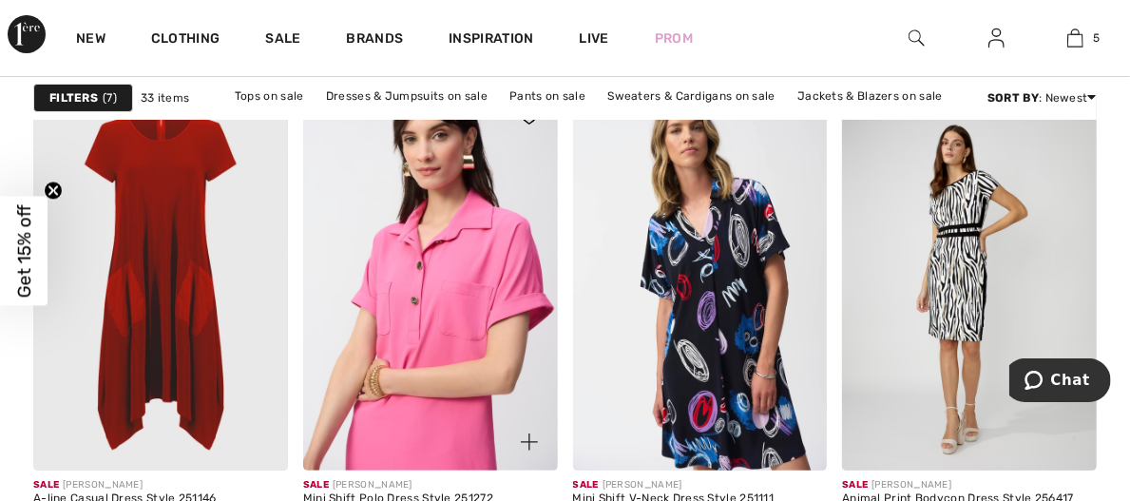
click at [476, 312] on img at bounding box center [430, 279] width 255 height 382
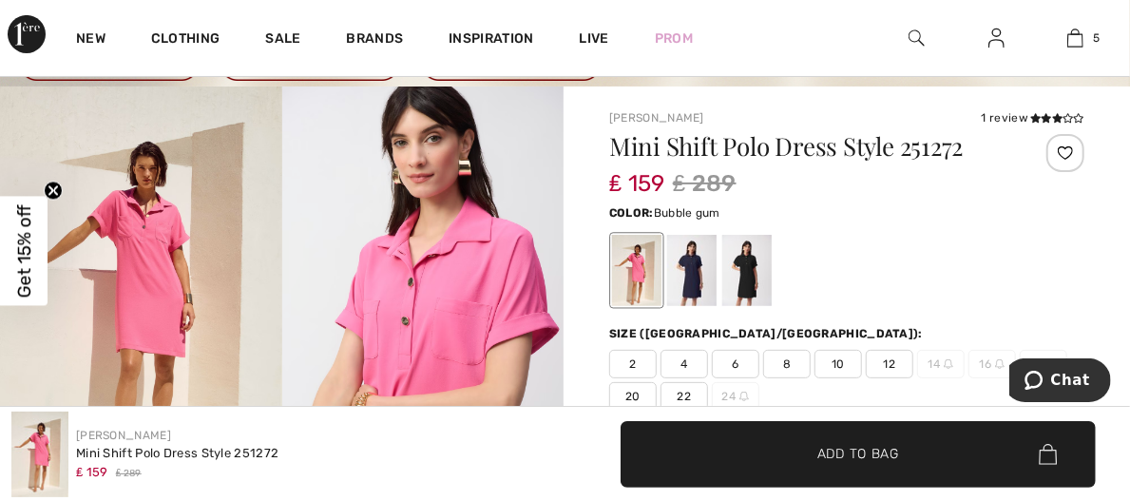
click at [626, 263] on div at bounding box center [636, 270] width 49 height 71
click at [635, 382] on span "20" at bounding box center [633, 396] width 48 height 29
click at [791, 483] on span "✔ Added to Bag Add to Bag" at bounding box center [858, 454] width 475 height 67
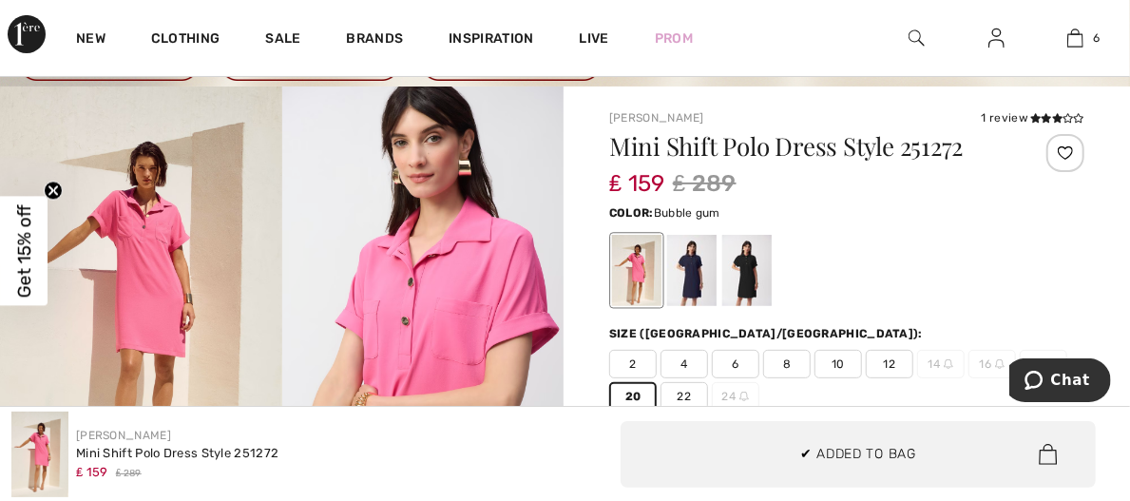
scroll to position [651, 0]
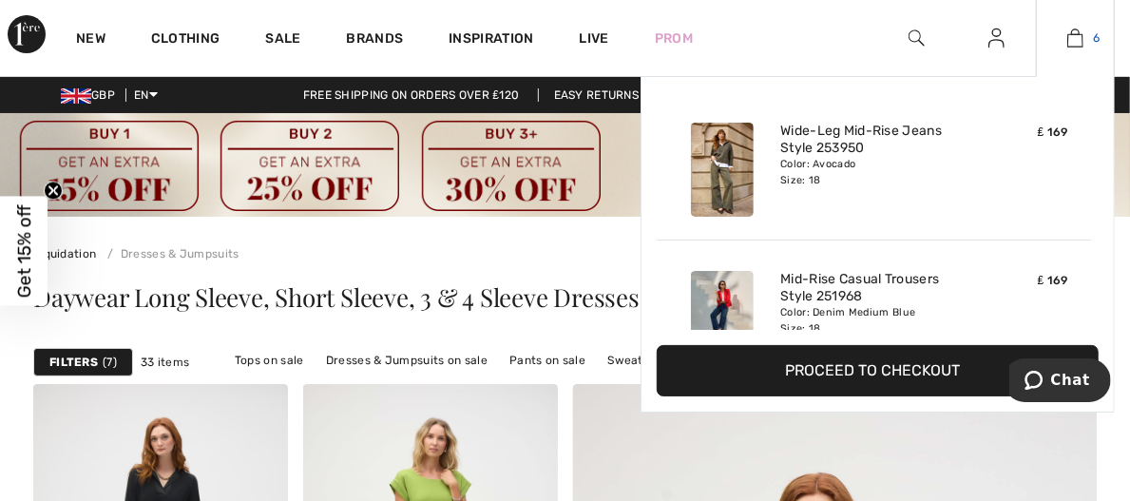
click at [1074, 41] on img at bounding box center [1075, 38] width 16 height 23
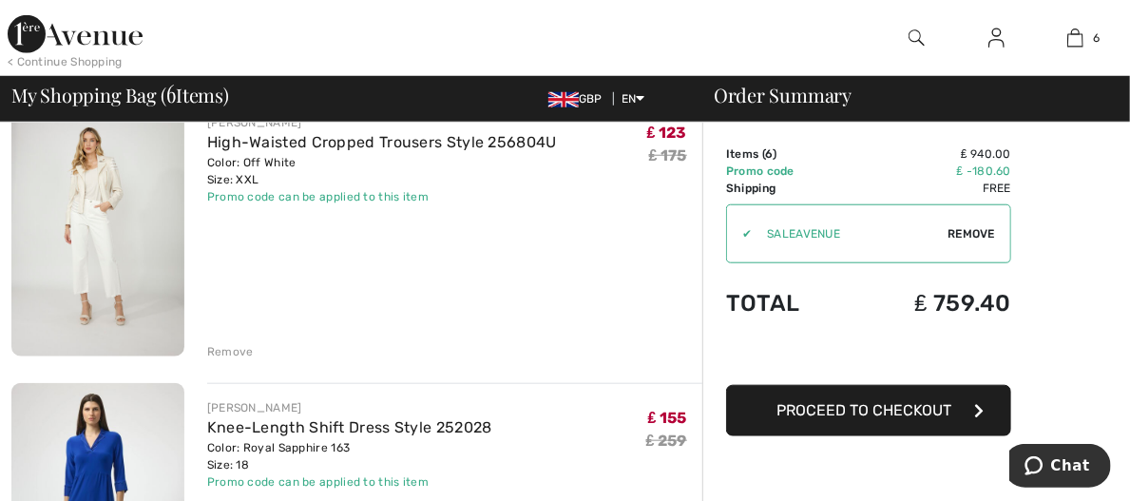
scroll to position [757, 0]
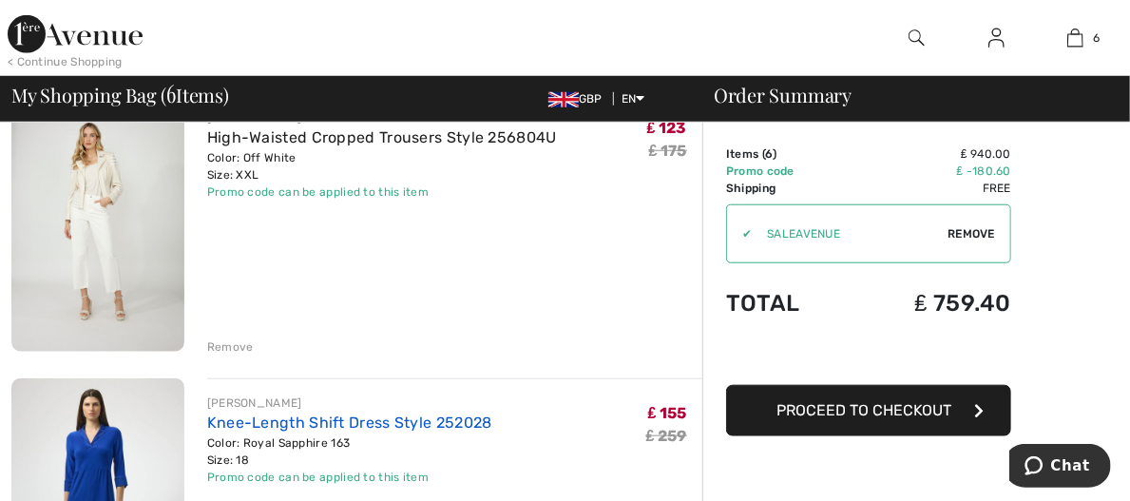
click at [319, 413] on link "Knee-Length Shift Dress Style 252028" at bounding box center [349, 422] width 285 height 18
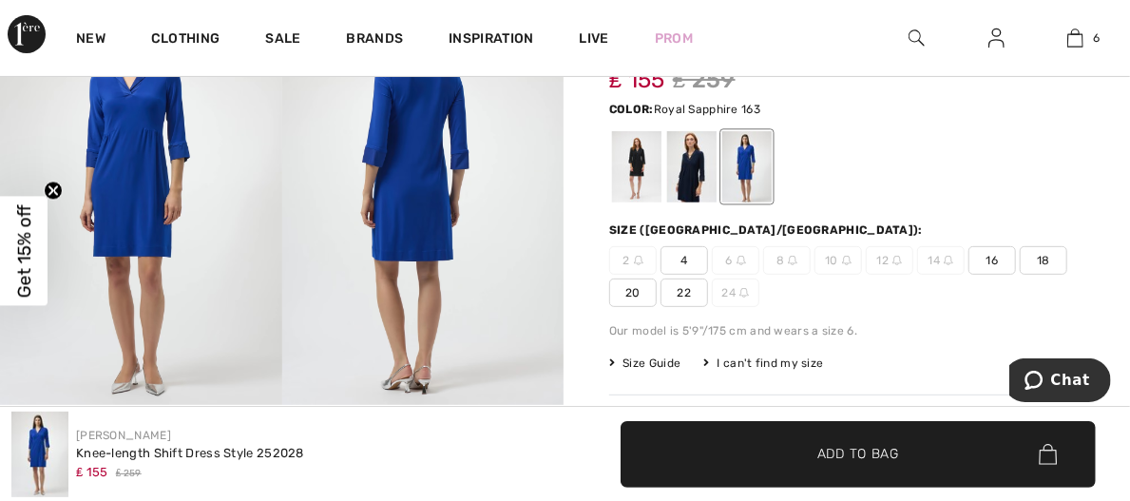
scroll to position [242, 0]
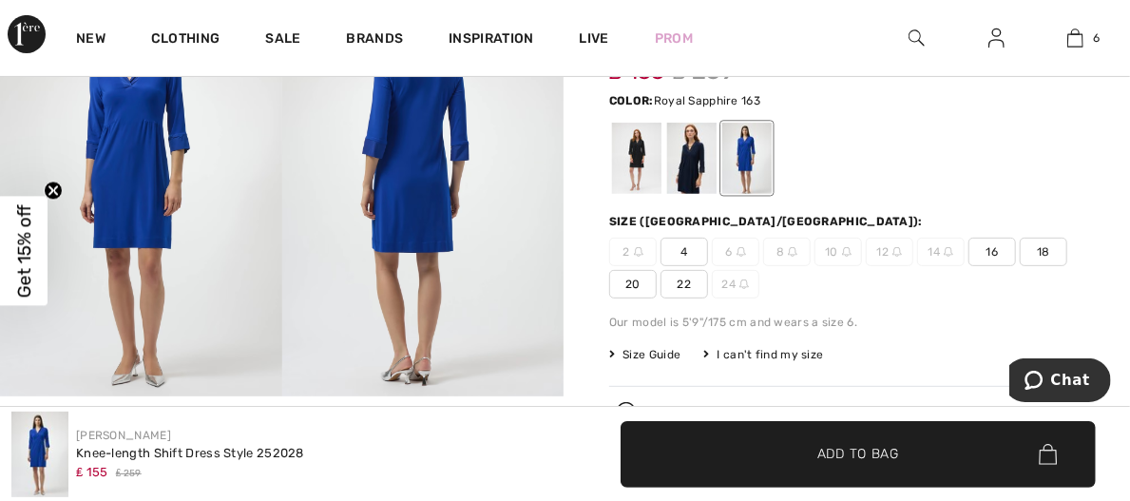
click at [642, 278] on span "20" at bounding box center [633, 284] width 48 height 29
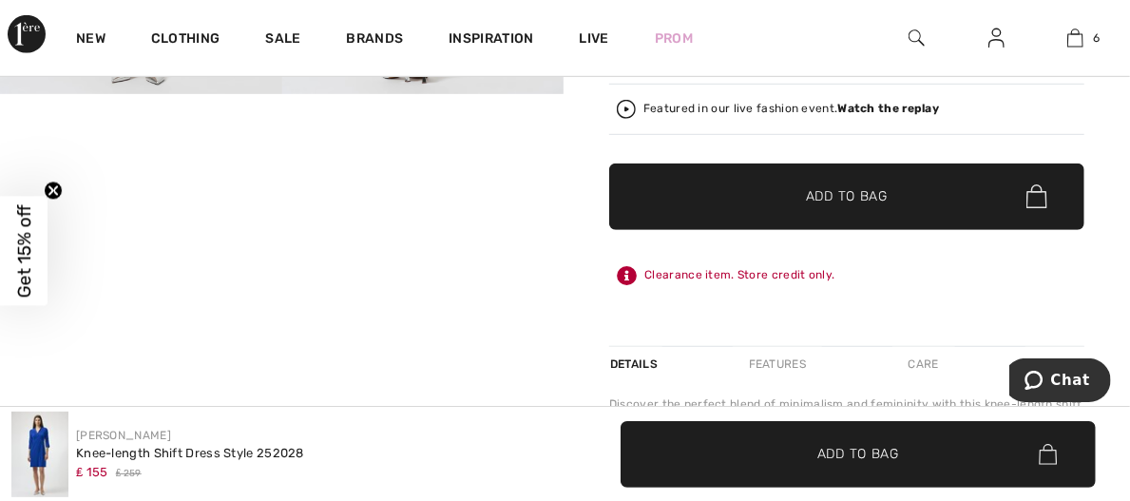
scroll to position [527, 0]
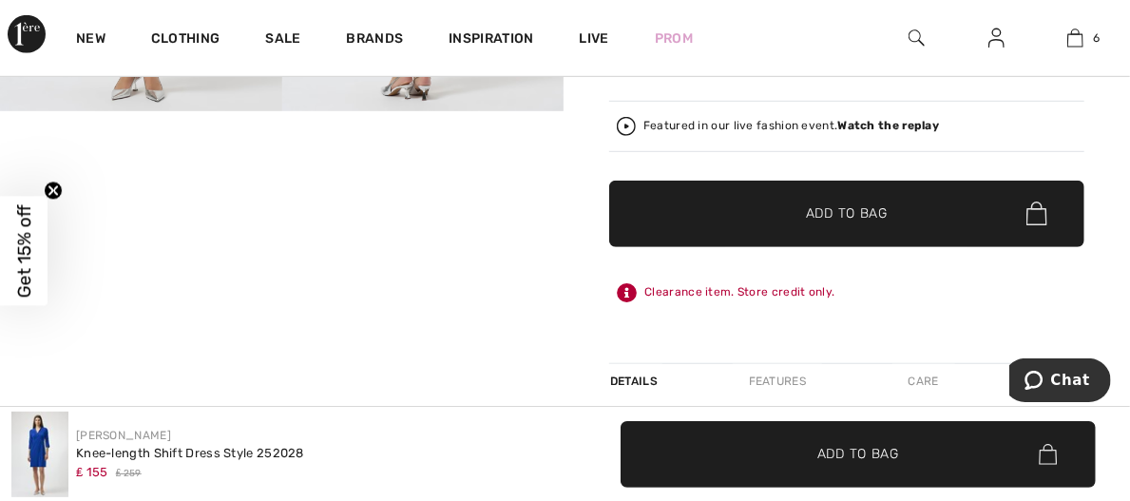
click at [880, 203] on span "Add to Bag" at bounding box center [847, 213] width 82 height 20
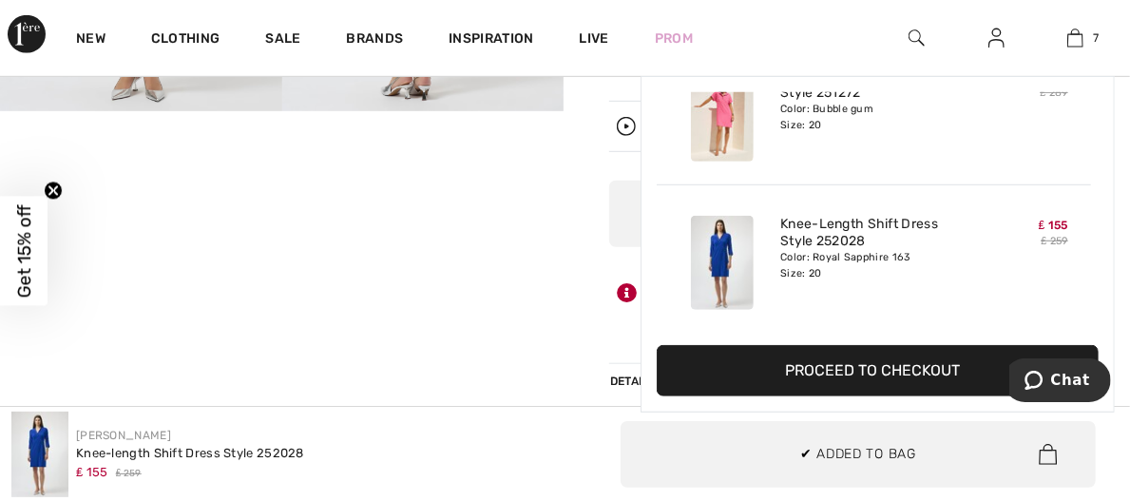
scroll to position [799, 0]
click at [1064, 50] on div "7 Added to Bag Joseph Ribkoff Wide-leg Mid-rise Jeans Style 253950 ₤ 169 Color:…" at bounding box center [1075, 38] width 79 height 76
click at [1087, 39] on link "7" at bounding box center [1075, 38] width 77 height 23
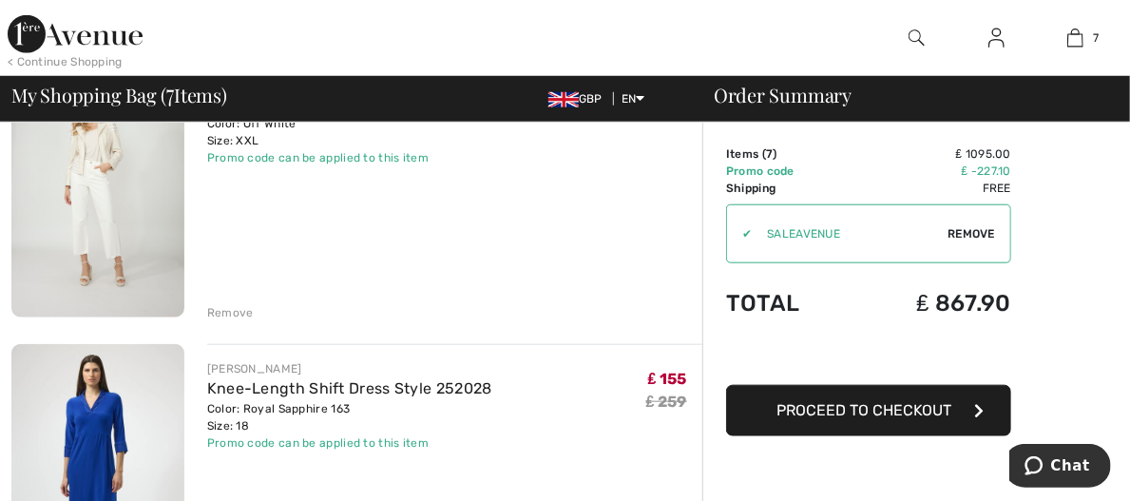
scroll to position [786, 0]
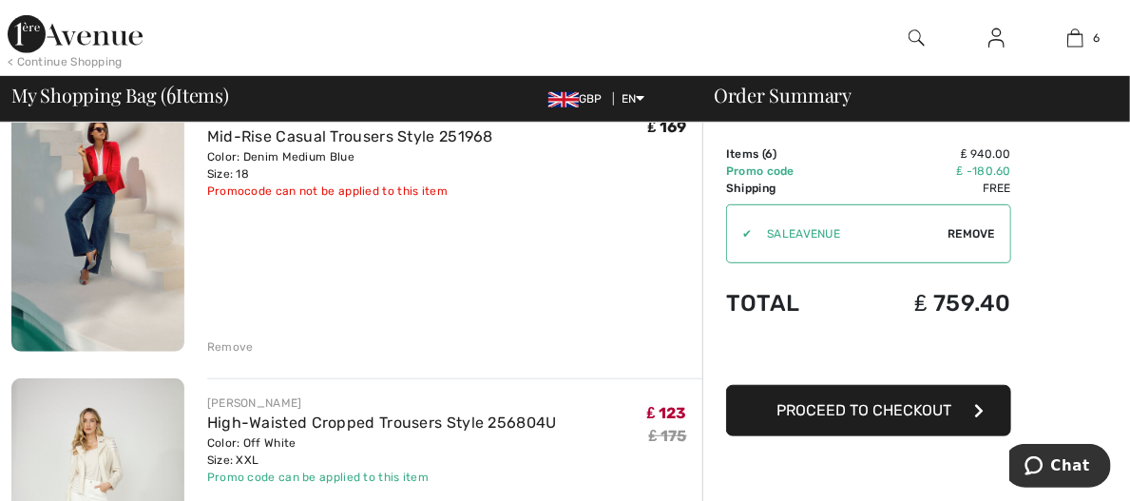
scroll to position [468, 0]
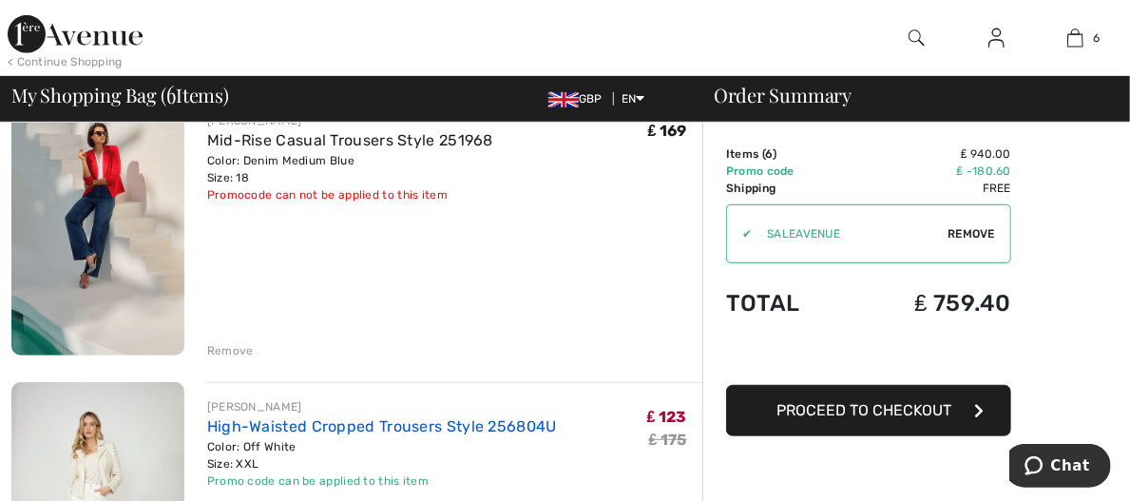
click at [357, 417] on link "High-Waisted Cropped Trousers Style 256804U" at bounding box center [382, 426] width 350 height 18
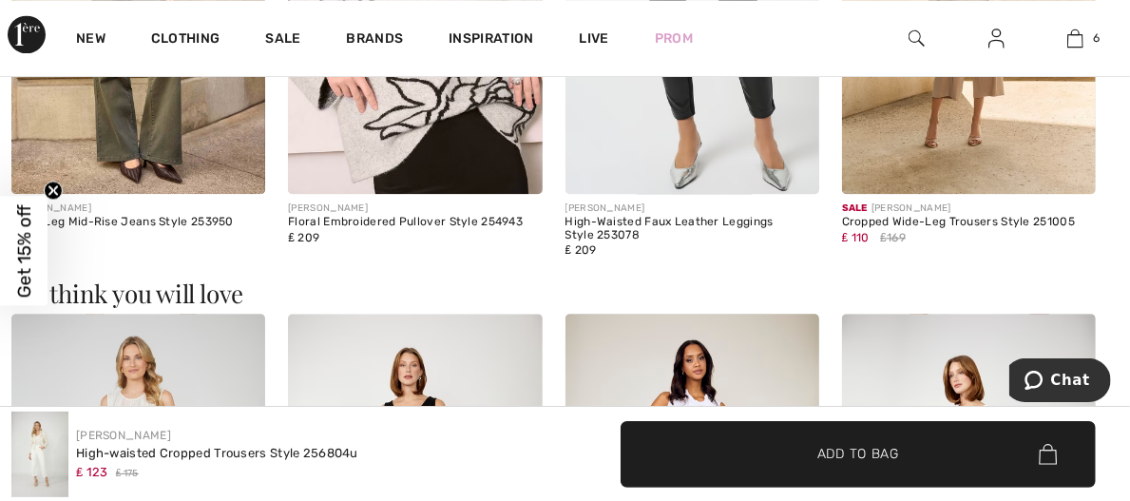
scroll to position [2068, 0]
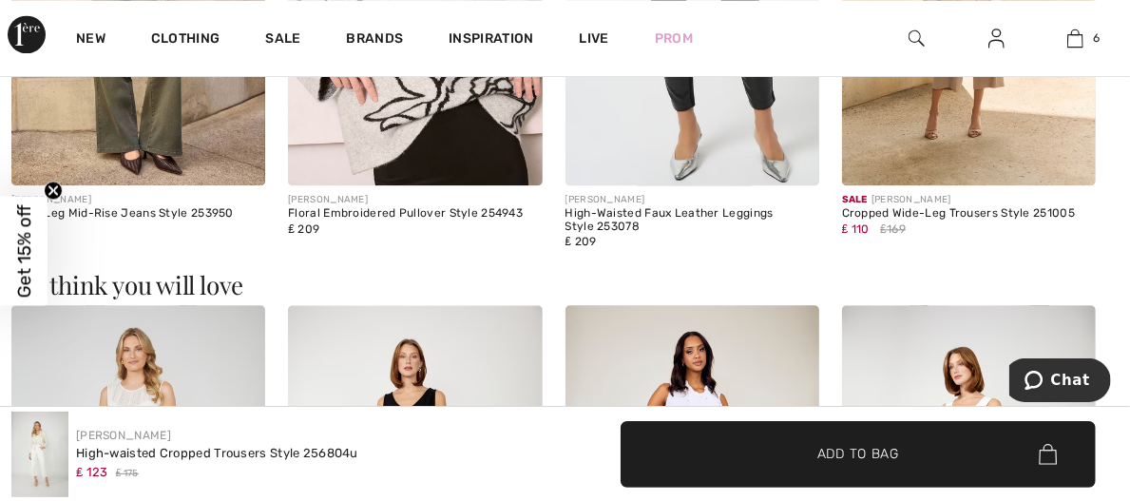
click at [0, 0] on img at bounding box center [0, 0] width 0 height 0
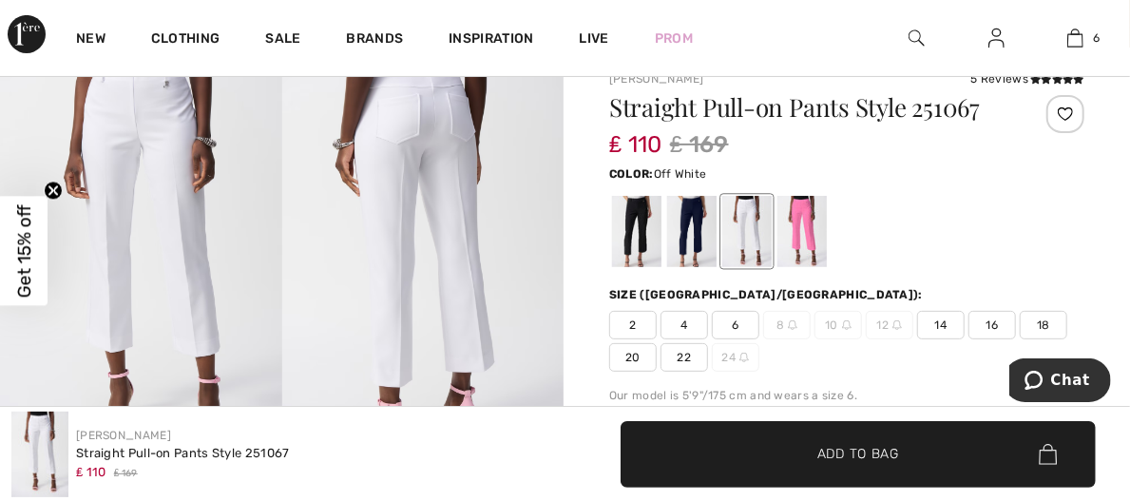
scroll to position [178, 0]
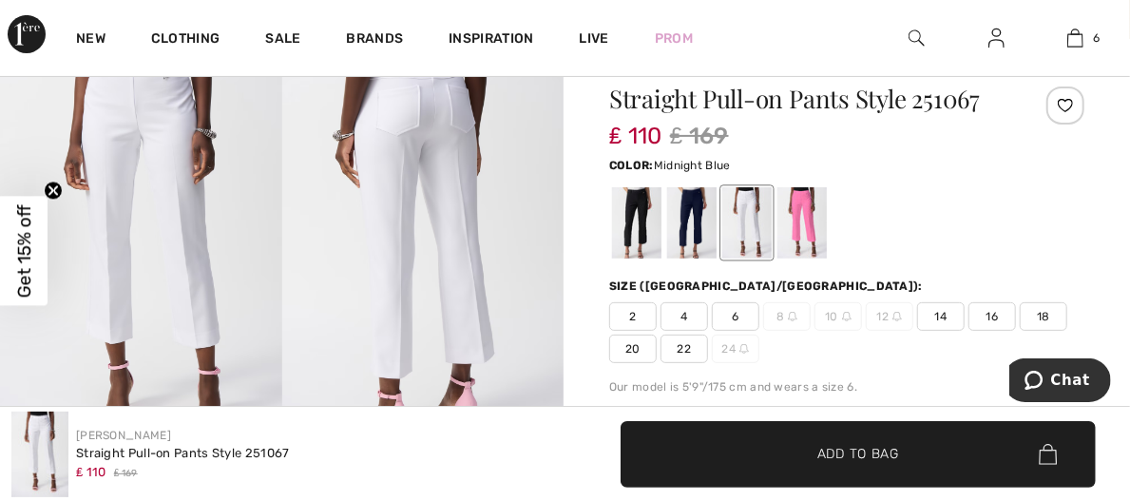
click at [676, 205] on div at bounding box center [691, 222] width 49 height 71
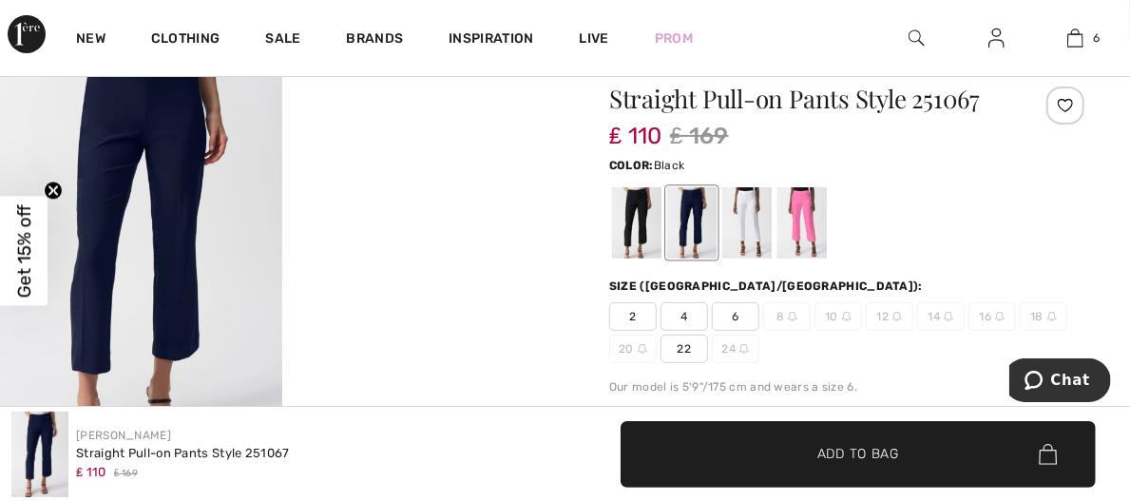
click at [636, 199] on div at bounding box center [636, 222] width 49 height 71
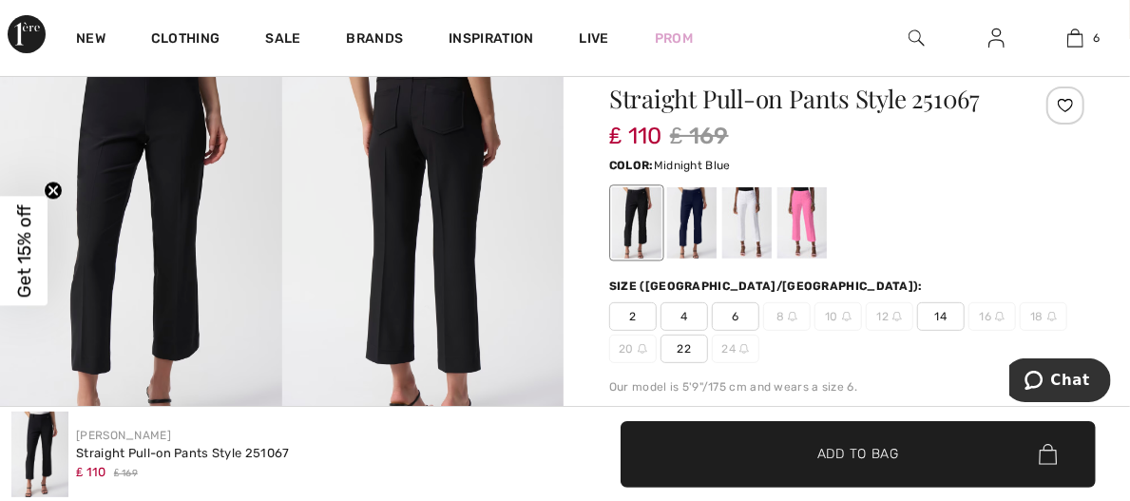
click at [694, 191] on div at bounding box center [691, 222] width 49 height 71
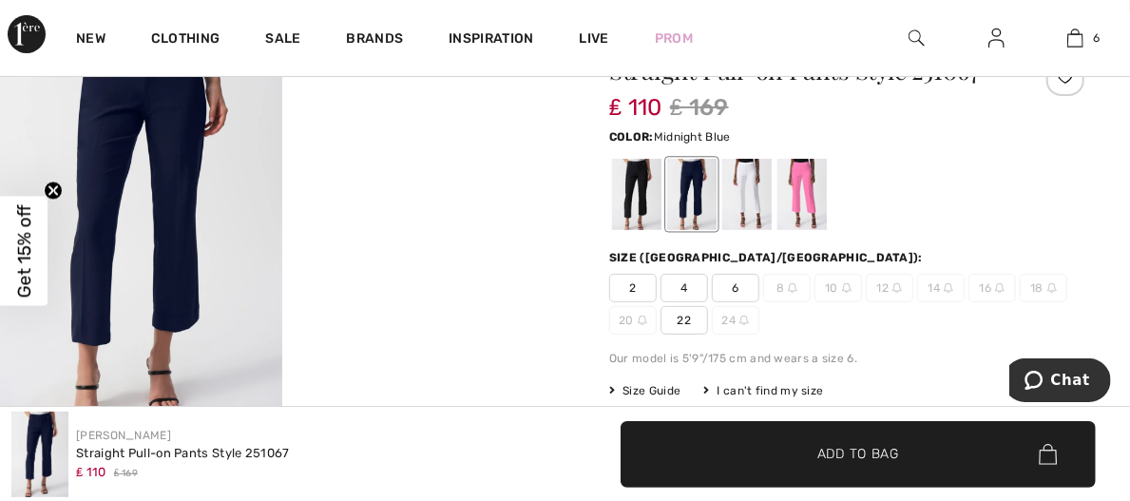
scroll to position [215, 0]
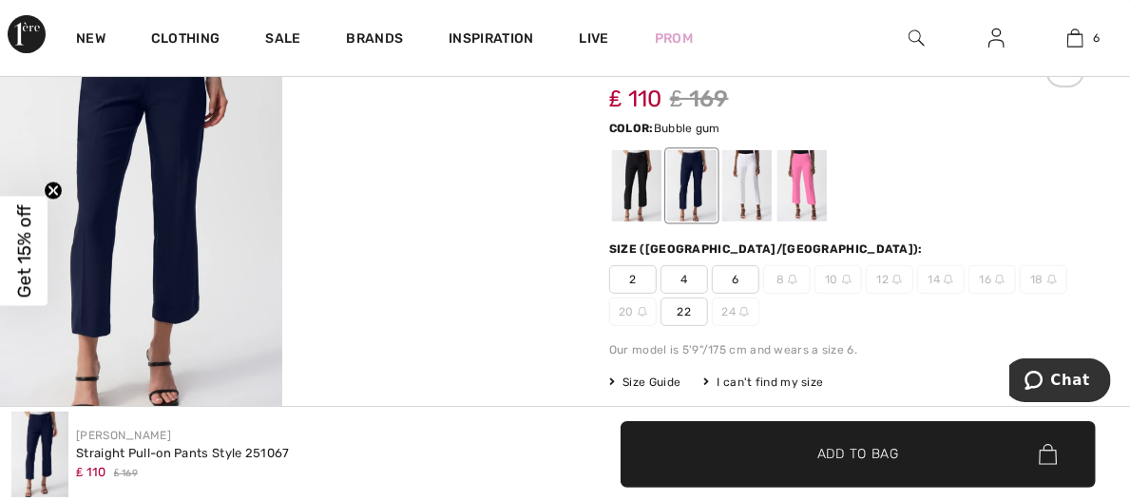
click at [811, 157] on div at bounding box center [801, 185] width 49 height 71
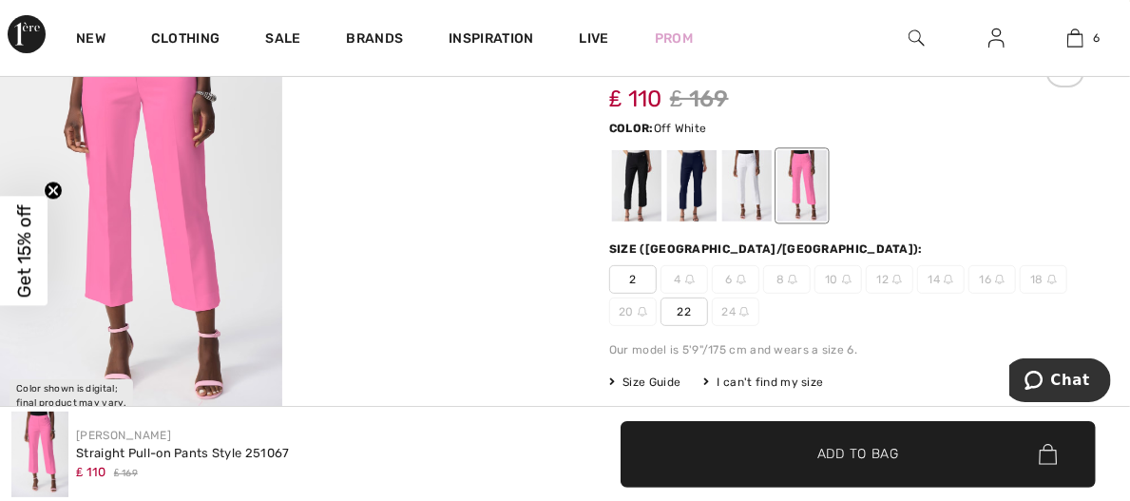
click at [745, 156] on div at bounding box center [746, 185] width 49 height 71
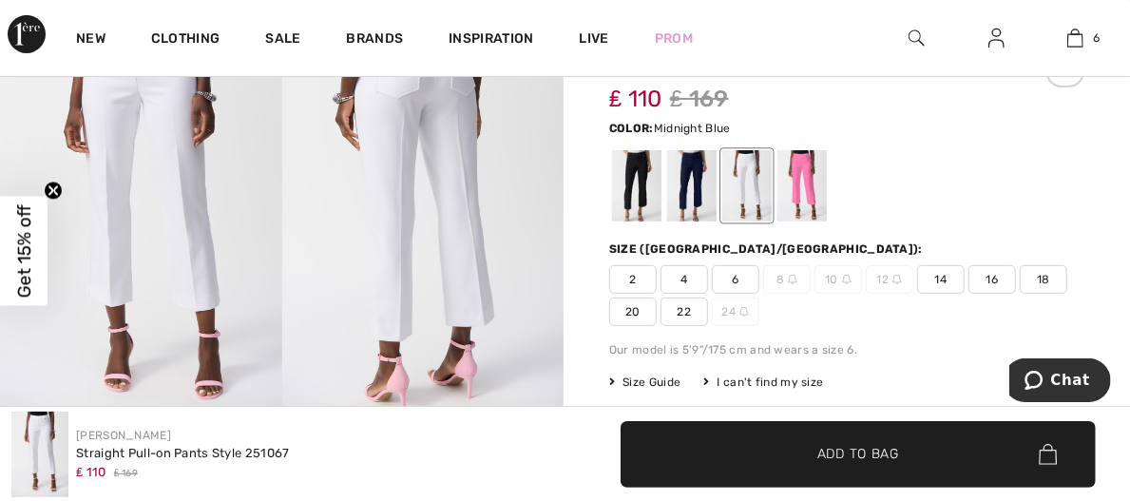
click at [704, 150] on div at bounding box center [691, 185] width 49 height 71
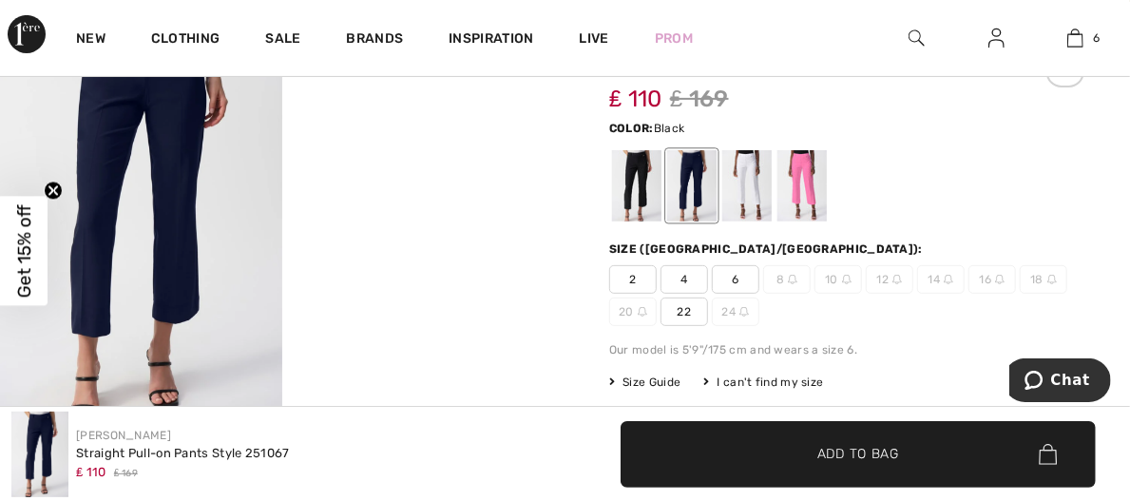
click at [639, 158] on div at bounding box center [636, 185] width 49 height 71
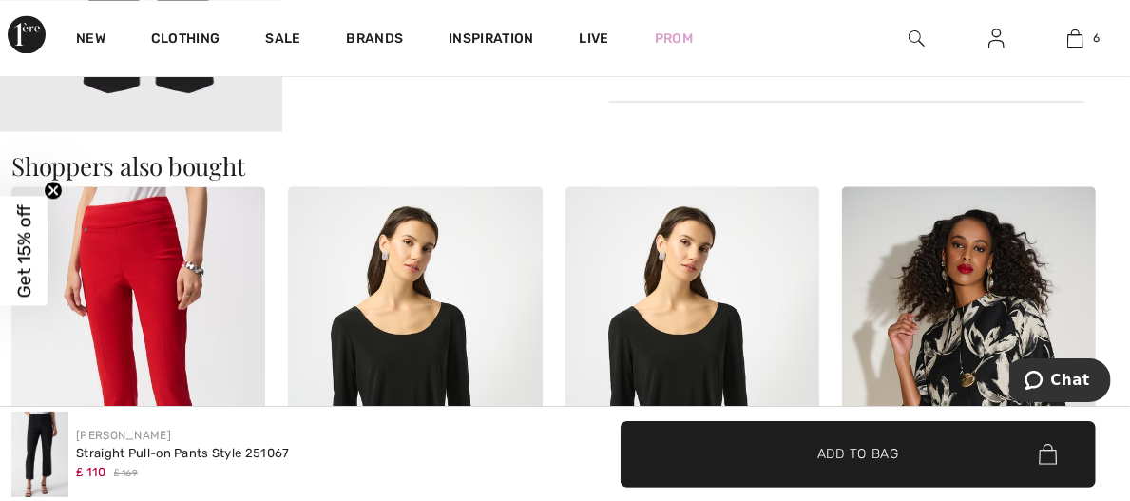
scroll to position [1831, 0]
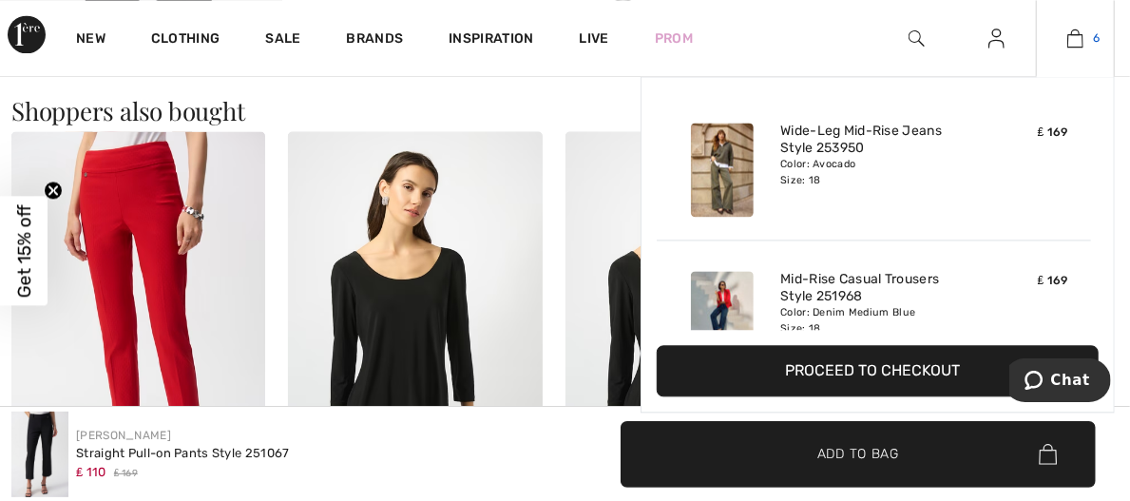
click at [1087, 44] on link "6" at bounding box center [1075, 38] width 77 height 23
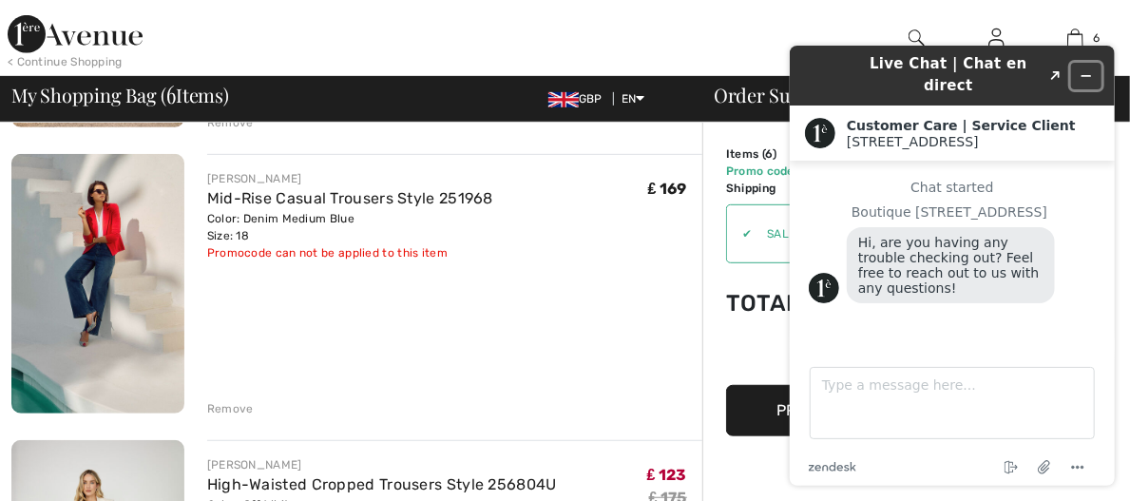
click at [1092, 72] on button "Minimize widget" at bounding box center [1085, 75] width 30 height 27
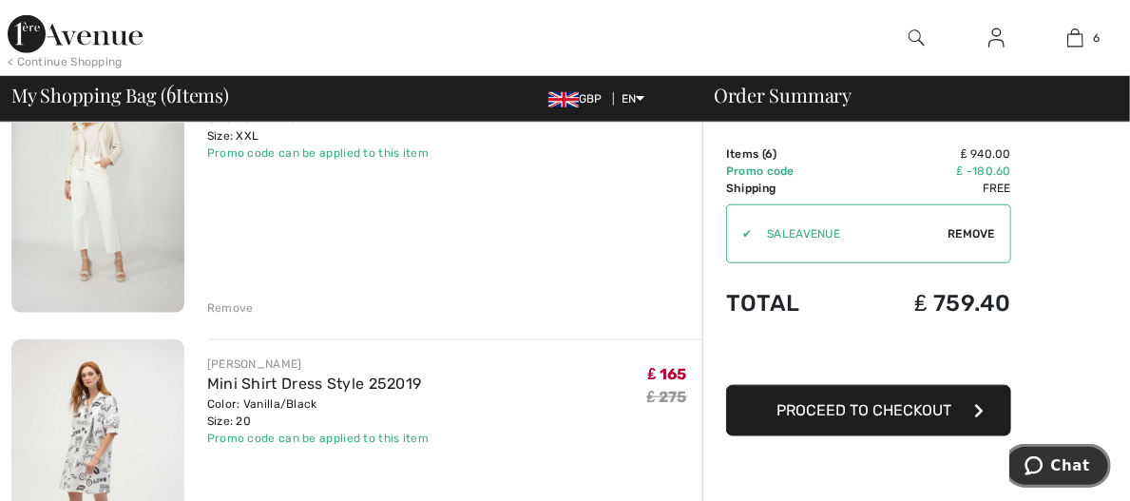
scroll to position [800, 0]
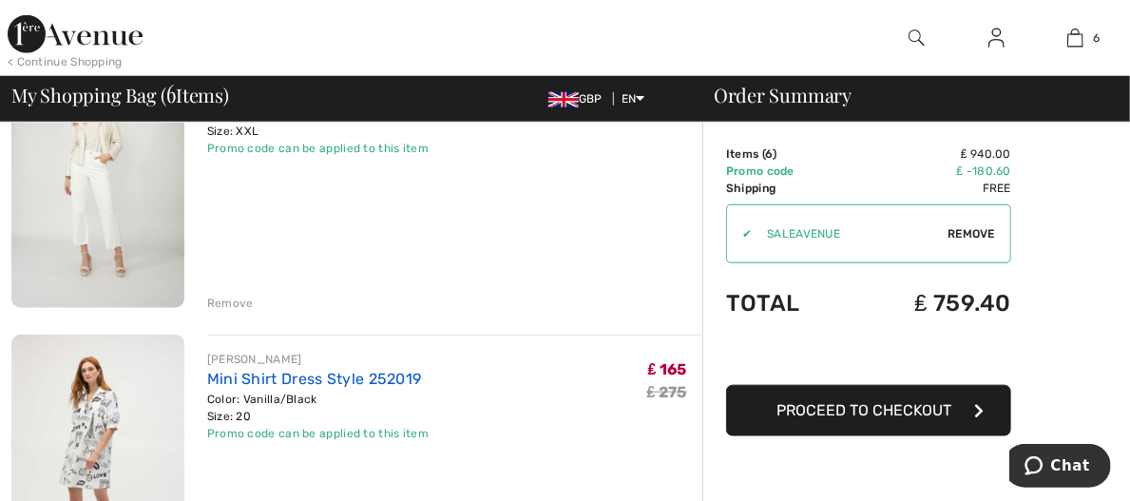
click at [275, 370] on link "Mini Shirt Dress Style 252019" at bounding box center [314, 379] width 215 height 18
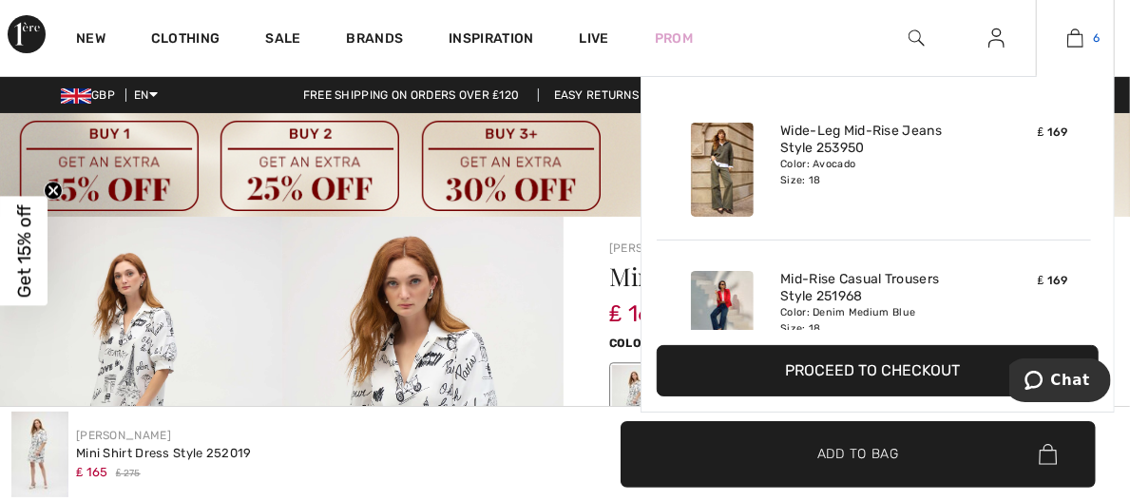
click at [1077, 37] on img at bounding box center [1075, 38] width 16 height 23
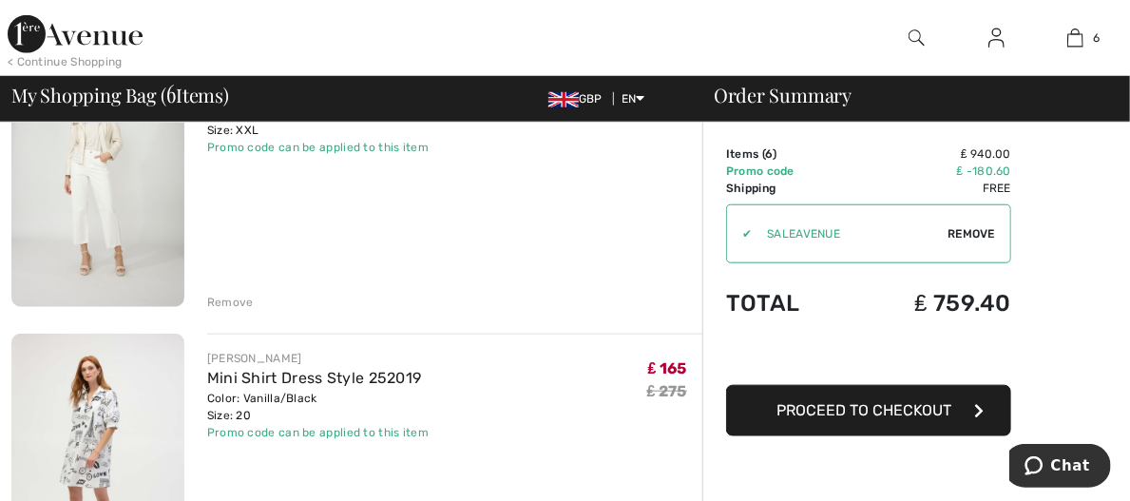
scroll to position [806, 0]
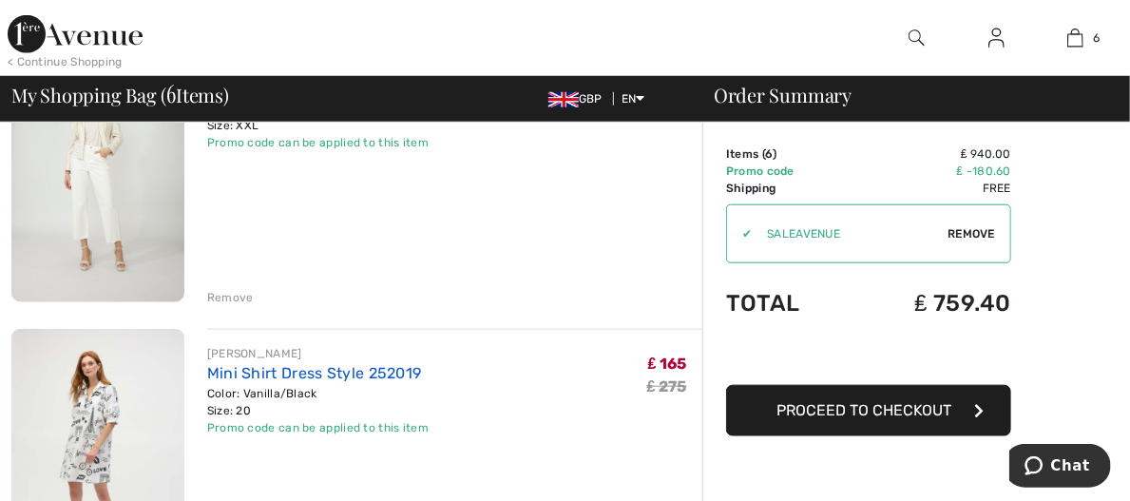
click at [318, 364] on link "Mini Shirt Dress Style 252019" at bounding box center [314, 373] width 215 height 18
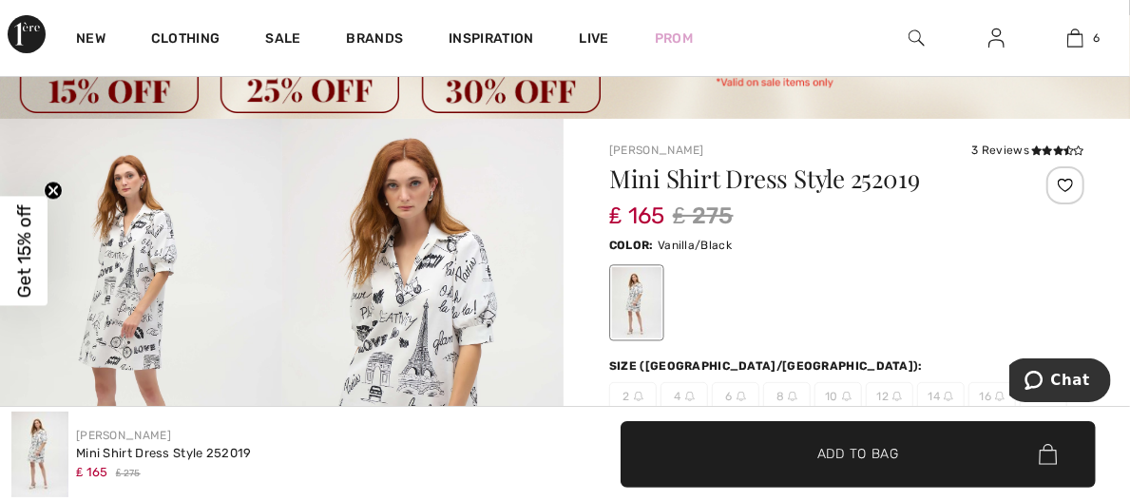
scroll to position [90, 0]
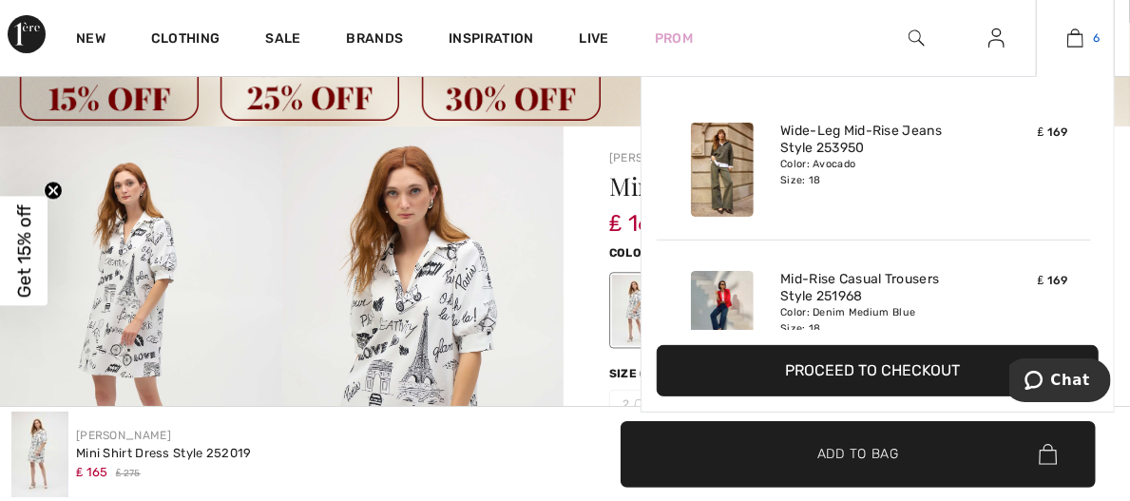
click at [1076, 47] on img at bounding box center [1075, 38] width 16 height 23
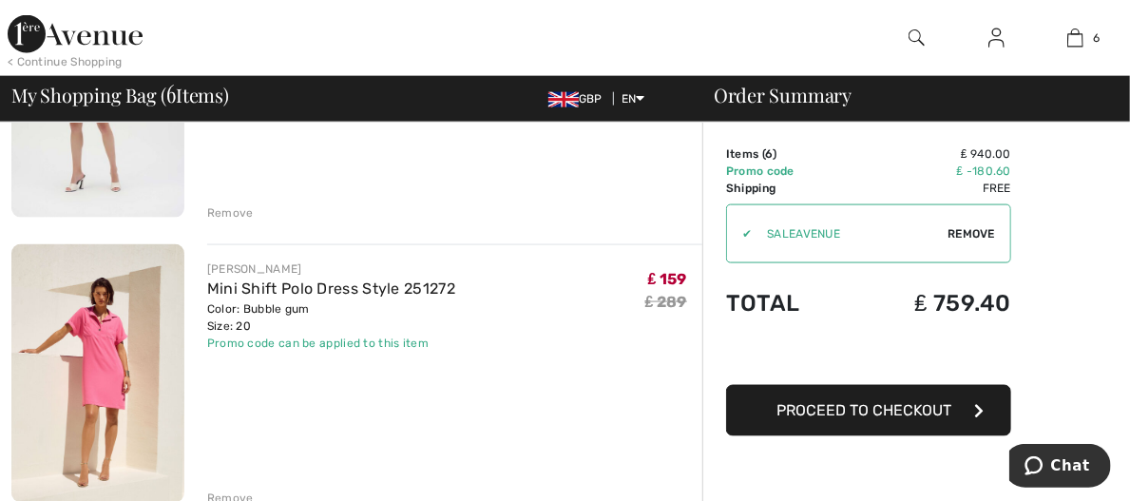
scroll to position [1180, 0]
